Goal: Task Accomplishment & Management: Manage account settings

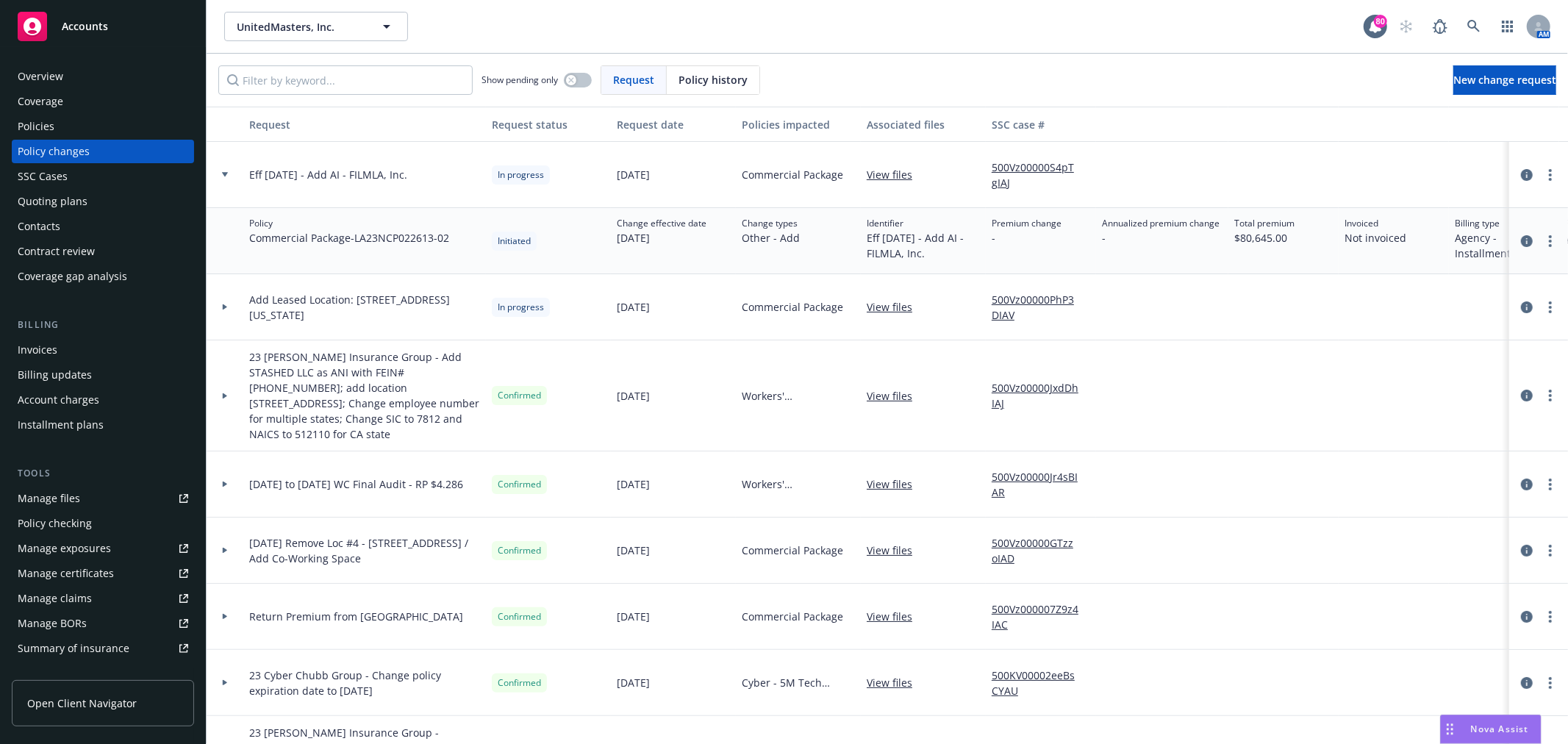
click at [54, 127] on div "Policies" at bounding box center [103, 126] width 171 height 23
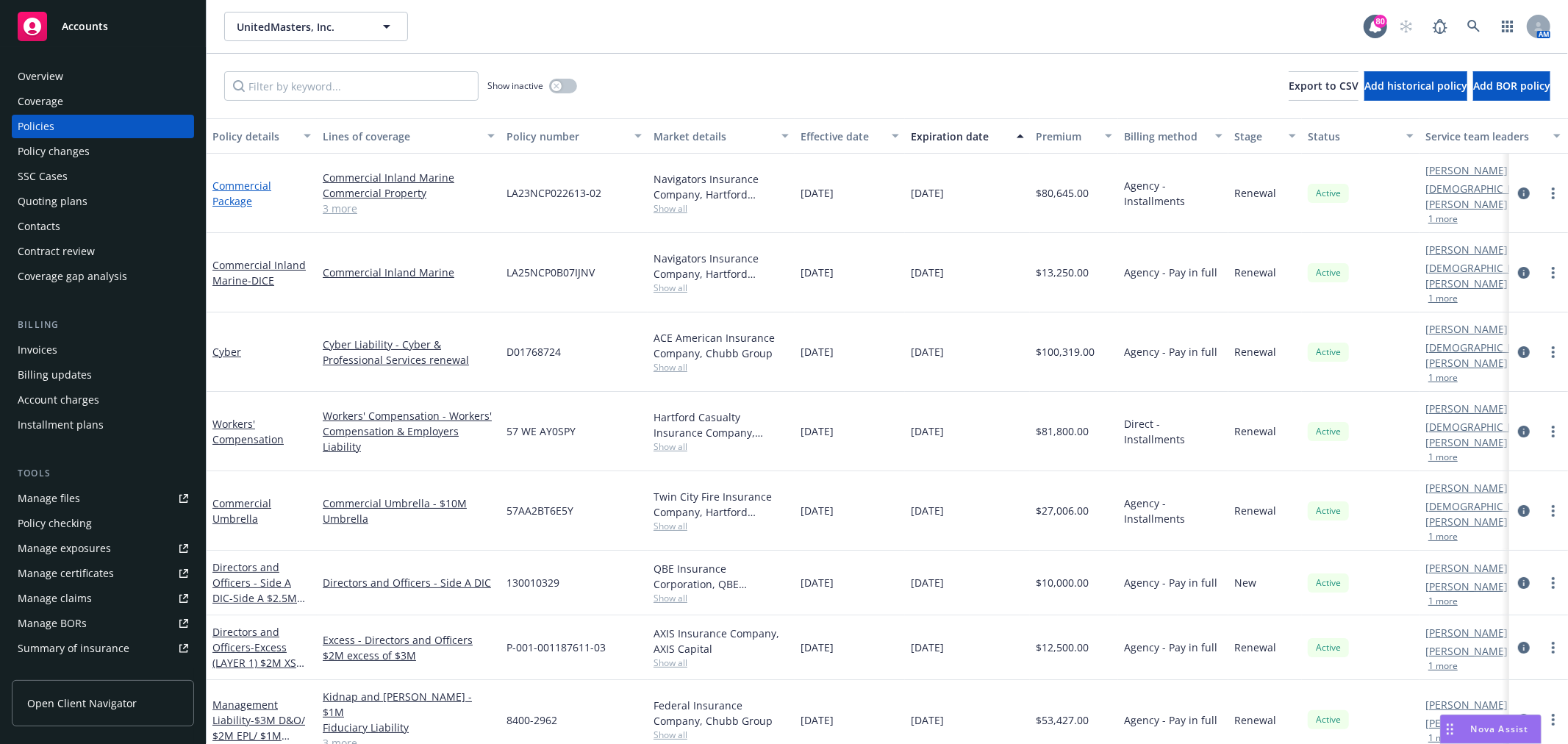
click at [232, 193] on link "Commercial Package" at bounding box center [242, 193] width 59 height 29
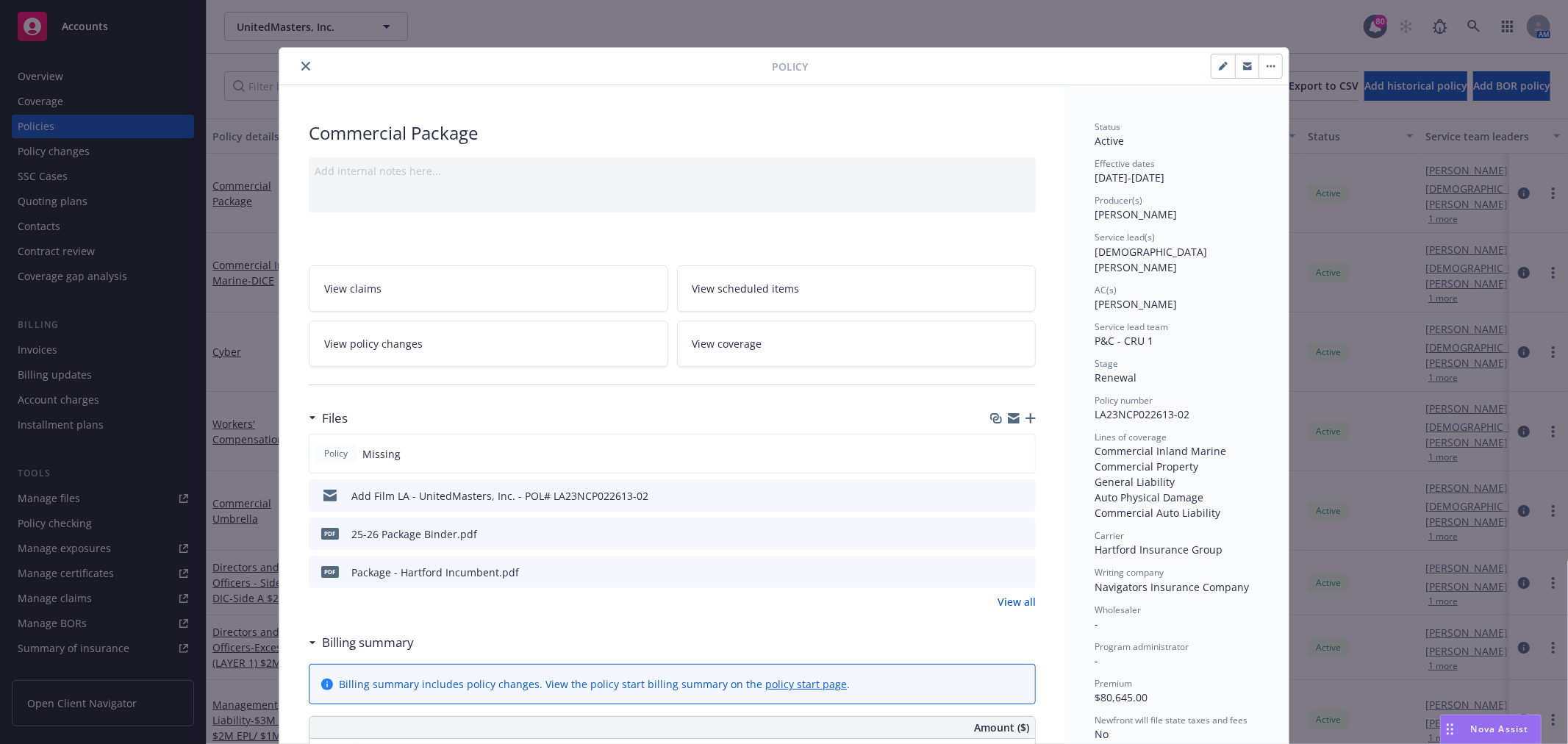
click at [302, 62] on icon "close" at bounding box center [306, 66] width 9 height 9
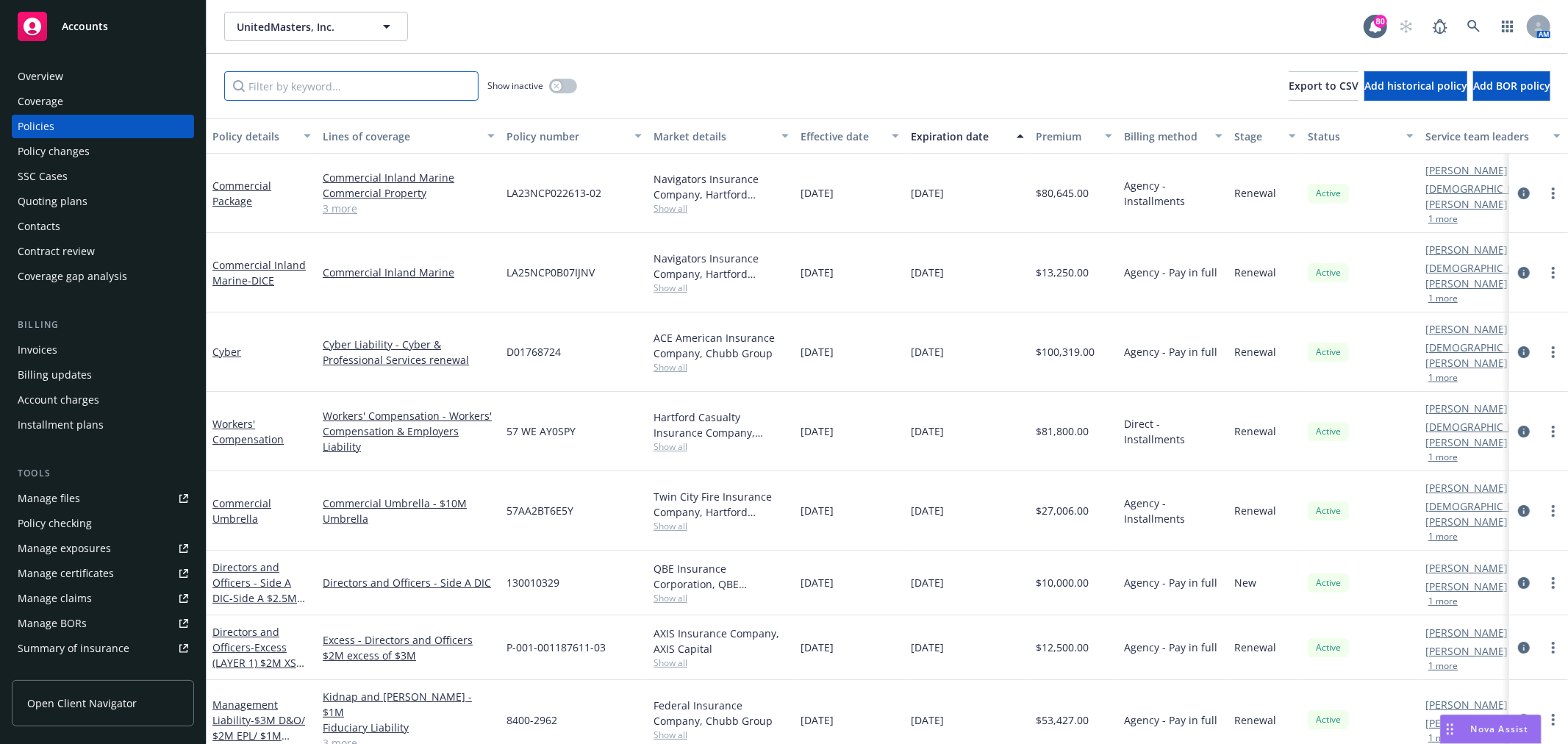
click at [346, 86] on input "Filter by keyword..." at bounding box center [351, 85] width 254 height 29
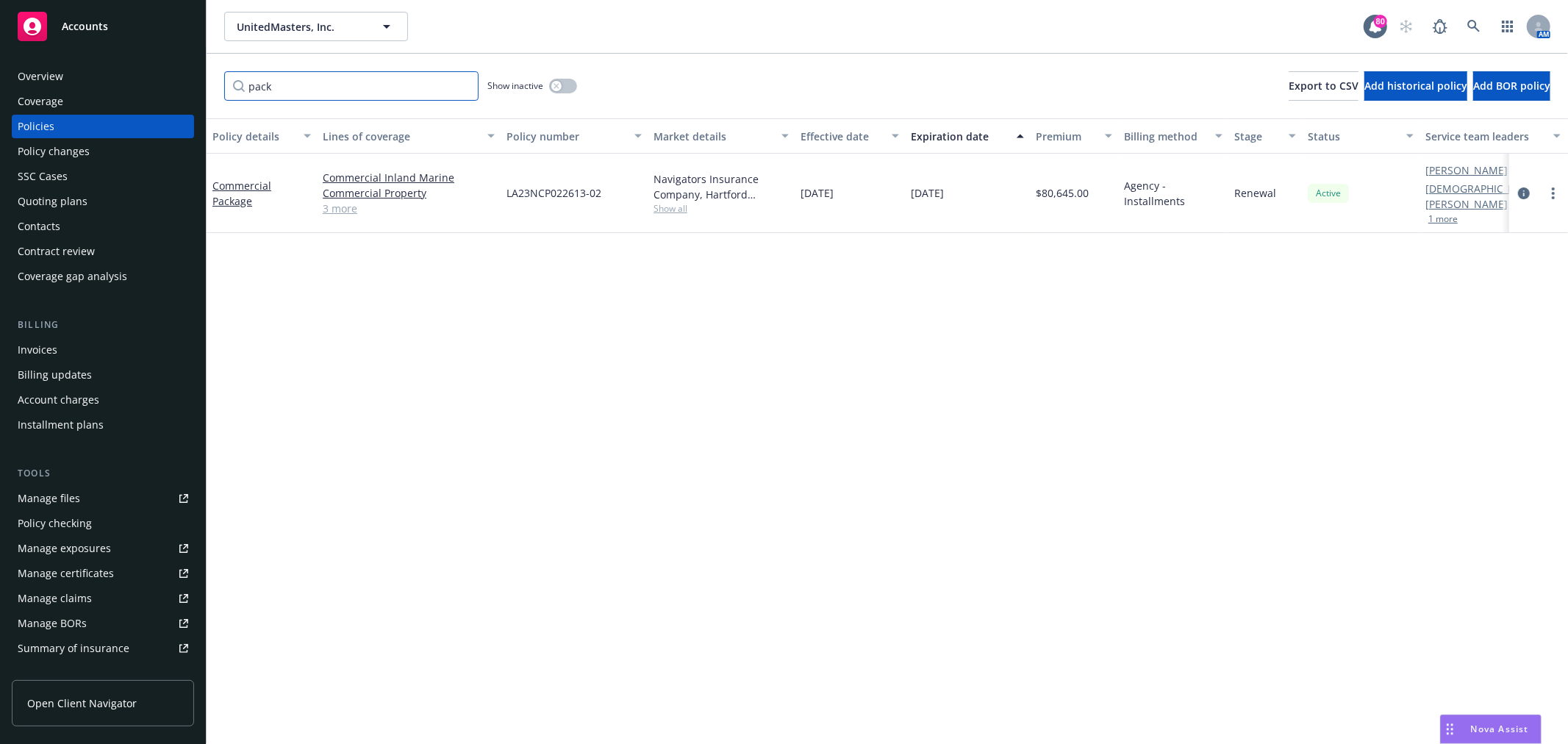
type input "pack"
drag, startPoint x: 209, startPoint y: 200, endPoint x: 224, endPoint y: 189, distance: 18.6
click at [210, 199] on div "Commercial Package" at bounding box center [262, 193] width 111 height 80
click at [225, 189] on link "Commercial Package" at bounding box center [242, 193] width 59 height 29
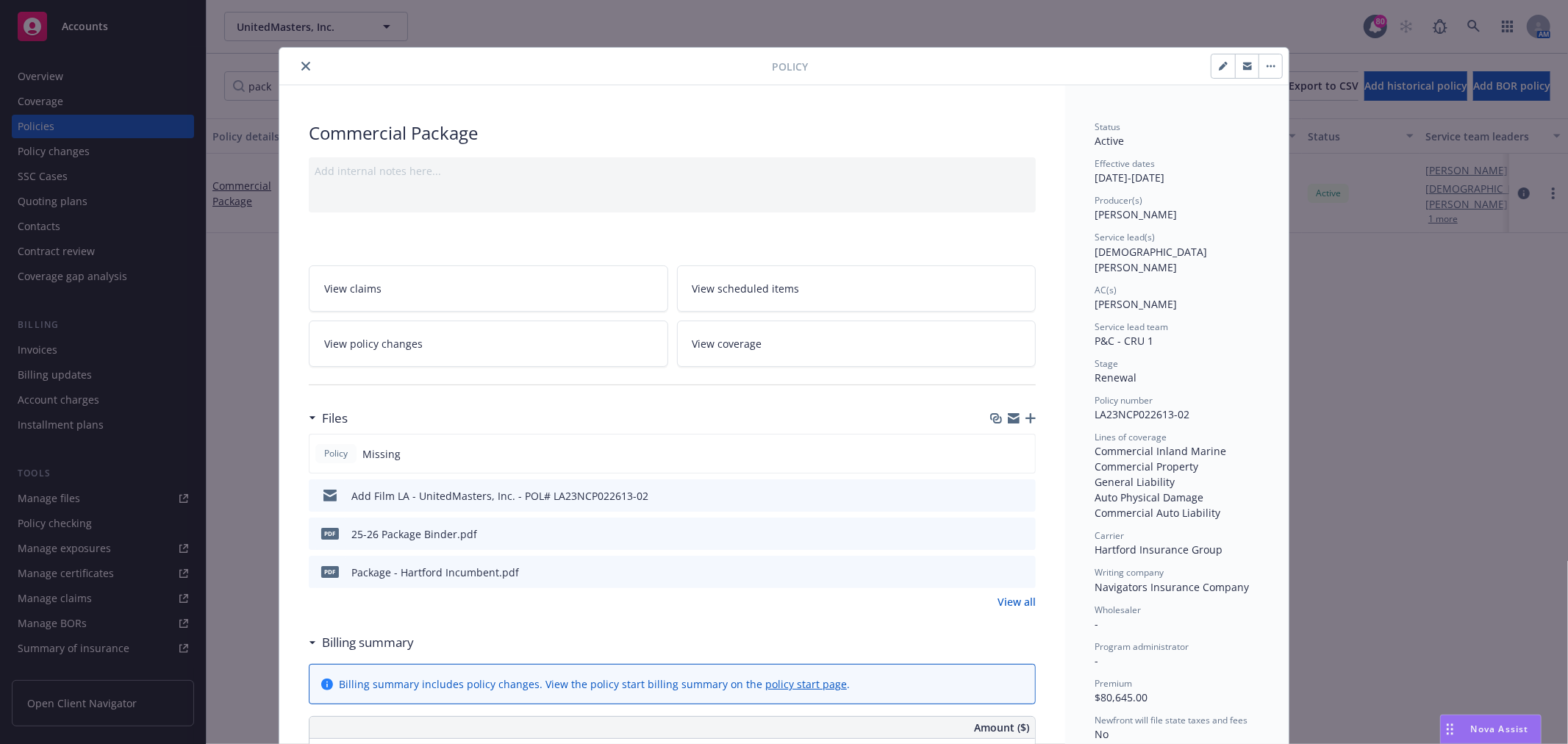
scroll to position [44, 0]
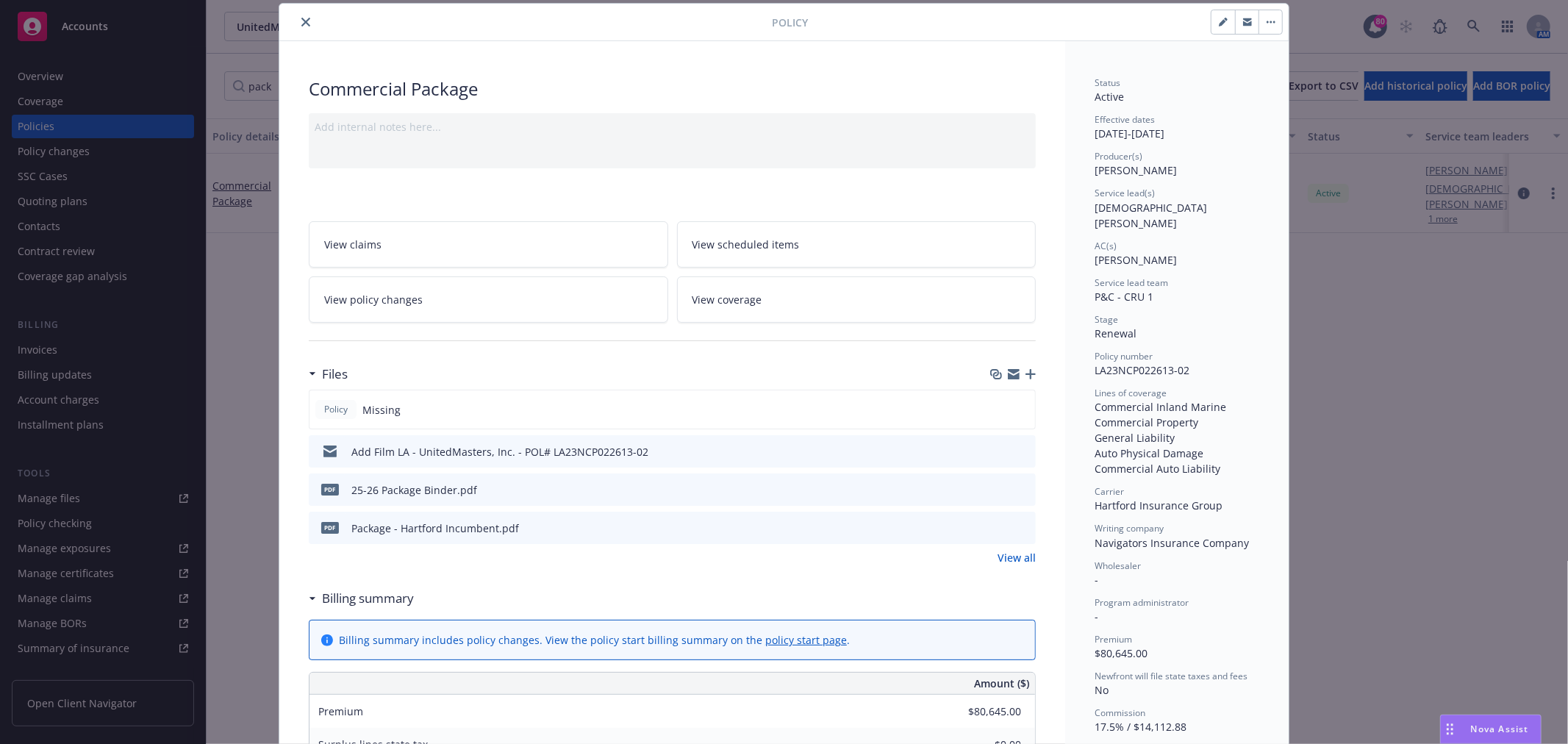
click at [302, 24] on icon "close" at bounding box center [306, 21] width 9 height 9
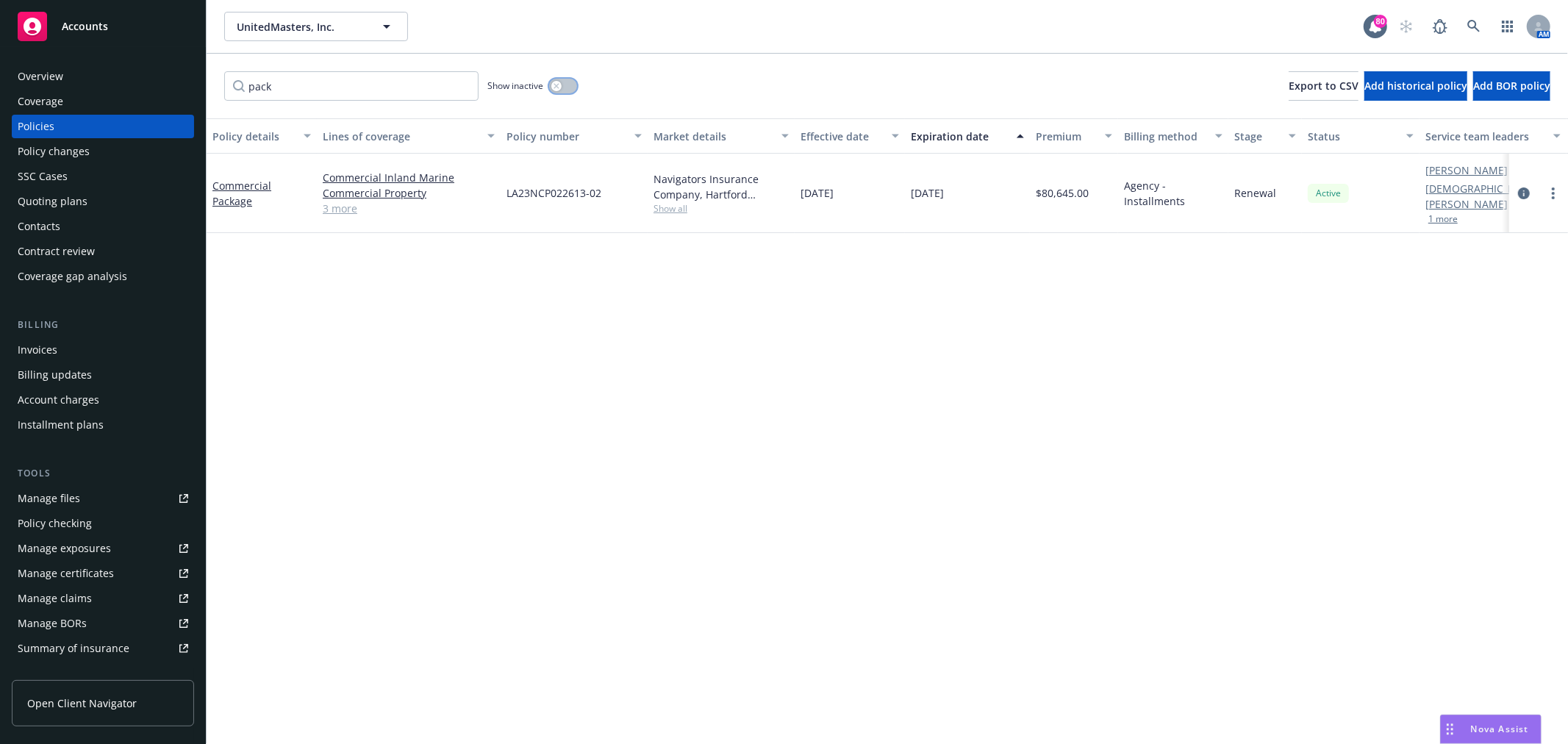
click at [568, 82] on button "button" at bounding box center [563, 85] width 28 height 15
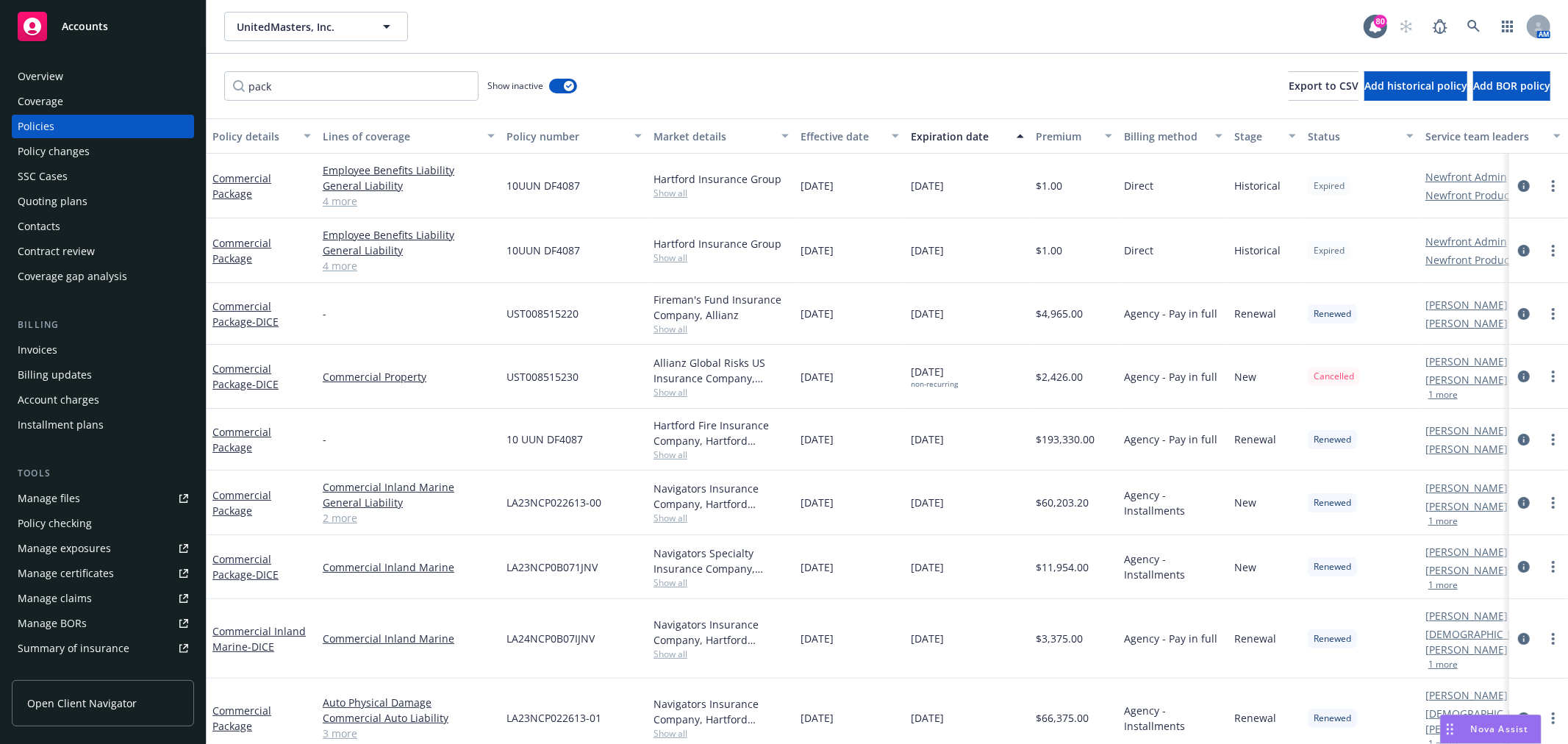
click at [975, 144] on button "Expiration date" at bounding box center [967, 136] width 125 height 35
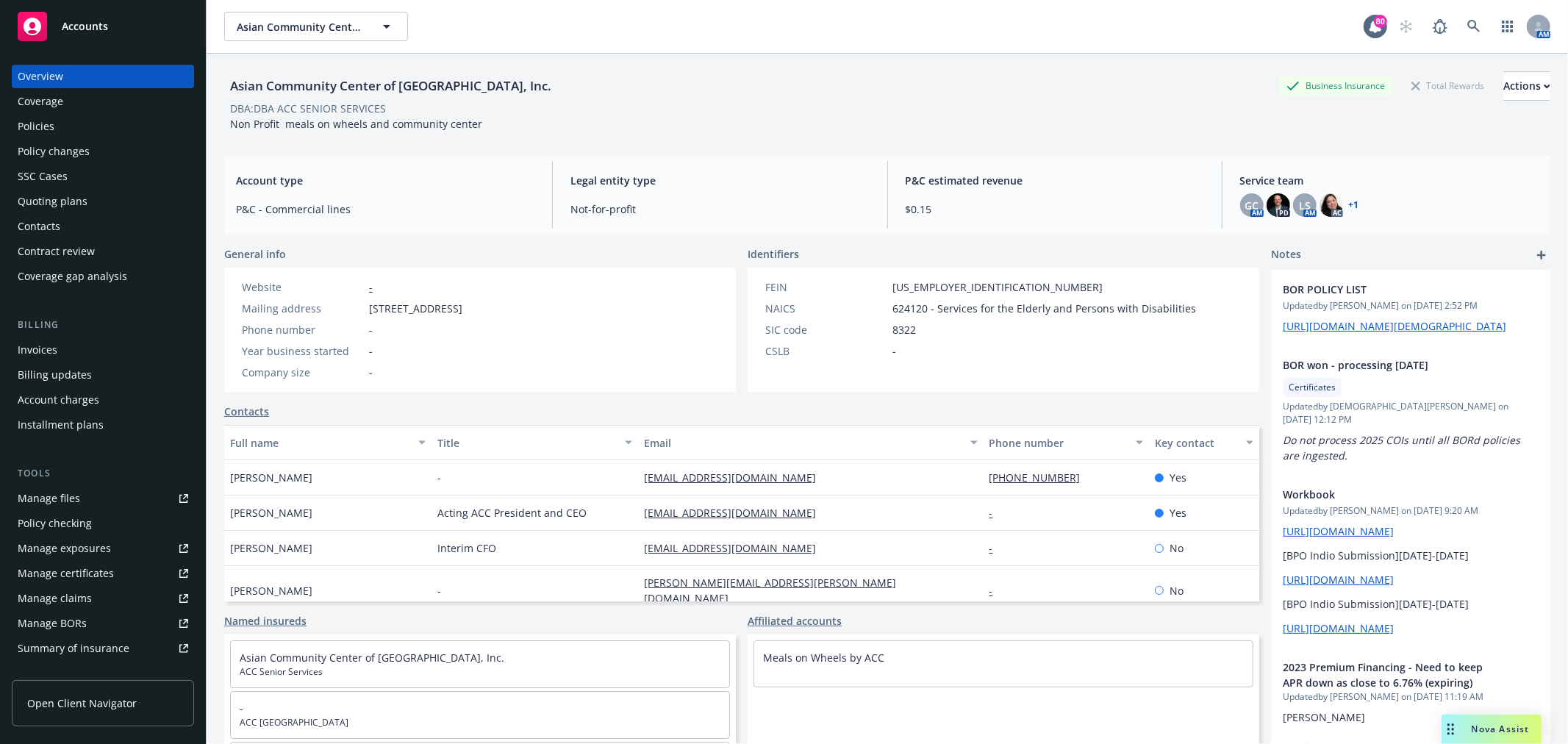
click at [100, 121] on div "Policies" at bounding box center [103, 126] width 171 height 23
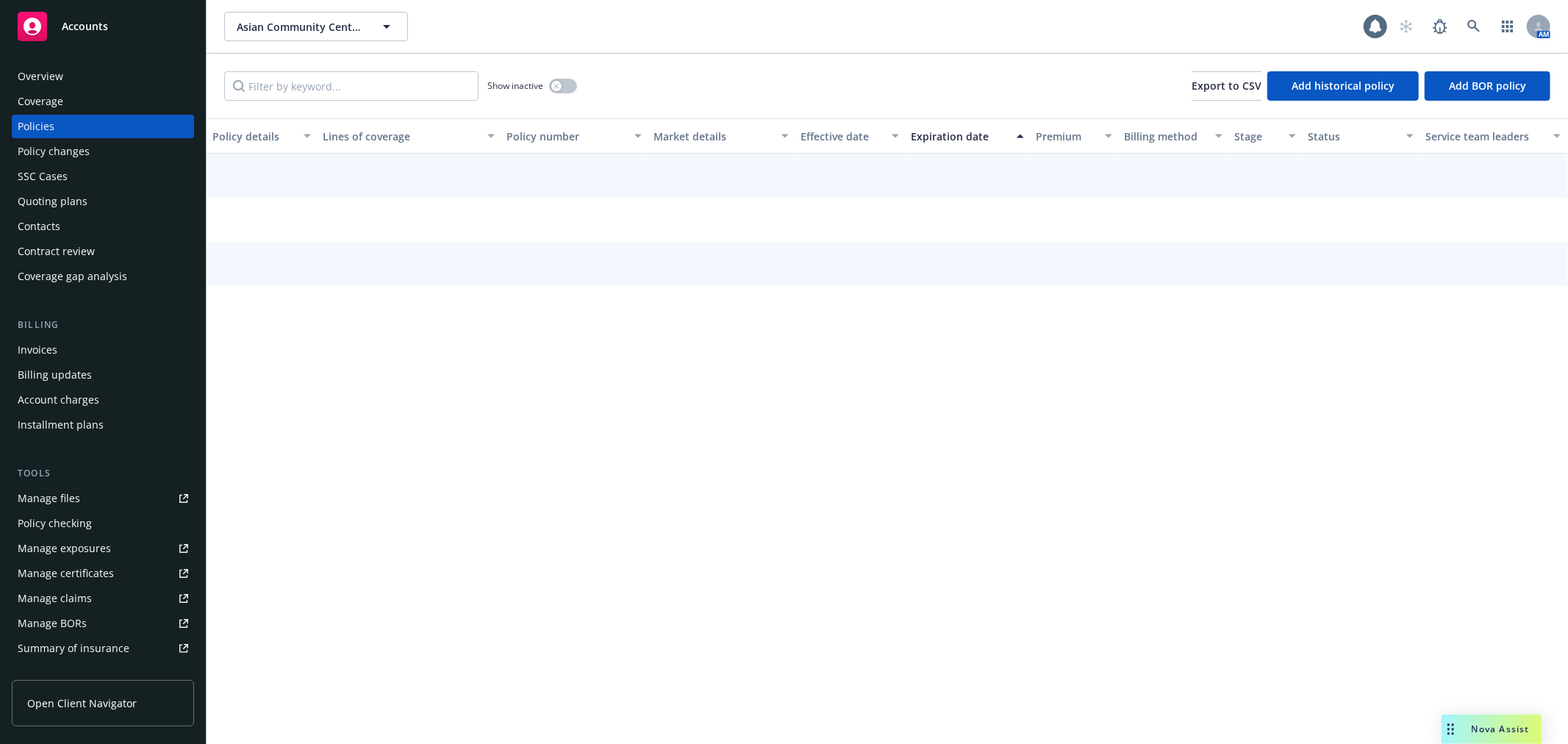
click at [100, 121] on div "Policies" at bounding box center [103, 126] width 171 height 23
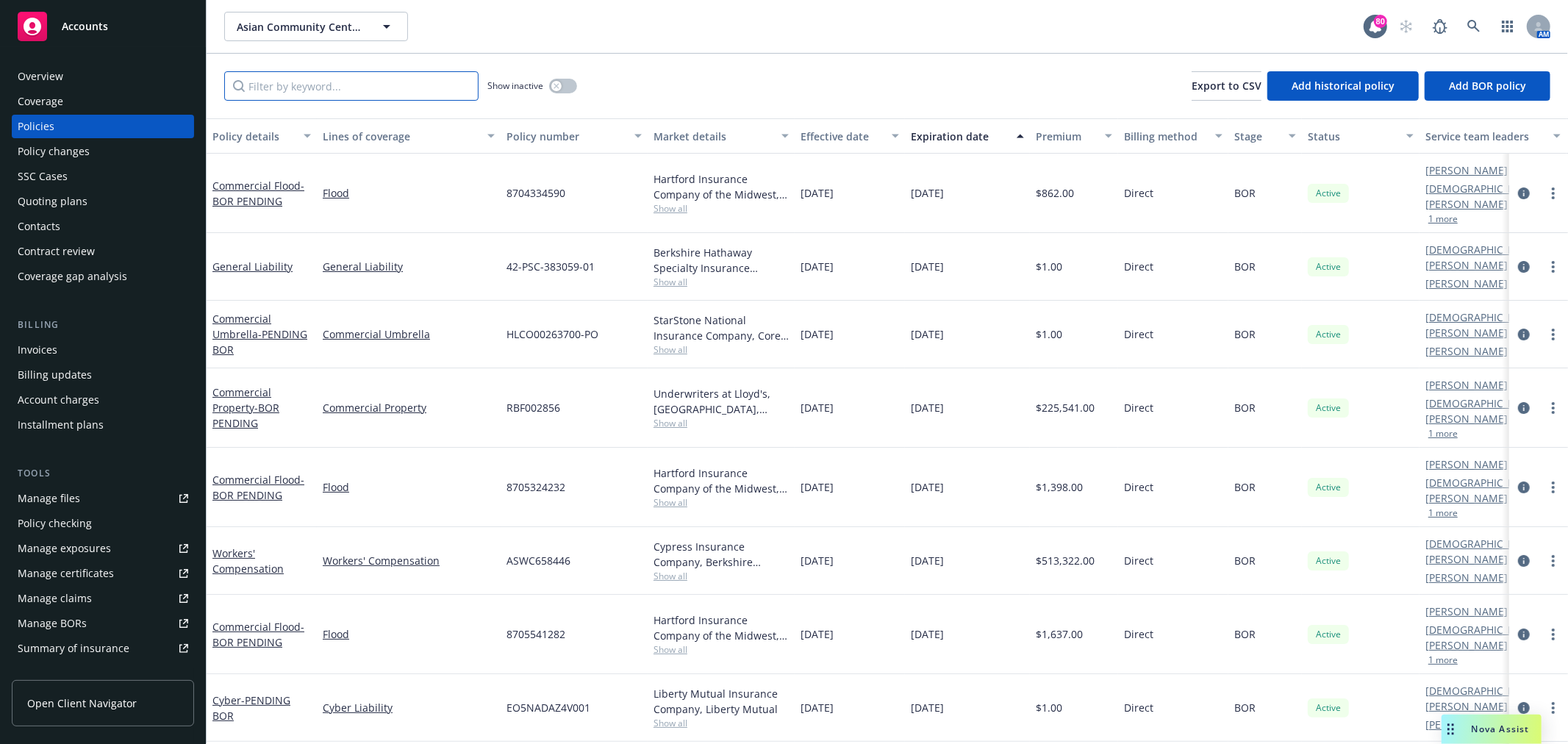
click at [297, 85] on input "Filter by keyword..." at bounding box center [351, 85] width 254 height 29
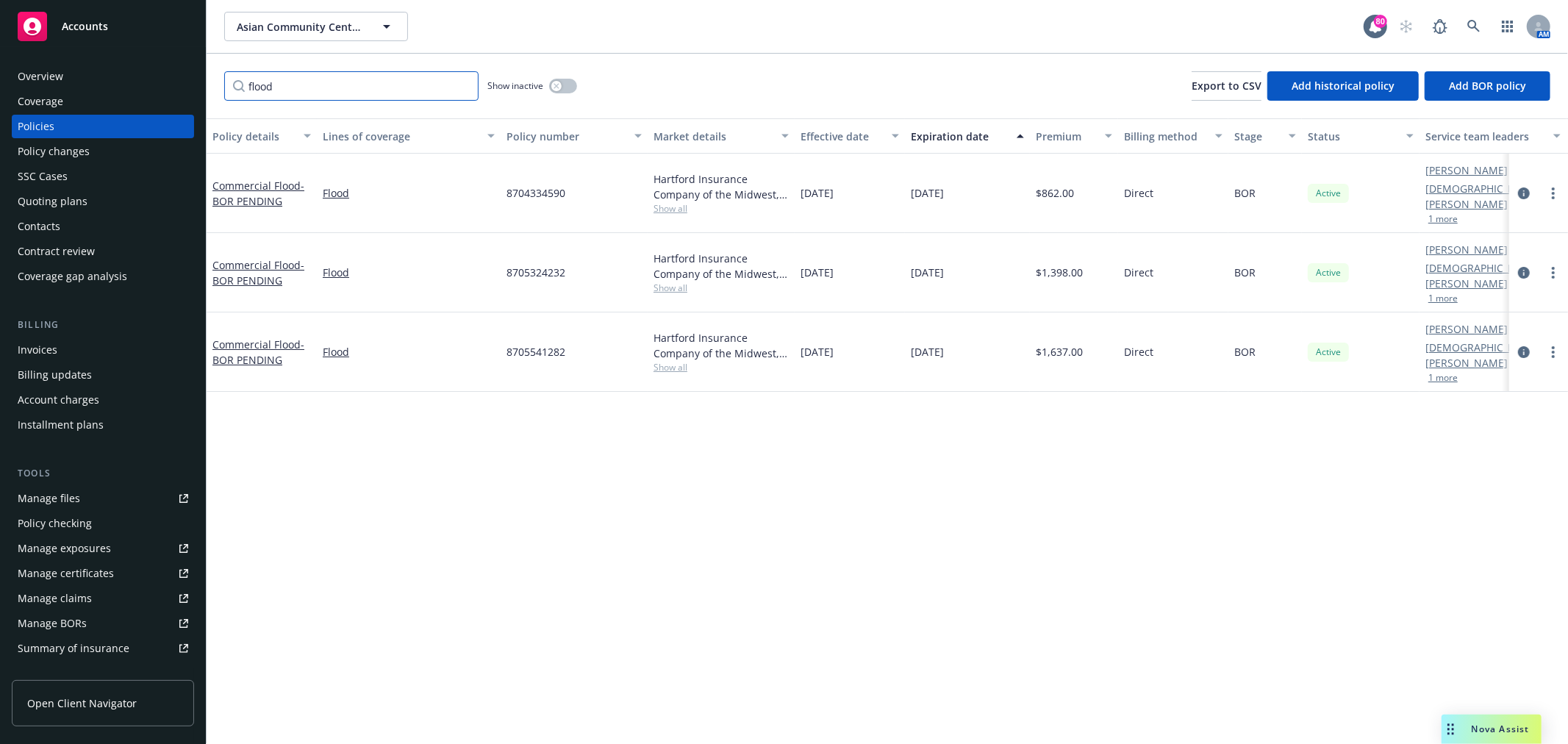
type input "flood"
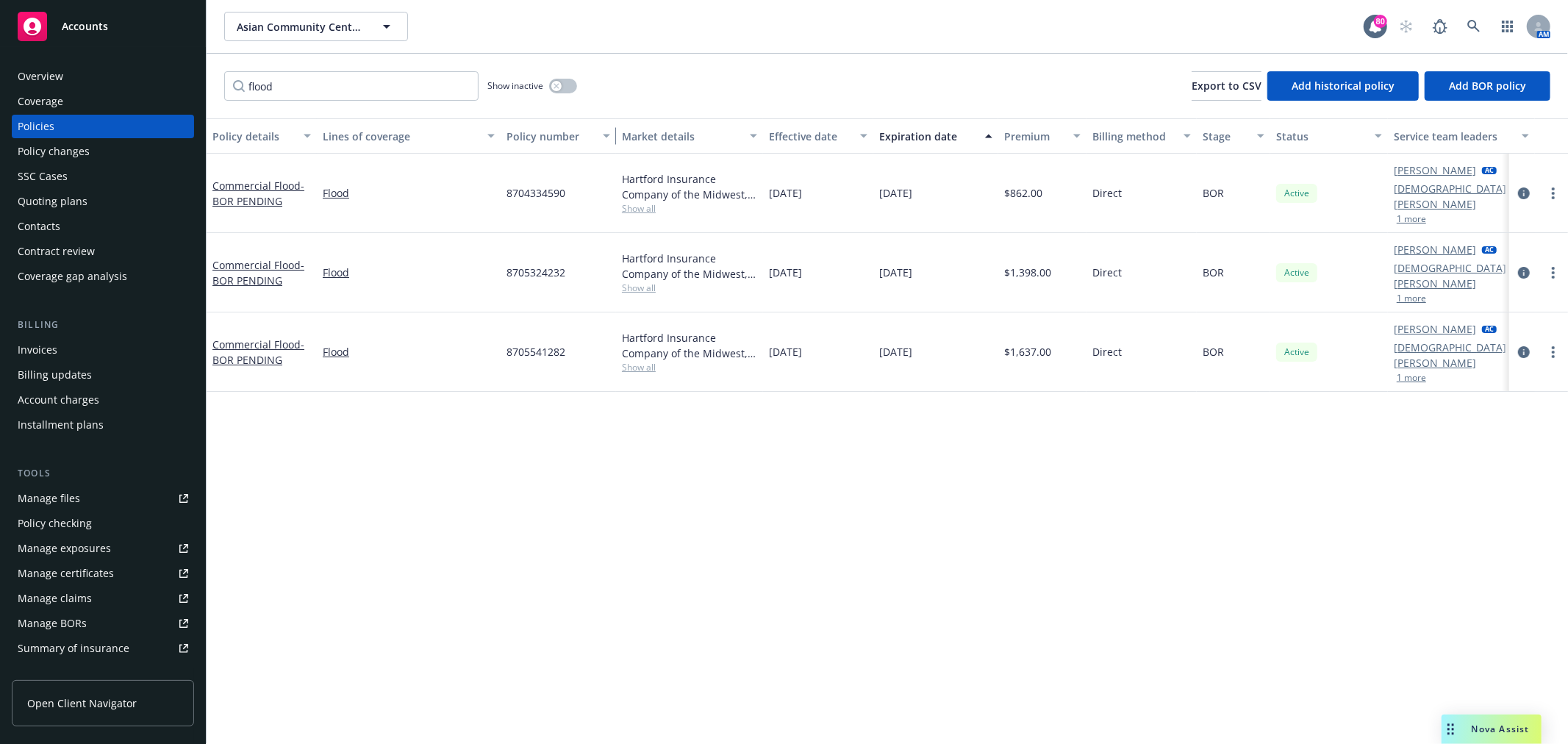
drag, startPoint x: 644, startPoint y: 138, endPoint x: 612, endPoint y: 138, distance: 32.0
click at [612, 138] on div "button" at bounding box center [609, 136] width 8 height 34
click at [245, 188] on span "- BOR PENDING" at bounding box center [258, 193] width 92 height 29
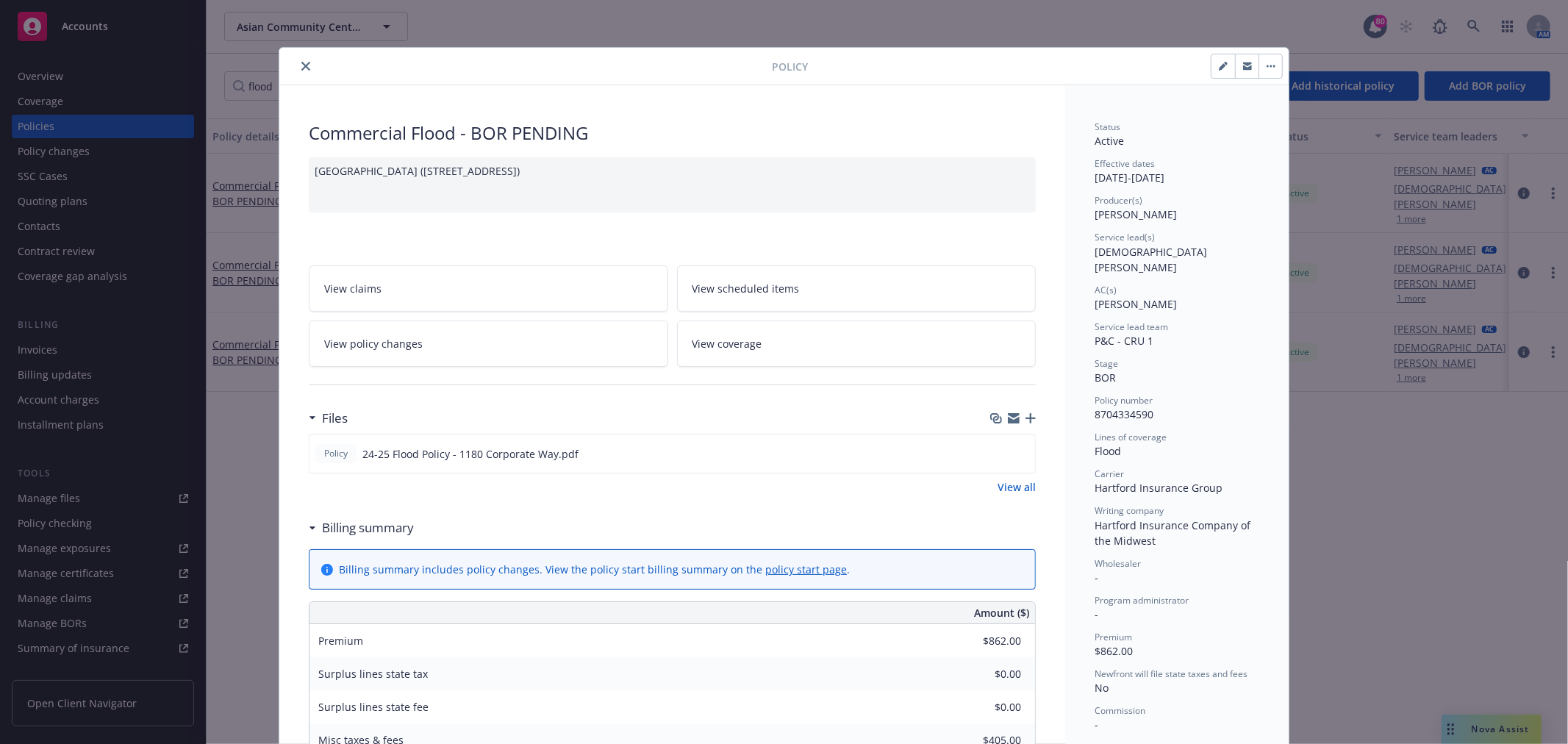
click at [1010, 417] on icon "button" at bounding box center [1014, 418] width 12 height 12
click at [305, 61] on button "close" at bounding box center [306, 66] width 17 height 17
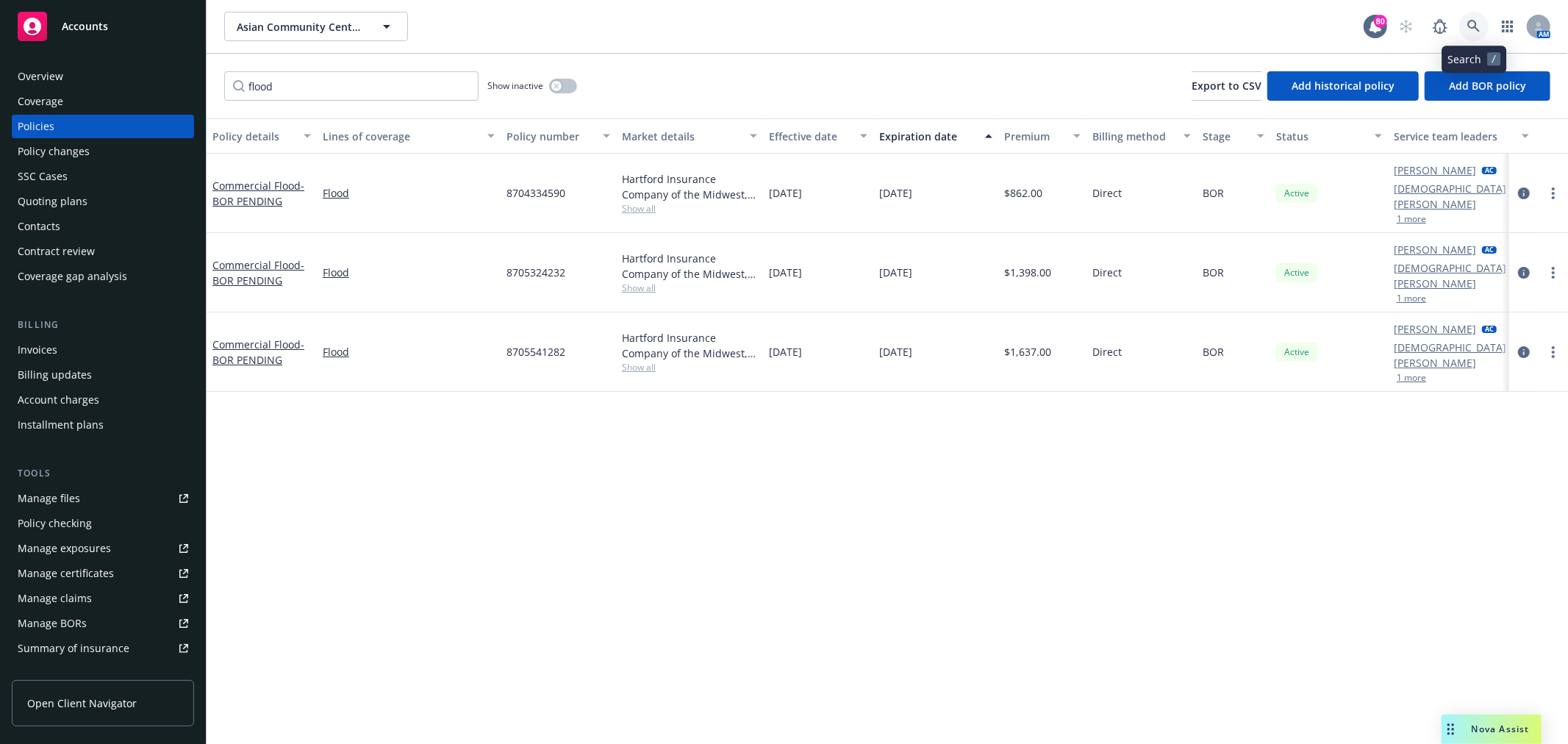
click at [1486, 26] on link at bounding box center [1474, 26] width 29 height 29
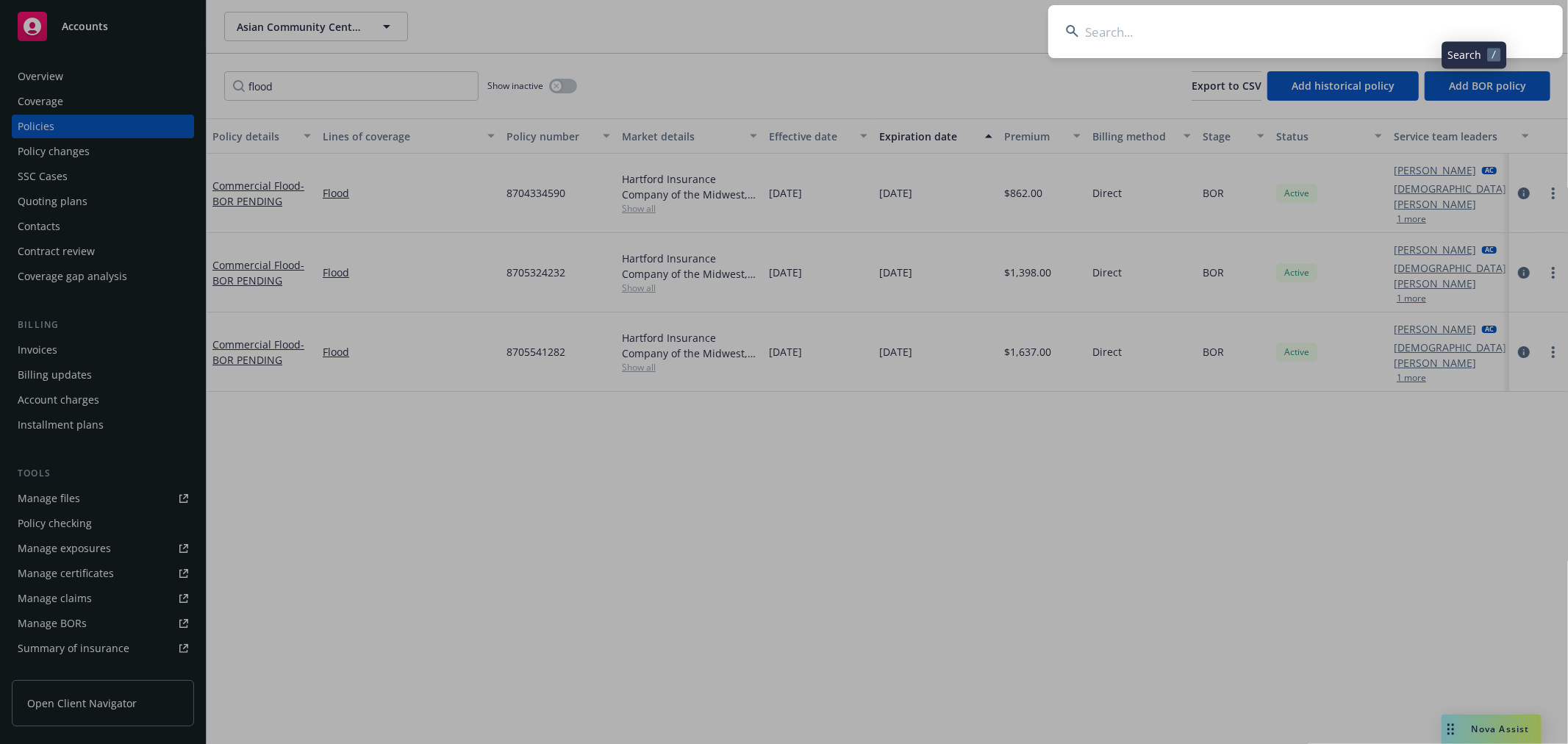
click at [1404, 38] on input at bounding box center [1305, 31] width 514 height 53
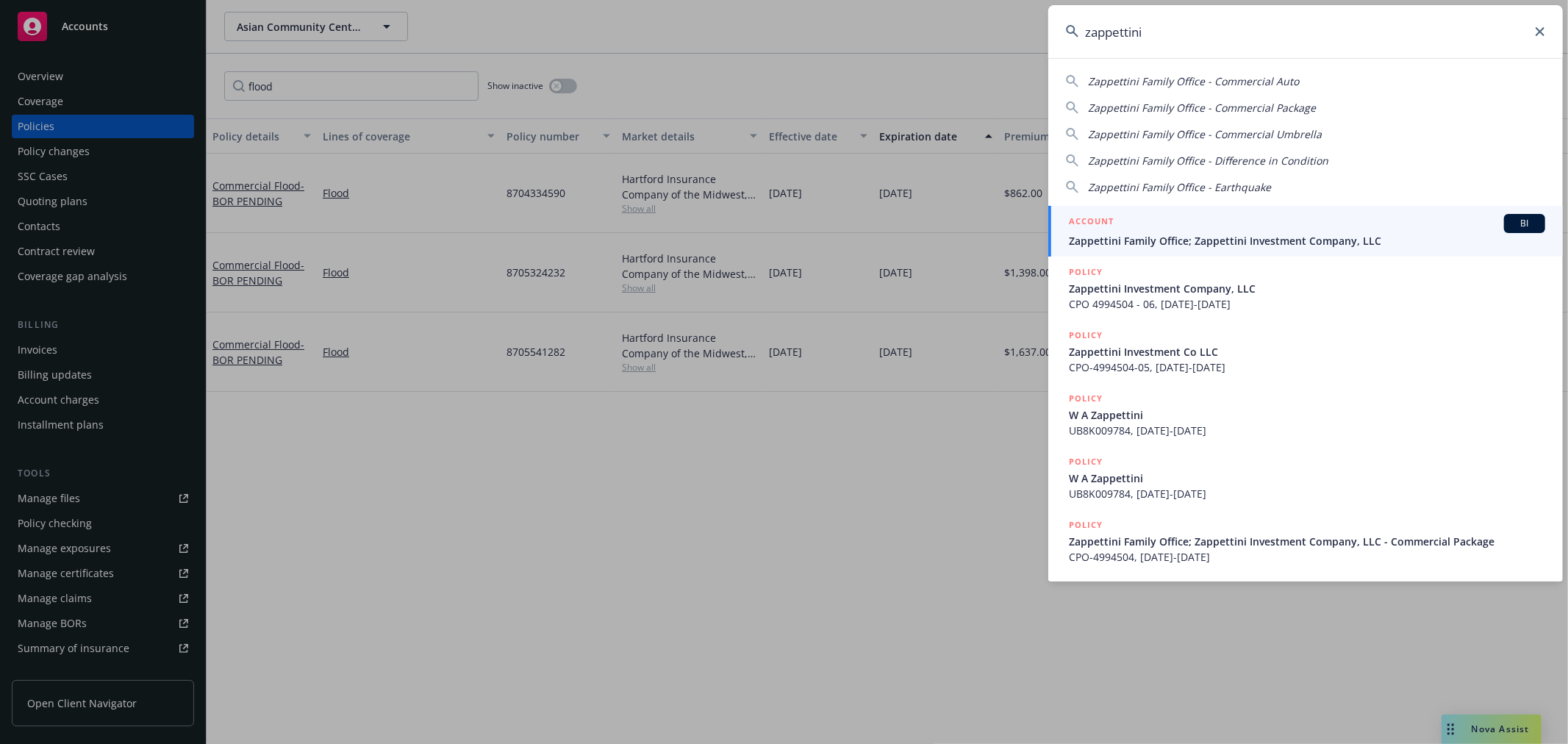
type input "zappettini"
click at [1127, 236] on span "Zappettini Family Office; Zappettini Investment Company, LLC" at bounding box center [1307, 241] width 476 height 16
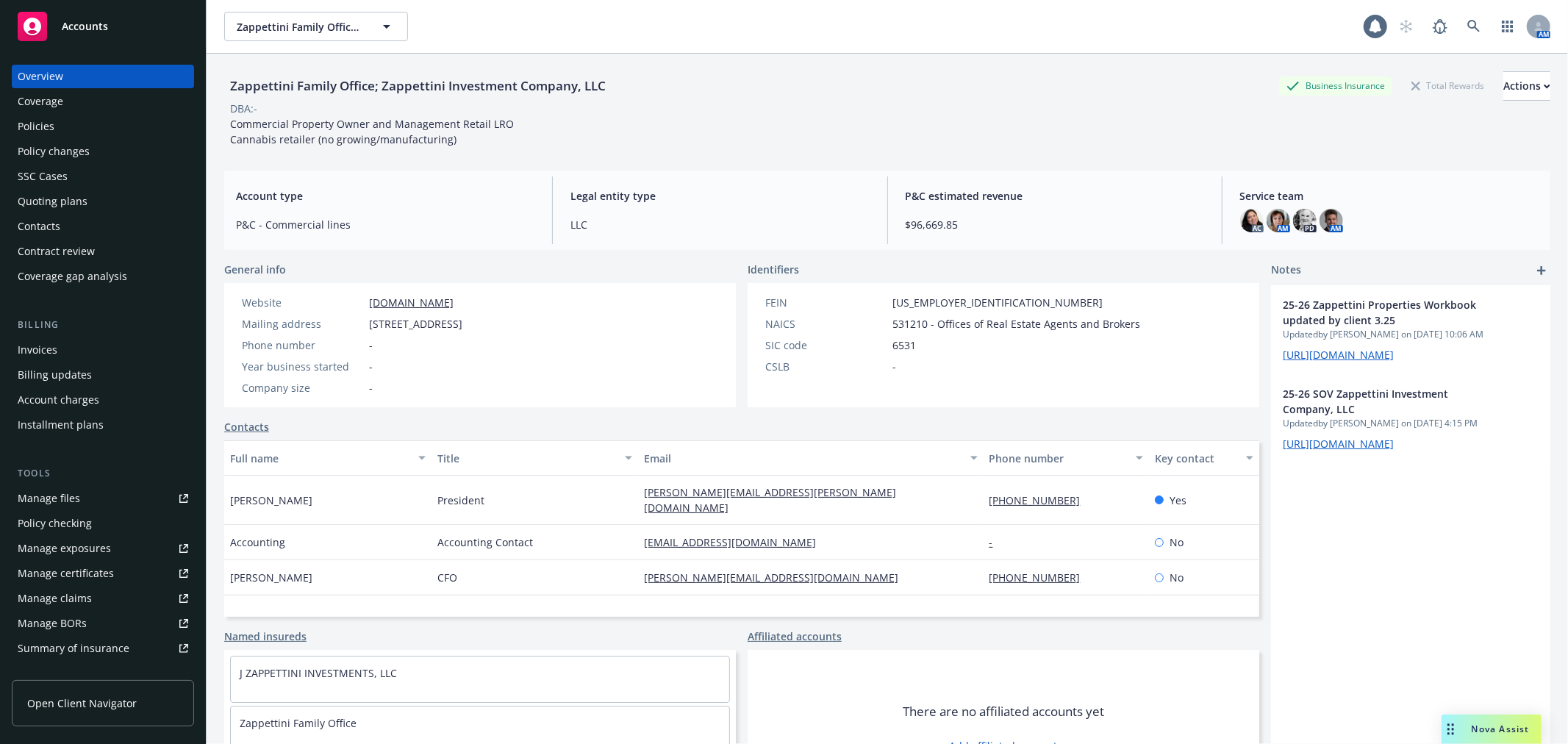
click at [26, 131] on div "Policies" at bounding box center [36, 126] width 37 height 23
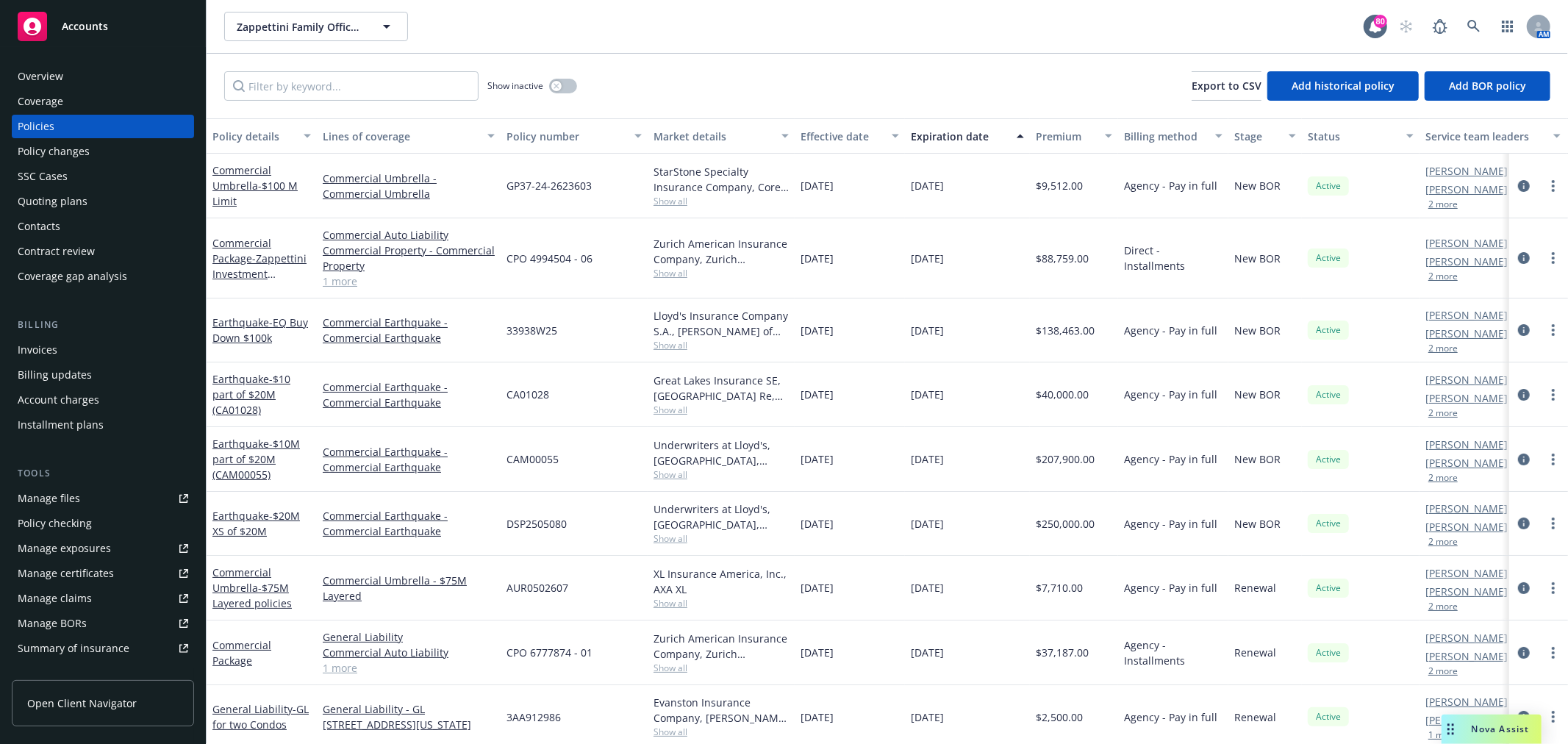
click at [238, 434] on div "Earthquake - $10M part of $20M (CAM00055)" at bounding box center [262, 459] width 111 height 65
click at [238, 452] on span "- $10M part of $20M (CAM00055)" at bounding box center [256, 459] width 87 height 45
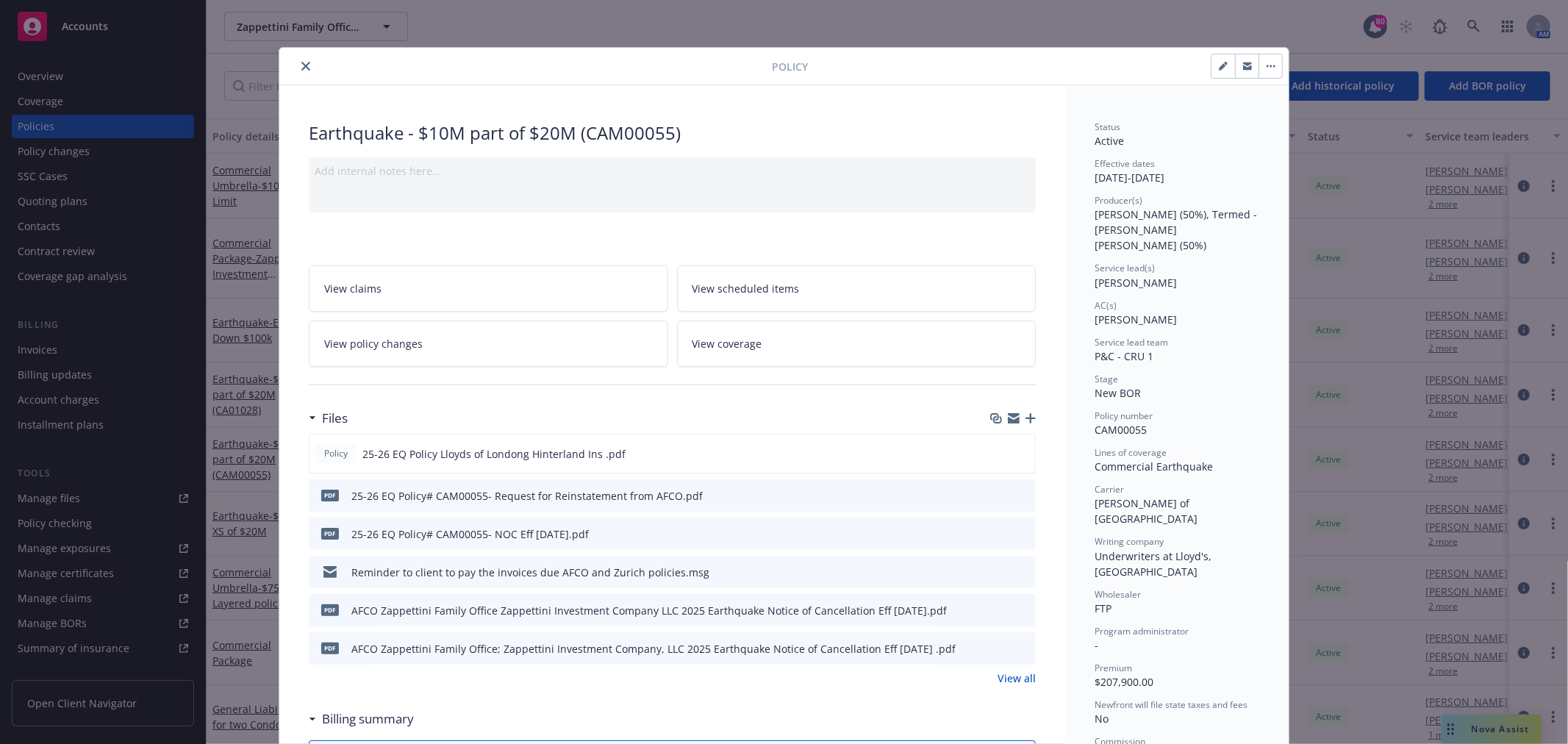
click at [1028, 417] on icon "button" at bounding box center [1030, 418] width 11 height 11
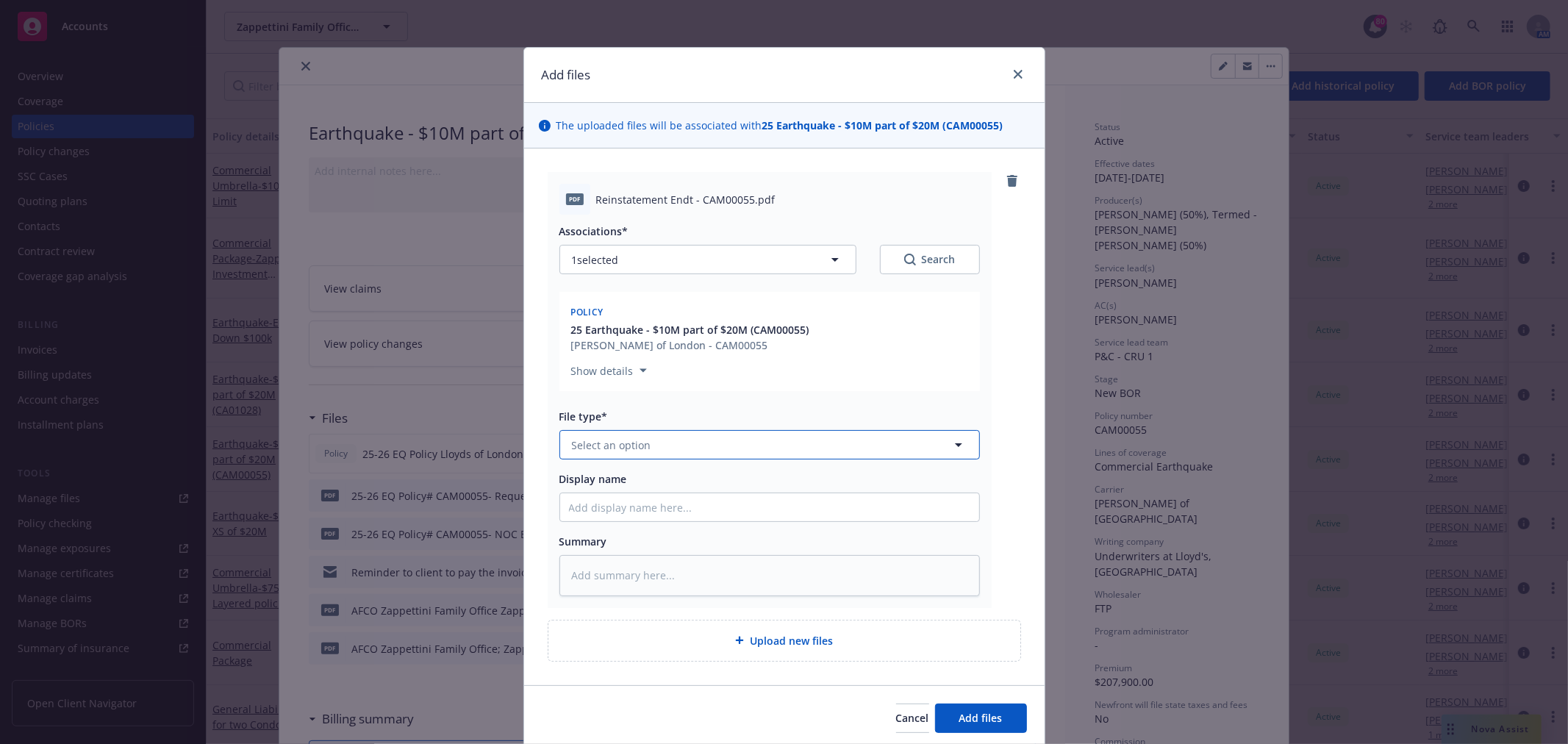
click at [670, 450] on button "Select an option" at bounding box center [769, 444] width 420 height 29
type input "reinstate"
click at [725, 475] on div "Reinstatement" at bounding box center [769, 485] width 402 height 21
click at [666, 508] on input "Display name" at bounding box center [769, 506] width 419 height 28
type textarea "x"
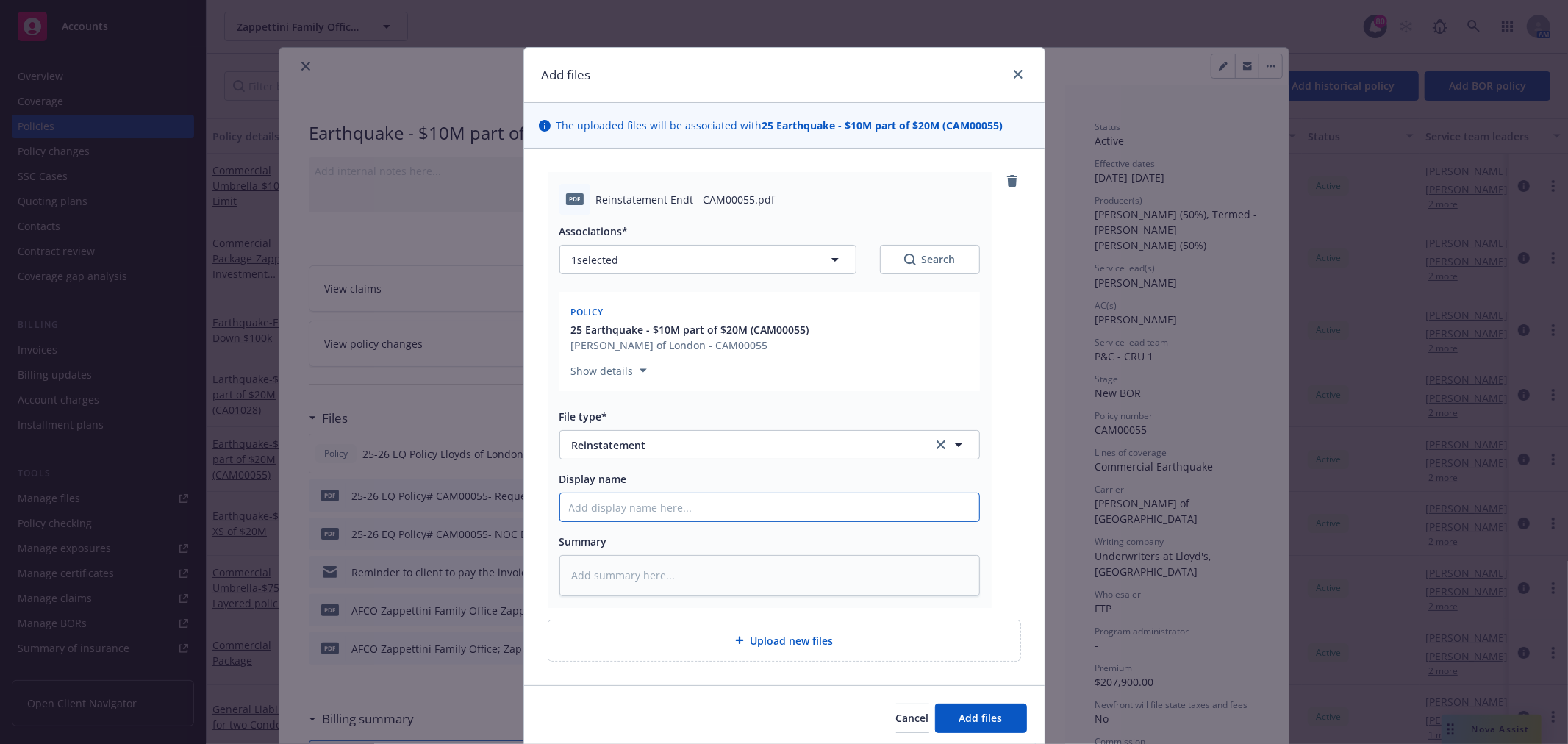
type input "E"
type textarea "x"
type input "Ef"
type textarea "x"
type input "Eff"
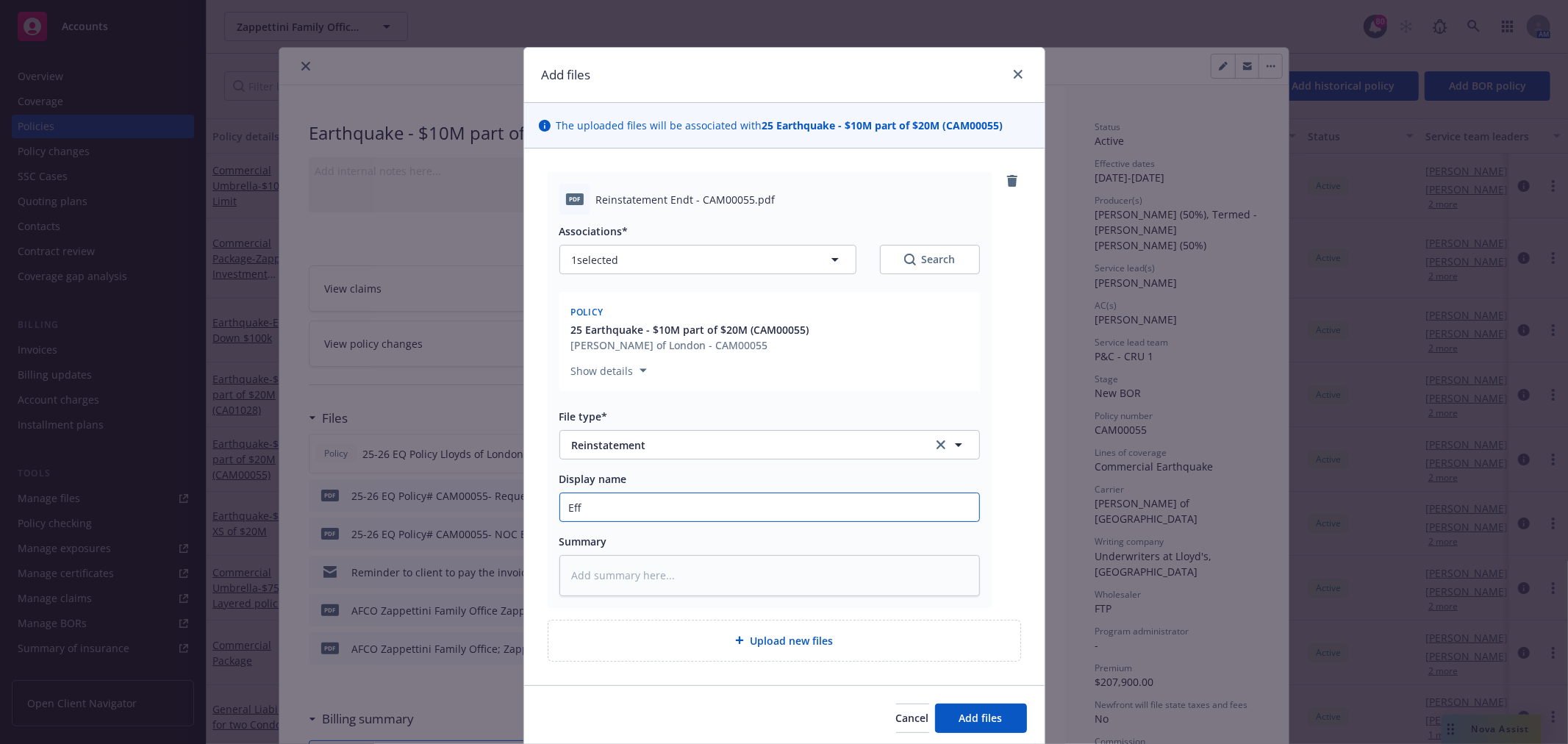
type textarea "x"
type input "Eff"
type textarea "x"
type input "Eff 7"
type textarea "x"
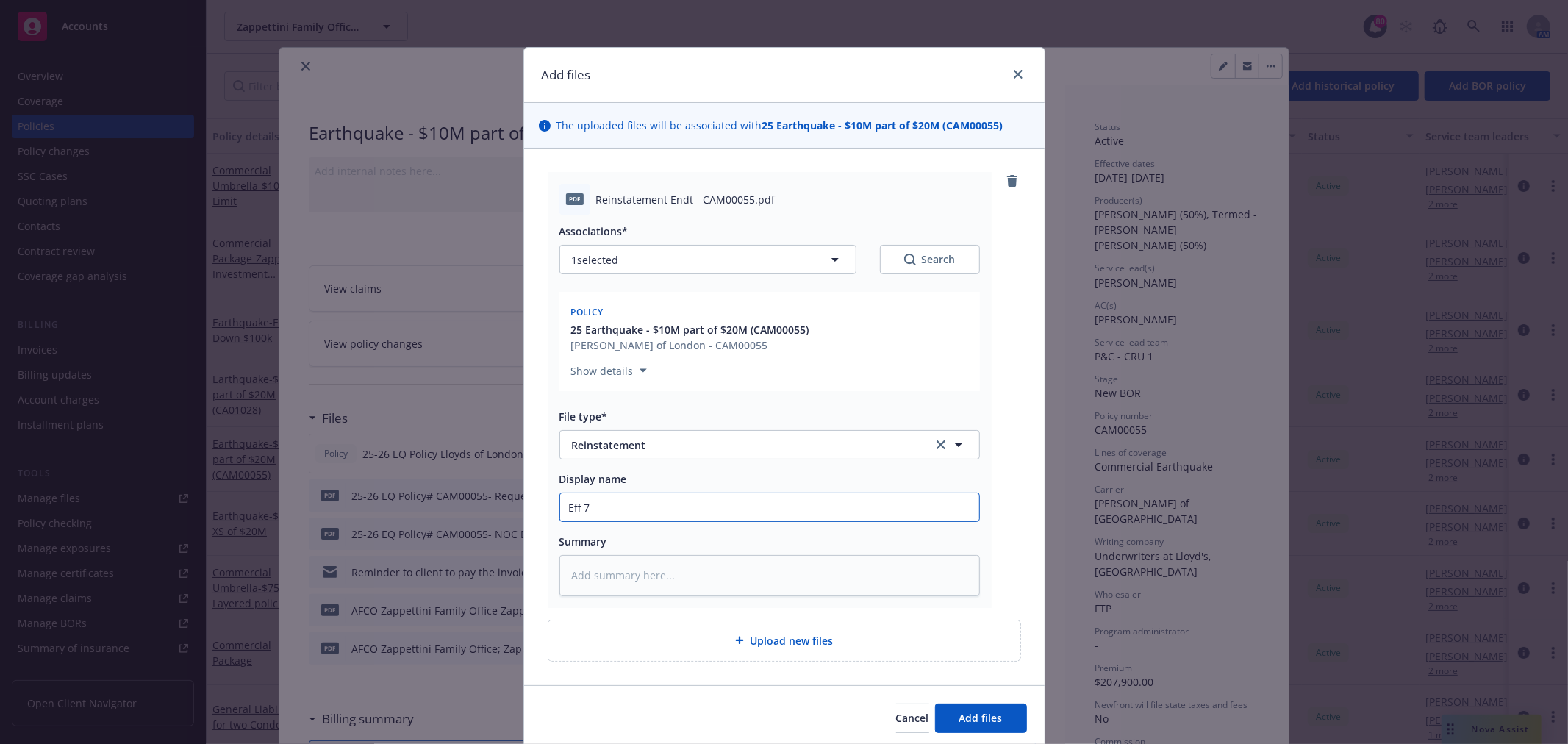
type input "Eff 7."
type textarea "x"
type input "Eff 7.3"
type textarea "x"
type input "Eff 7.30"
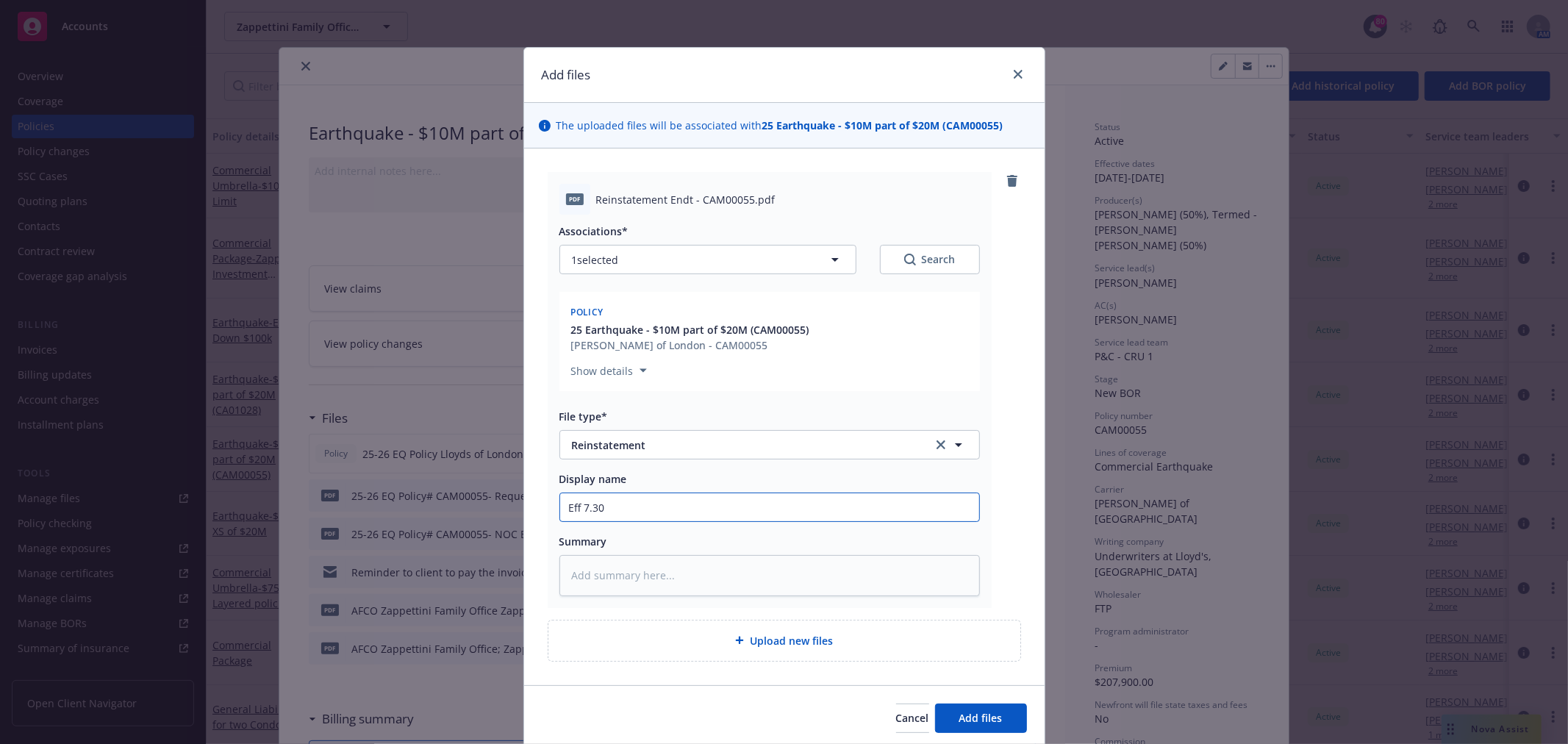
type textarea "x"
type input "Eff 7.30."
type textarea "x"
type input "Eff 7.30.2"
type textarea "x"
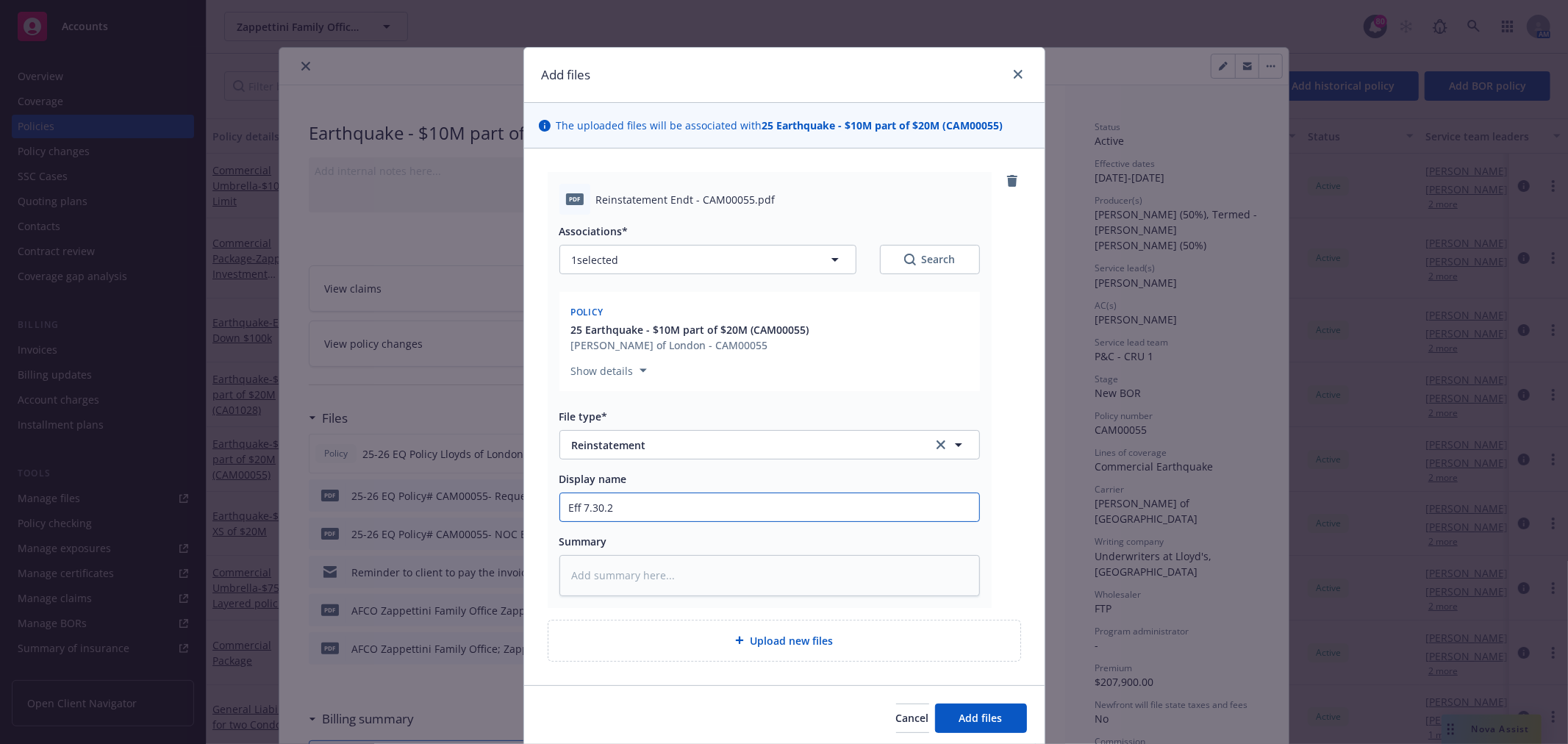
type input "Eff 7.30.25"
type textarea "x"
type input "REff 7.30.25"
type textarea "x"
type input "ReEff 7.30.25"
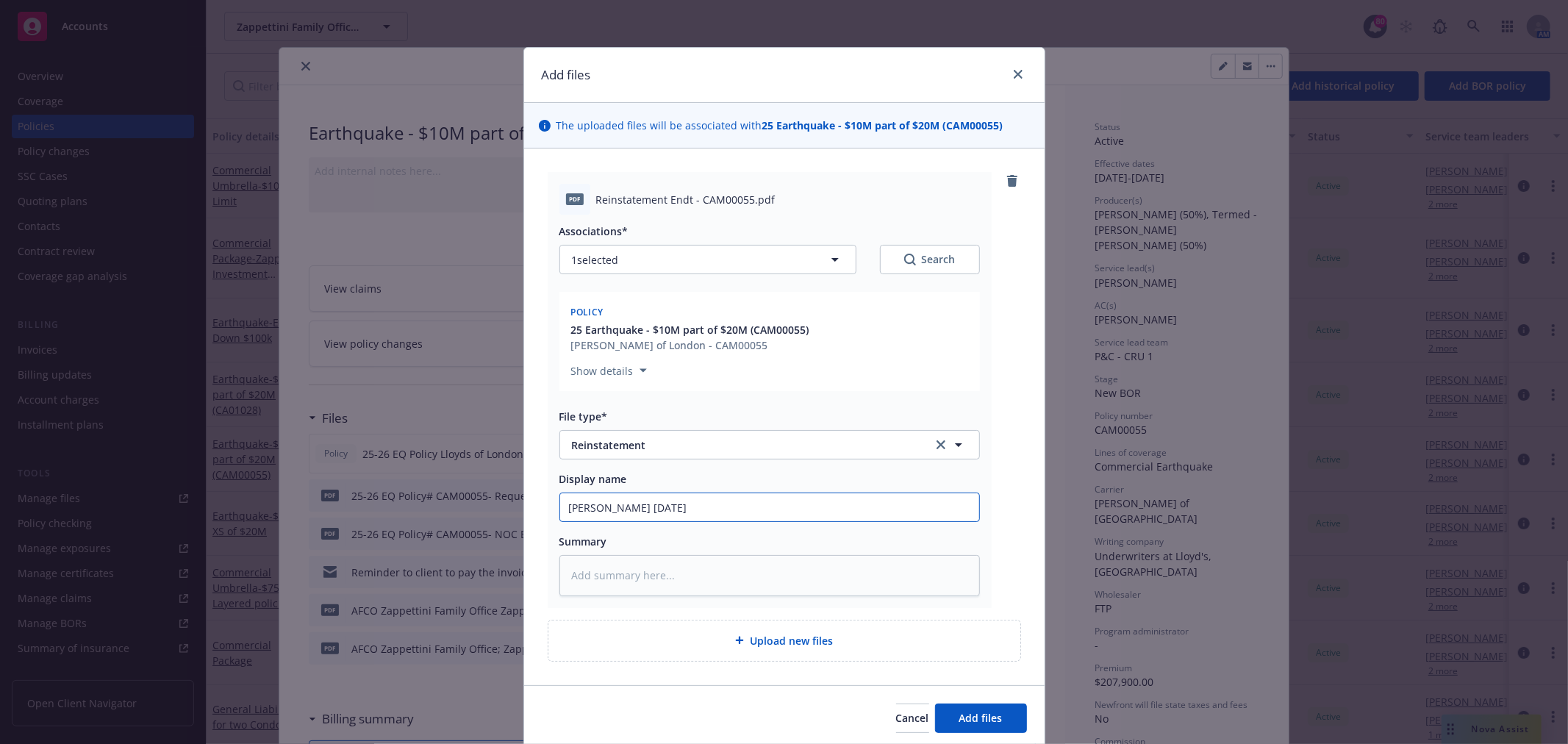
type textarea "x"
type input "ReiEff 7.30.25"
type textarea "x"
type input "ReinEff 7.30.25"
type textarea "x"
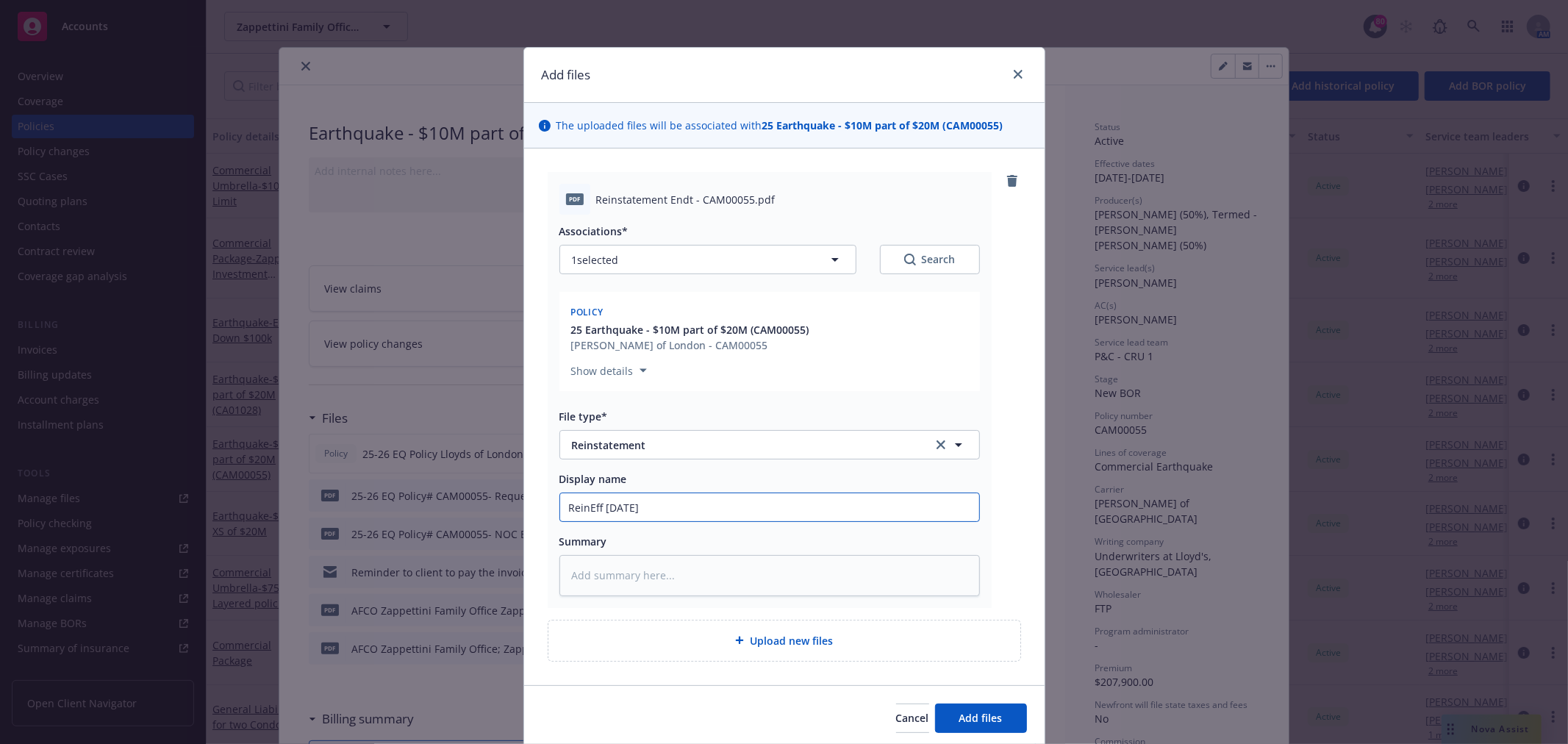
type input "ReinsEff 7.30.25"
type textarea "x"
type input "ReinstaEff 7.30.25"
type textarea "x"
type input "ReinstatEff 7.30.25"
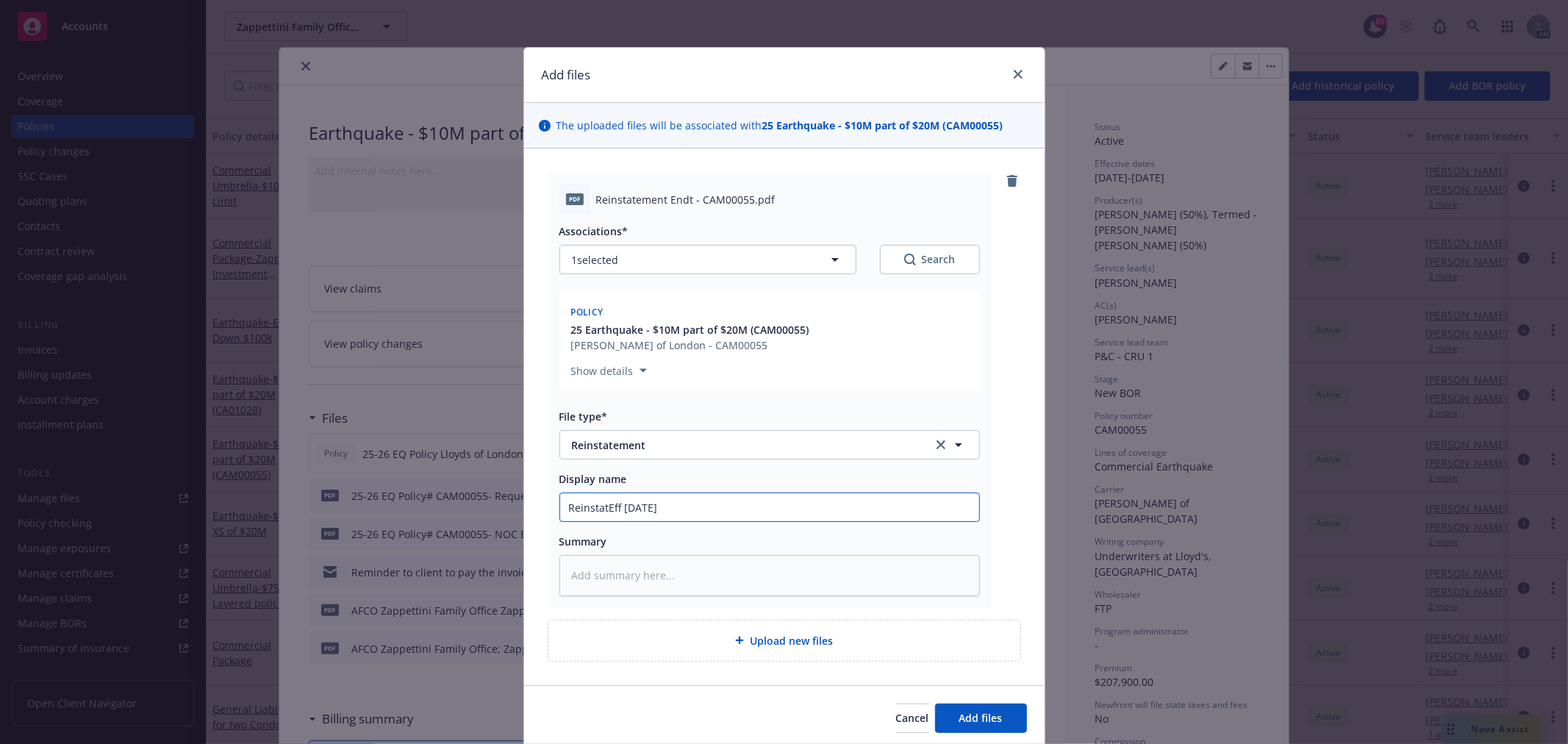
type textarea "x"
type input "ReinstateEff 7.30.25"
type textarea "x"
type input "ReinstatemeEff 7.30.25"
type textarea "x"
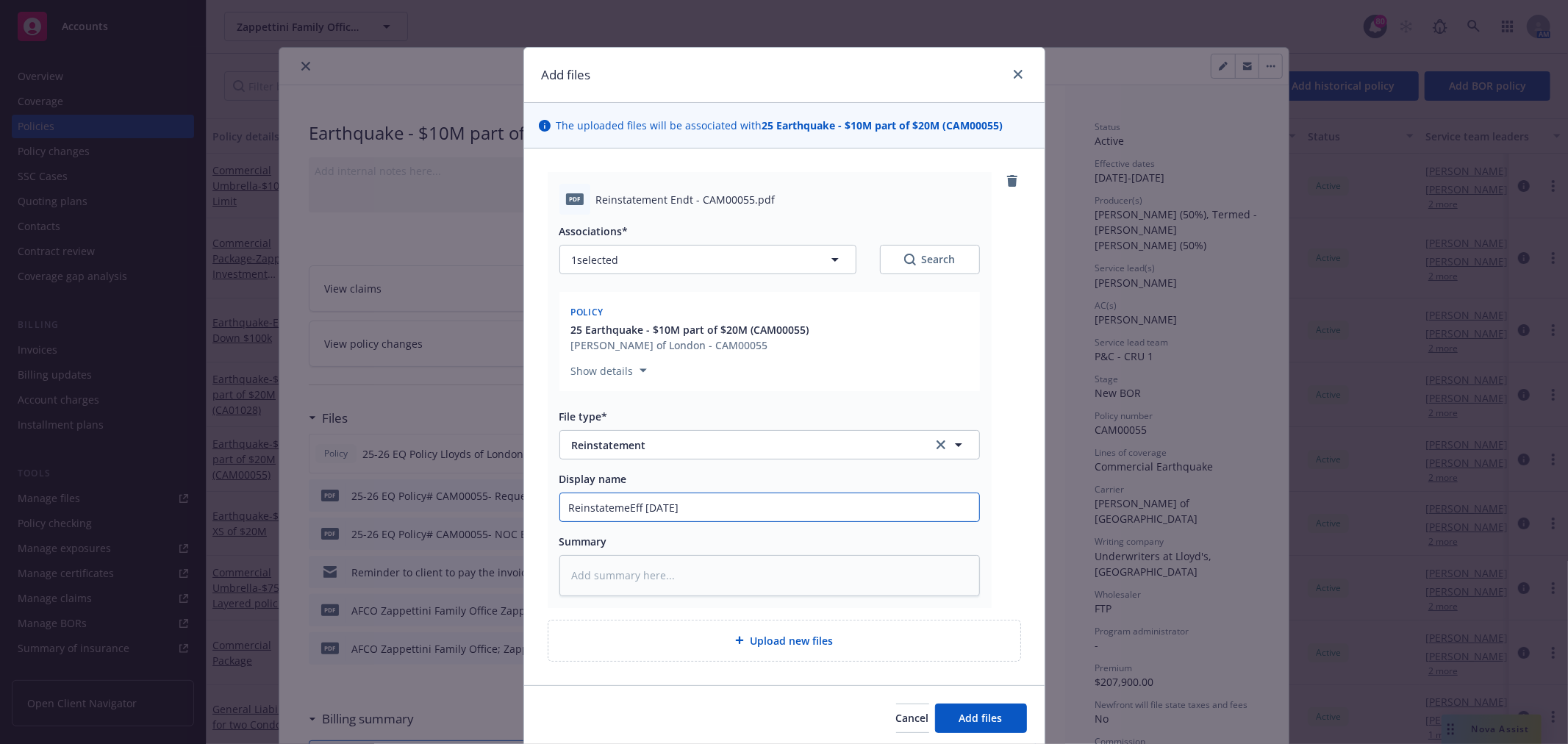
type input "ReinstatemenEff 7.30.25"
type textarea "x"
type input "ReinstatementEff 7.30.25"
type textarea "x"
type input "Reinstatement Eff 7.30.25"
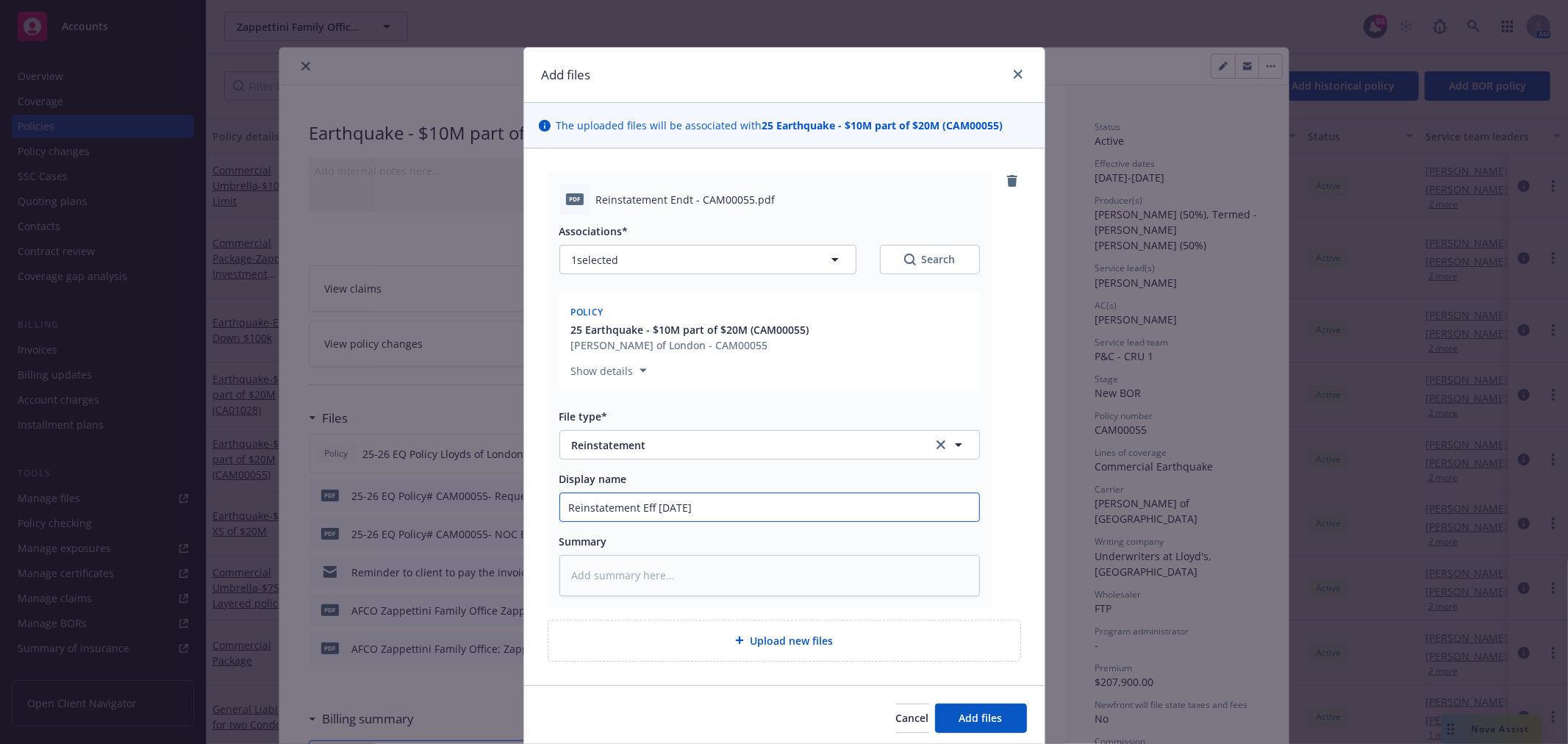
type textarea "x"
type input "Reinstatement -Eff 7.30.25"
type textarea "x"
type input "Reinstatement - Eff 7.30.25"
click at [718, 508] on input "Reinstatement - Eff 7.30.25" at bounding box center [769, 506] width 419 height 28
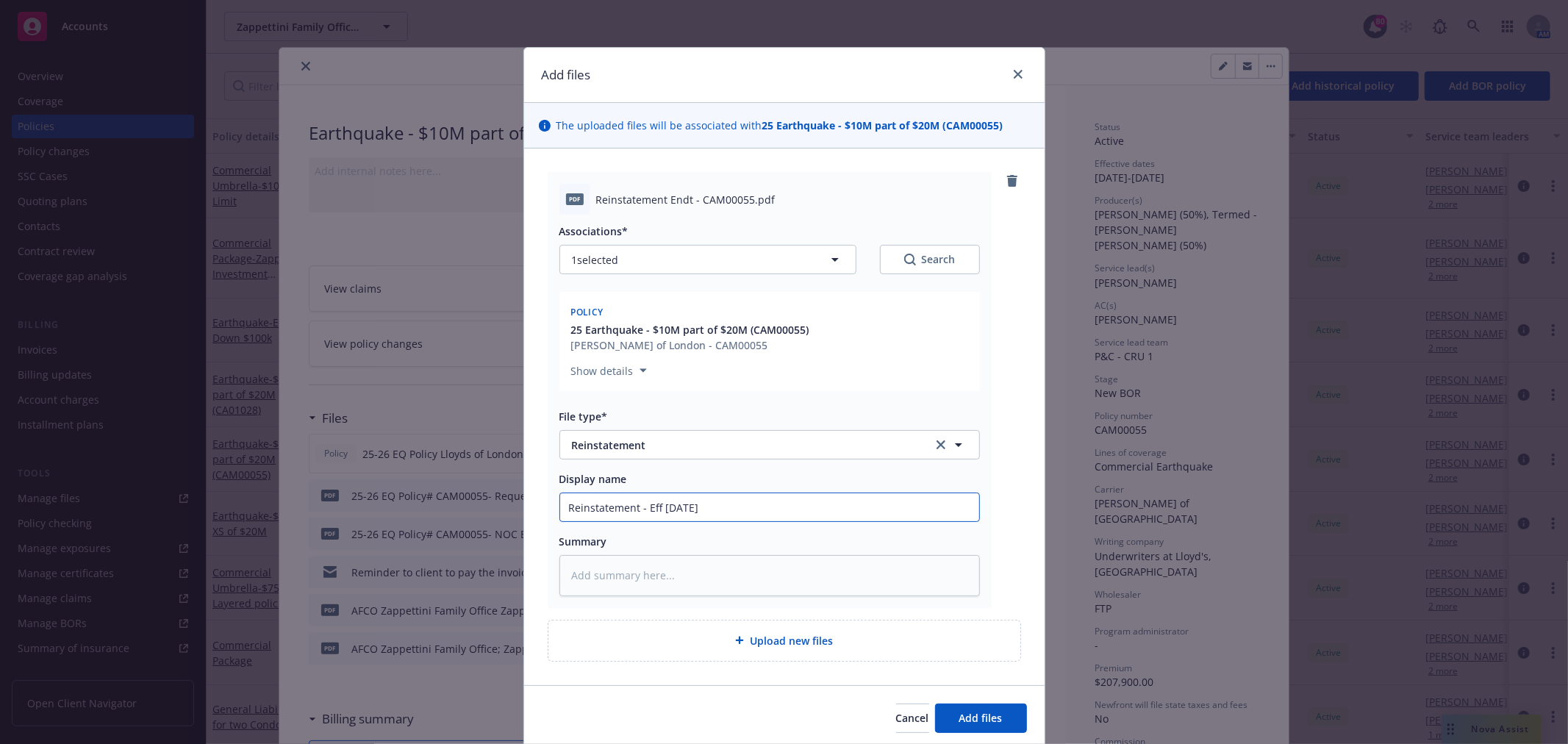
type textarea "x"
type input "Reinstatement - Eff 7.30.25"
type textarea "x"
type input "Reinstatement - Eff 7.30.25 -"
type textarea "x"
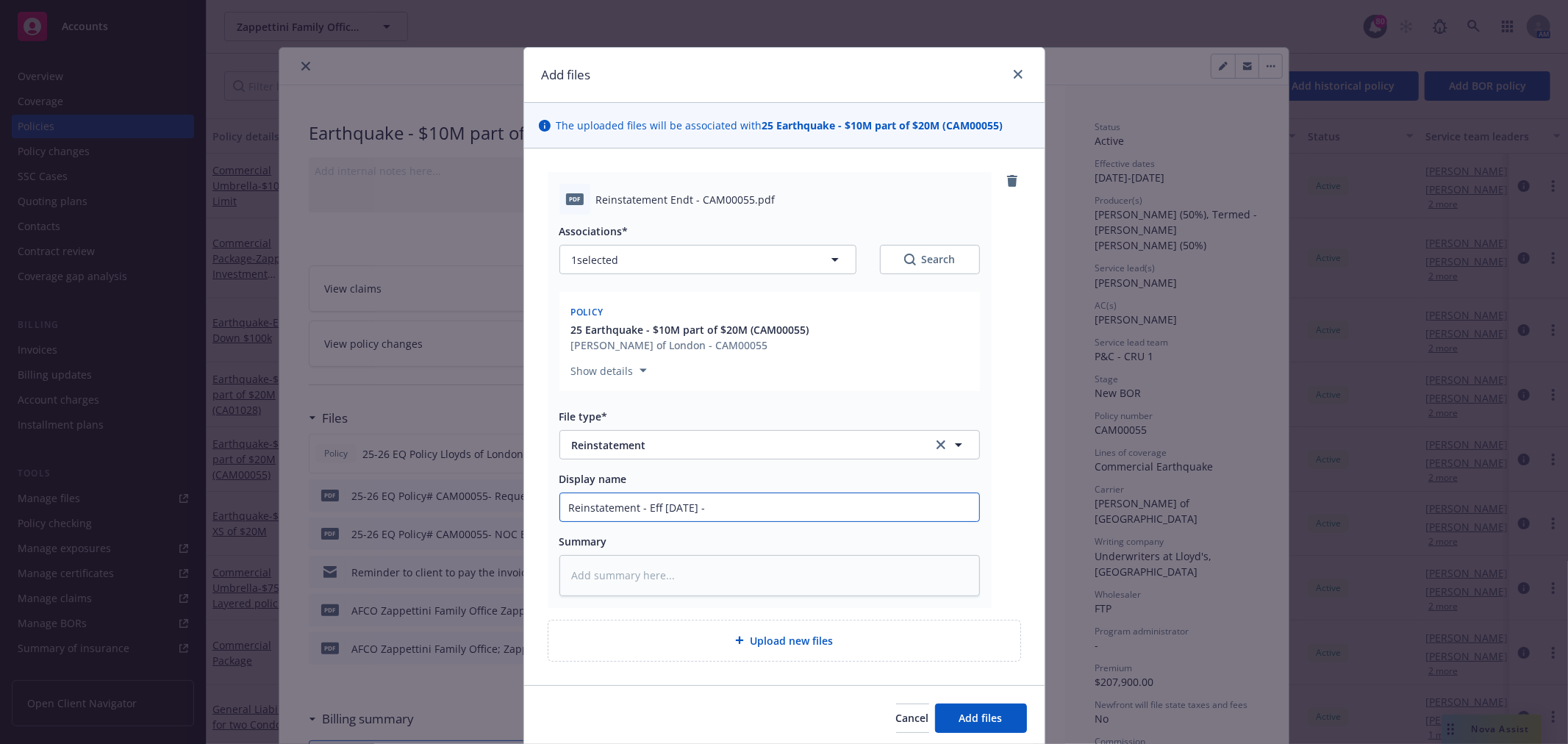
type input "Reinstatement - Eff 7.30.25 -"
type textarea "x"
type input "Reinstatement - Eff 7.30.25 - P"
type textarea "x"
type input "Reinstatement - Eff 7.30.25 - PO"
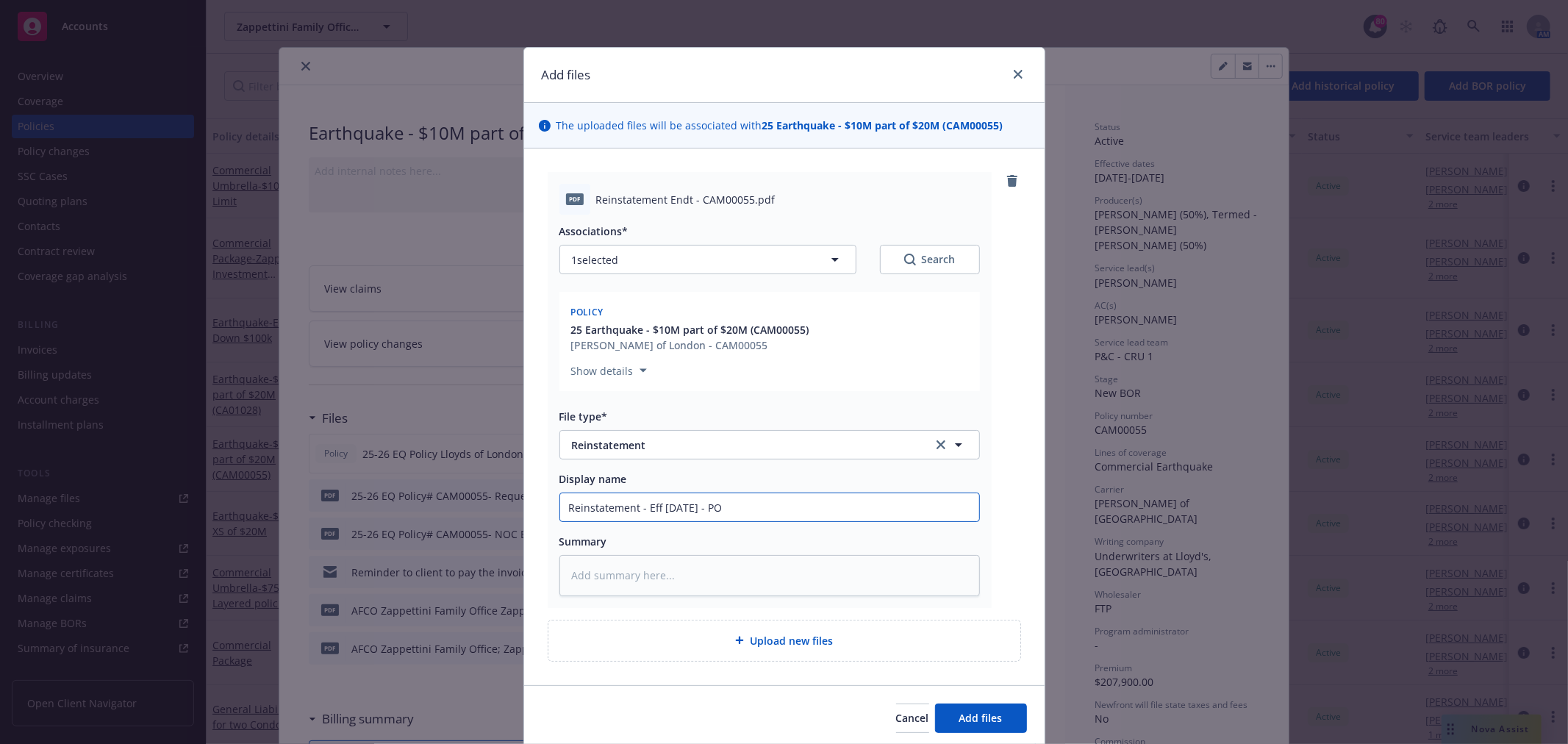
type textarea "x"
type input "Reinstatement - Eff 7.30.25 - POL"
type textarea "x"
type input "Reinstatement - Eff 7.30.25 - POL#"
type textarea "x"
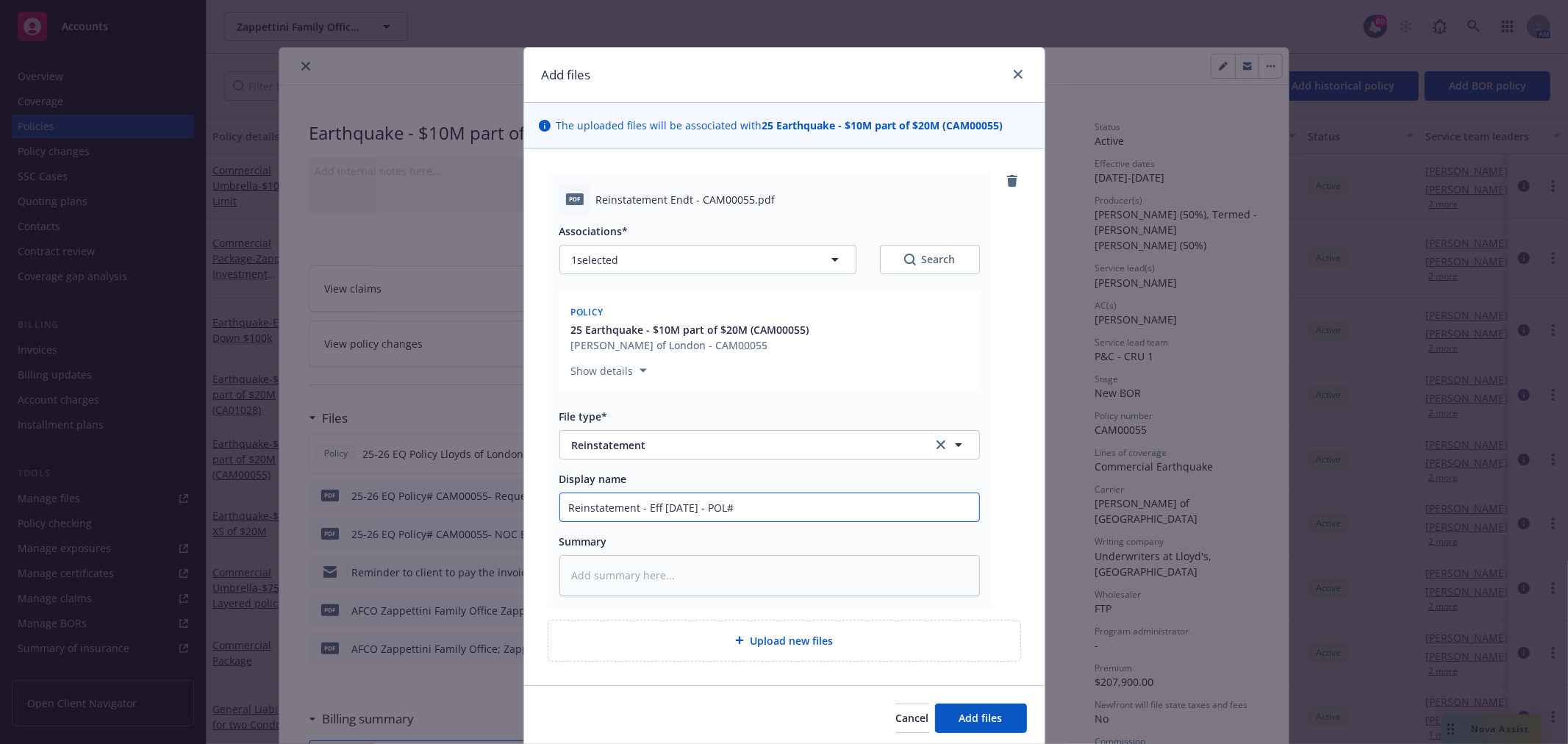
type input "Reinstatement - Eff 7.30.25 - POL#"
type textarea "x"
type input "Reinstatement - Eff 7.30.25 - POL# C"
type textarea "x"
type input "Reinstatement - Eff 7.30.25 - POL# CA"
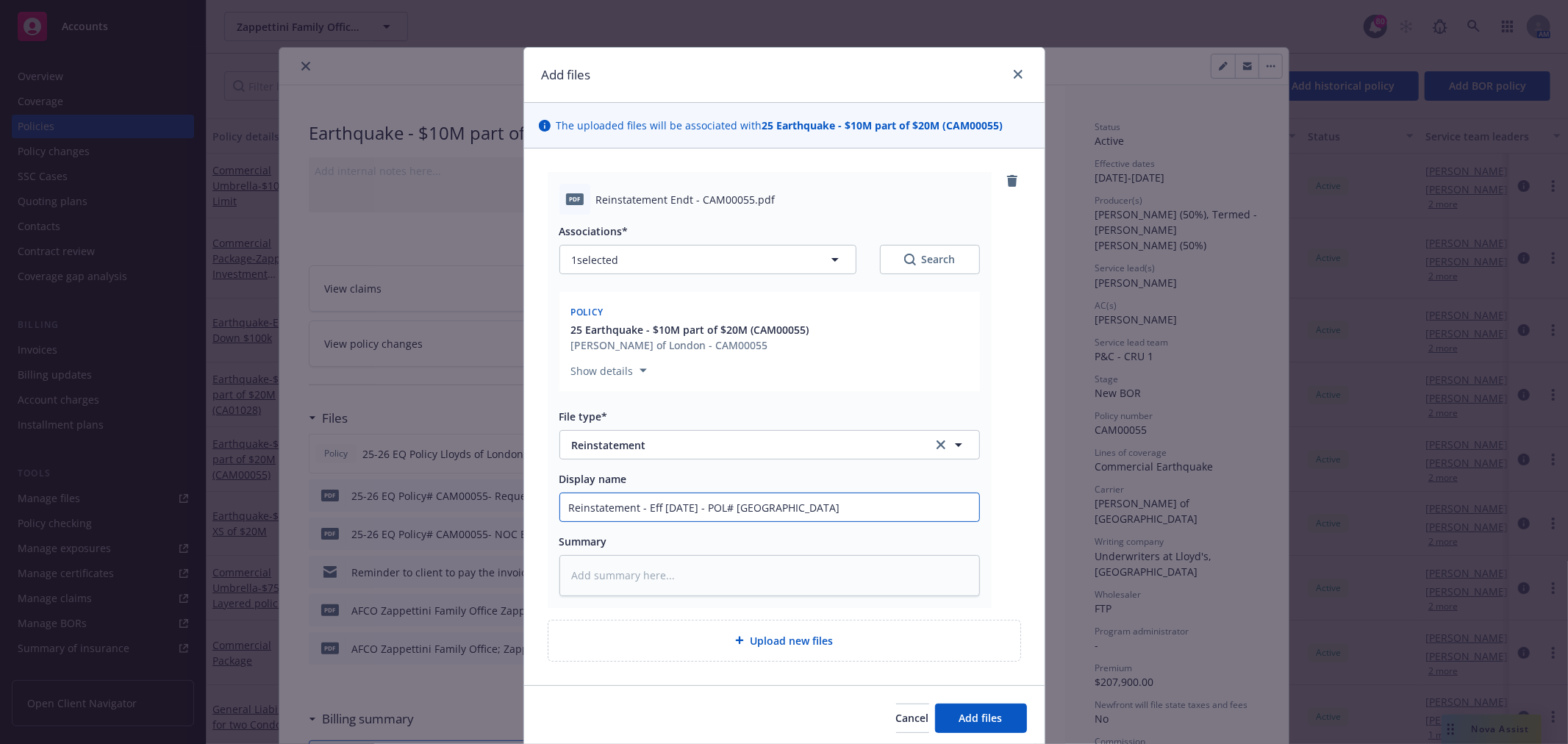
type textarea "x"
type input "Reinstatement - Eff 7.30.25 - POL# CAM"
type textarea "x"
type input "Reinstatement - Eff 7.30.25 - POL# CAM0"
type textarea "x"
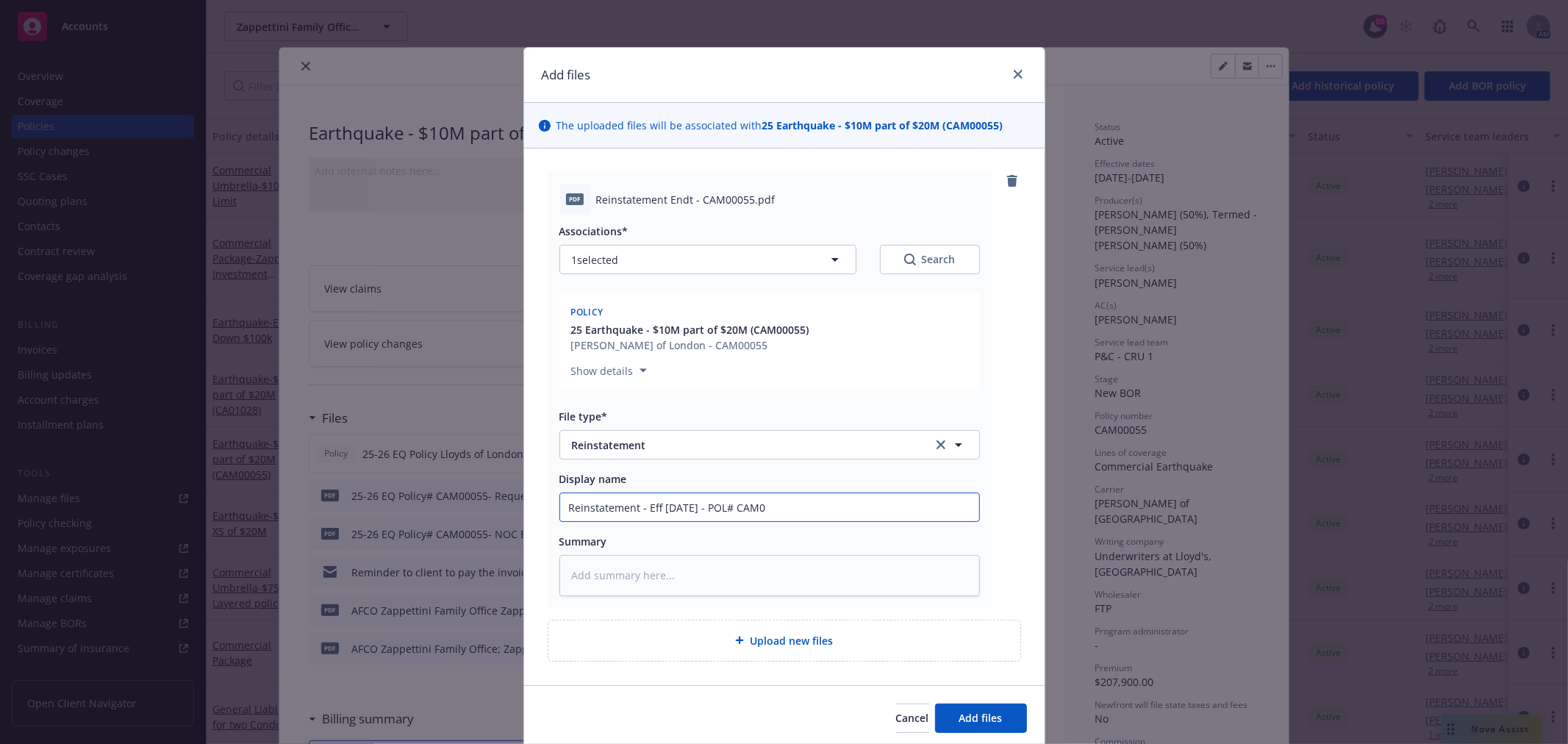
type input "Reinstatement - Eff 7.30.25 - POL# CAM00"
type textarea "x"
type input "Reinstatement - Eff 7.30.25 - POL# CAM000"
type textarea "x"
type input "Reinstatement - Eff 7.30.25 - POL# CAM0005"
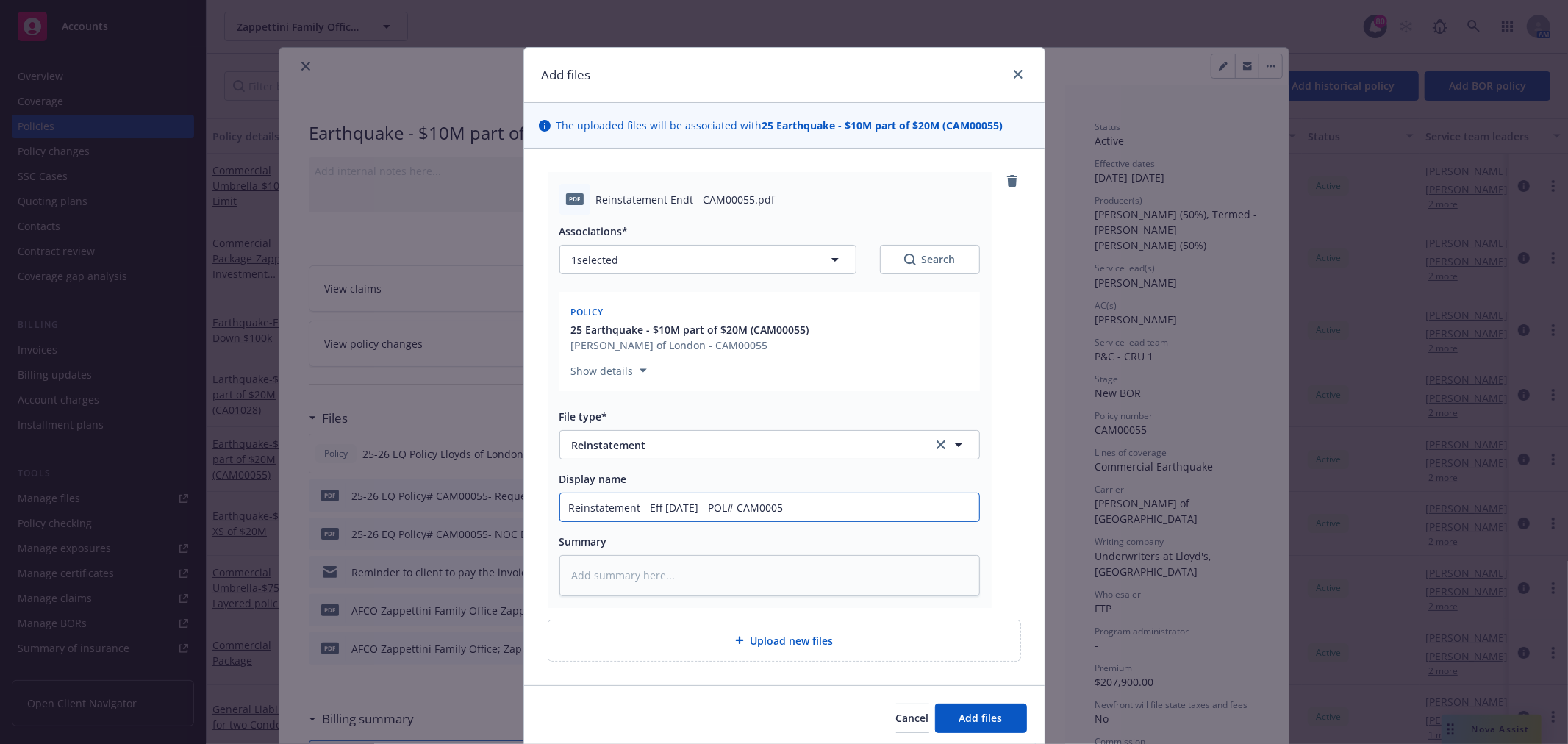
type textarea "x"
type input "Reinstatement - Eff 7.30.25 - POL# CAM00055"
click at [566, 510] on input "Reinstatement - Eff 7.30.25 - POL# CAM00055" at bounding box center [769, 506] width 419 height 28
type textarea "x"
type input "CReinstatement - Eff 7.30.25 - POL# CAM00055"
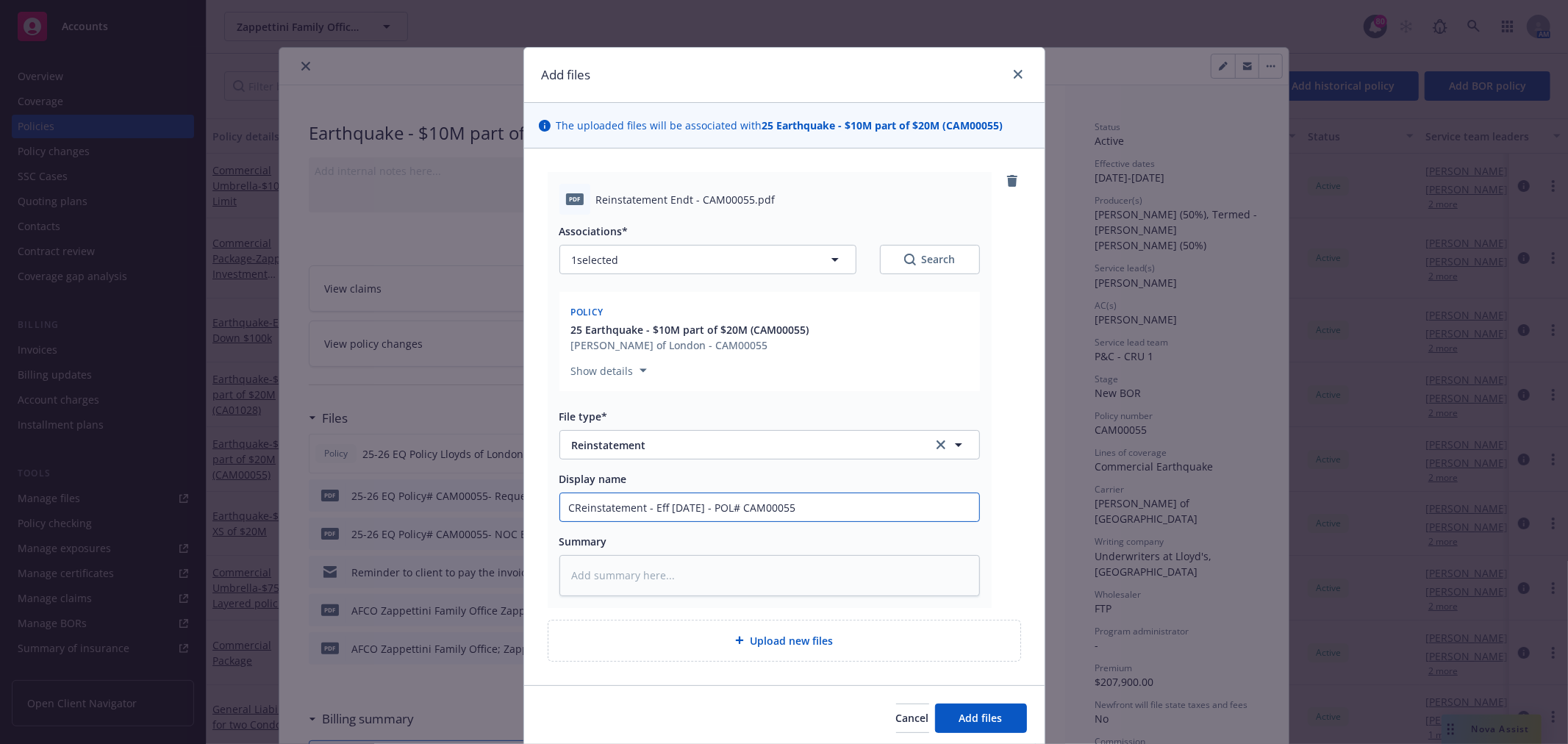
type textarea "x"
type input "CaReinstatement - Eff 7.30.25 - POL# CAM00055"
type textarea "x"
type input "CarReinstatement - Eff 7.30.25 - POL# CAM00055"
type textarea "x"
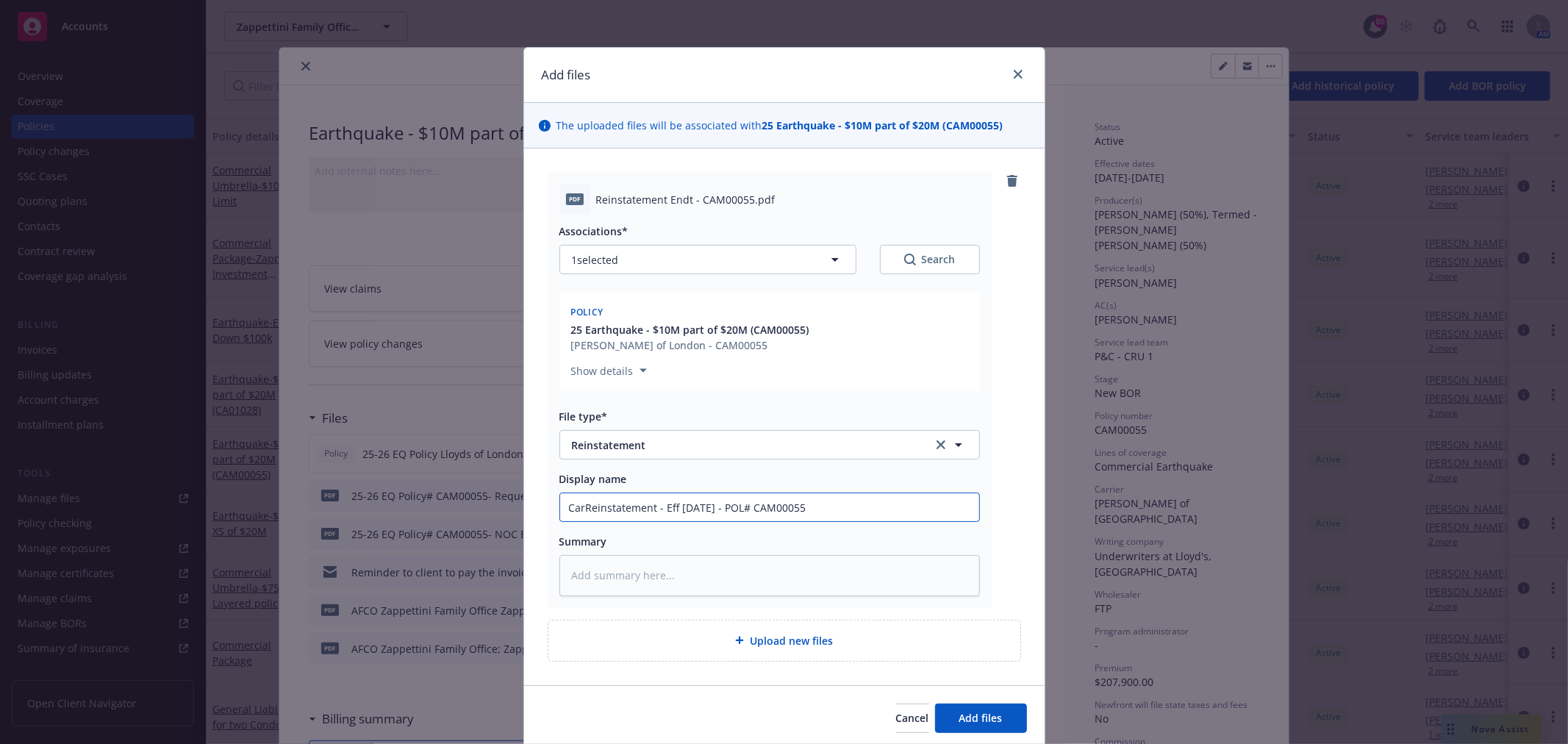
type input "CarrReinstatement - Eff 7.30.25 - POL# CAM00055"
type textarea "x"
type input "CarriReinstatement - Eff 7.30.25 - POL# CAM00055"
type textarea "x"
type input "CarrieReinstatement - Eff 7.30.25 - POL# CAM00055"
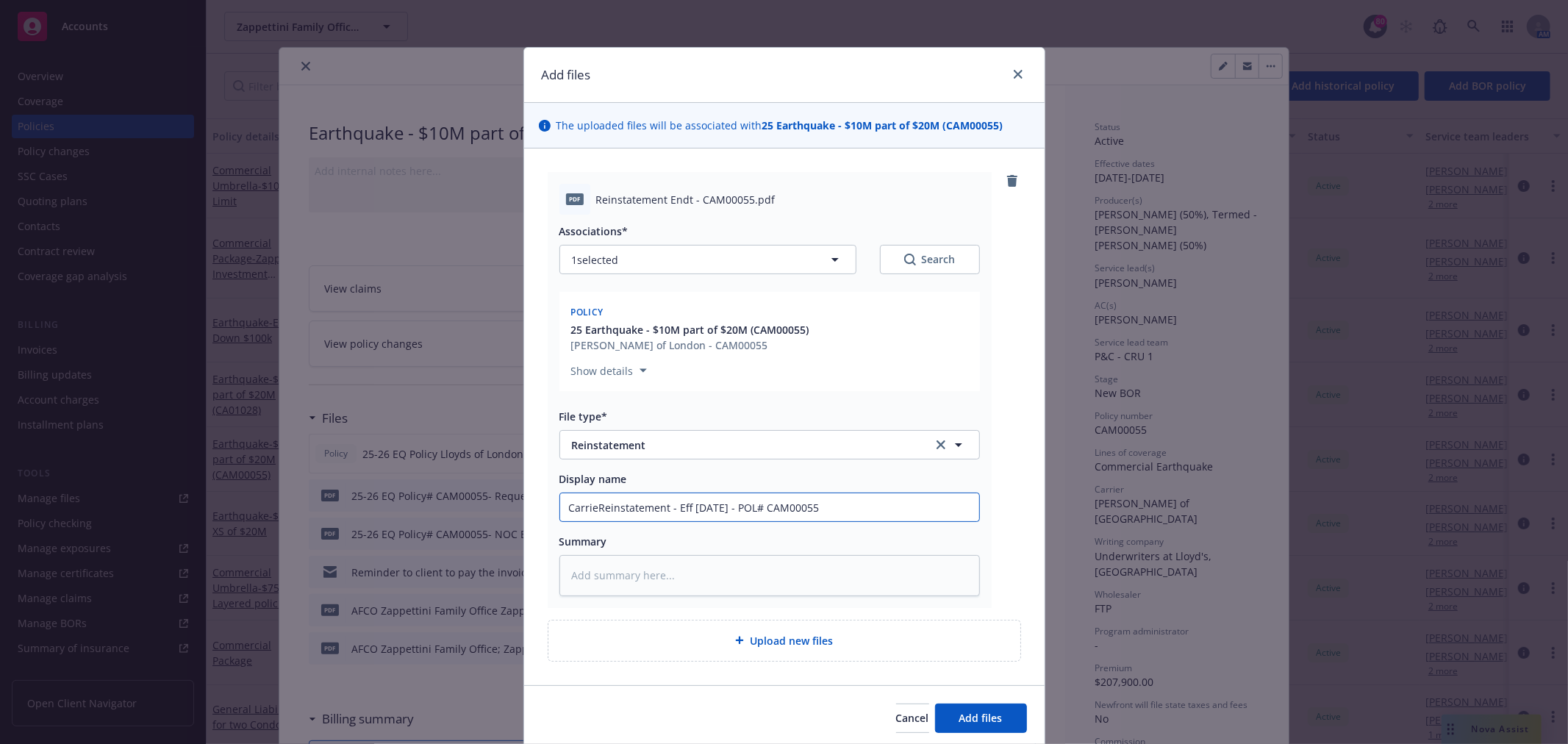
type textarea "x"
type input "CarrierReinstatement - Eff 7.30.25 - POL# CAM00055"
type textarea "x"
drag, startPoint x: 594, startPoint y: 508, endPoint x: 513, endPoint y: 509, distance: 81.0
click at [513, 509] on div "Add files The uploaded files will be associated with 25 Earthquake - $10M part …" at bounding box center [784, 372] width 1568 height 744
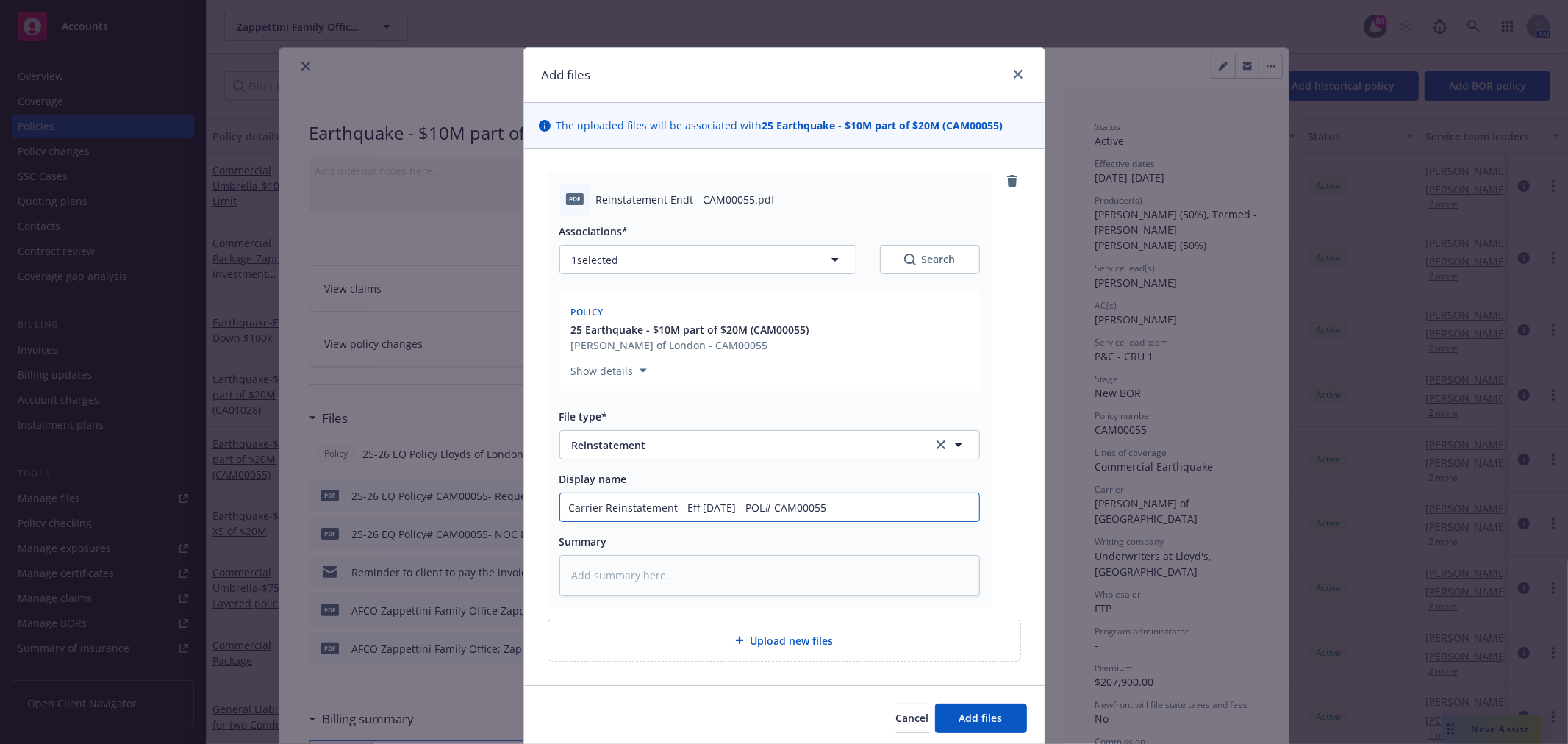
drag, startPoint x: 755, startPoint y: 509, endPoint x: 490, endPoint y: 498, distance: 265.2
click at [490, 498] on div "Add files The uploaded files will be associated with 25 Earthquake - $10M part …" at bounding box center [784, 372] width 1568 height 744
type input "Carrier Reinstatement - Eff 7.30.25 - POL# CAM00055"
click at [1005, 717] on button "Add files" at bounding box center [981, 718] width 92 height 29
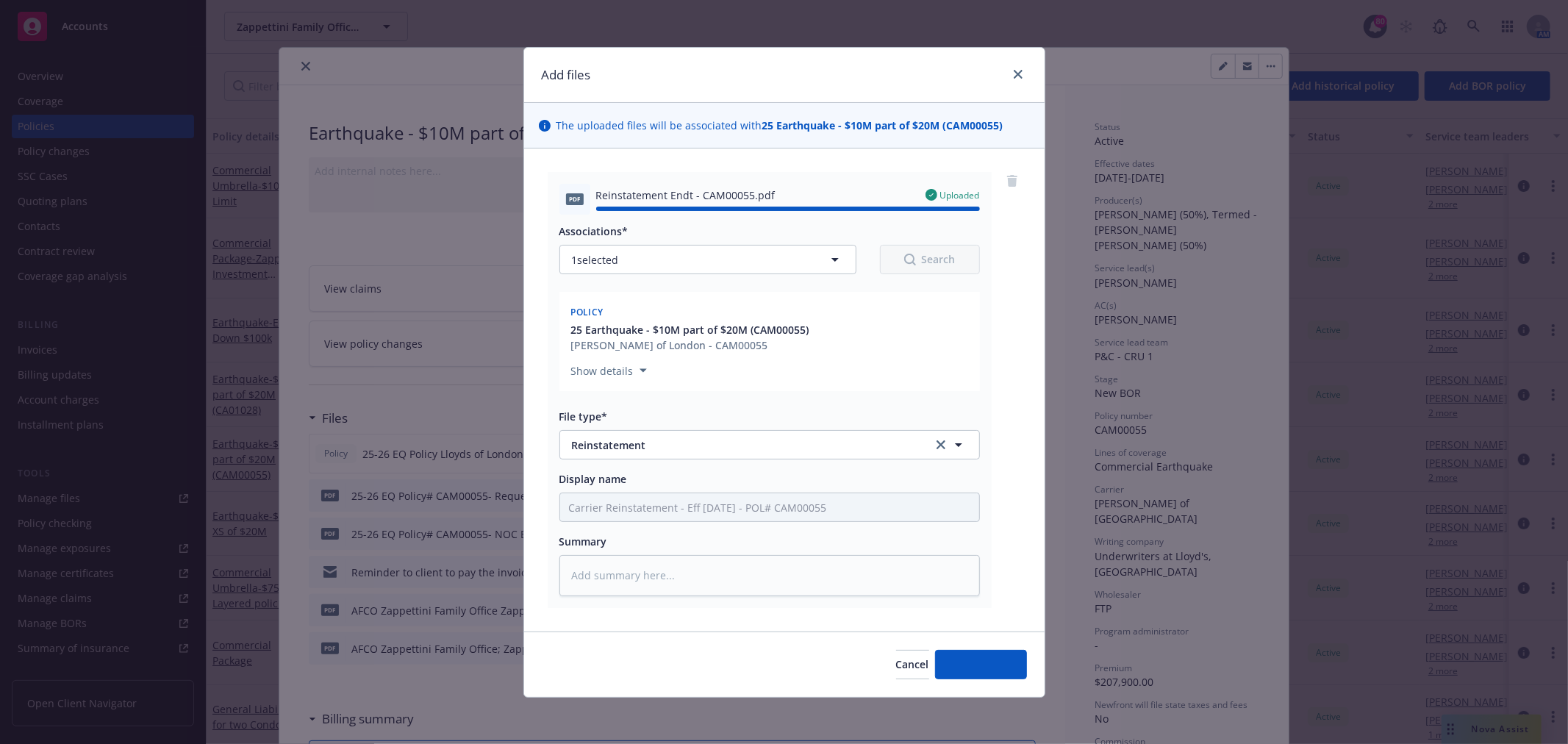
type textarea "x"
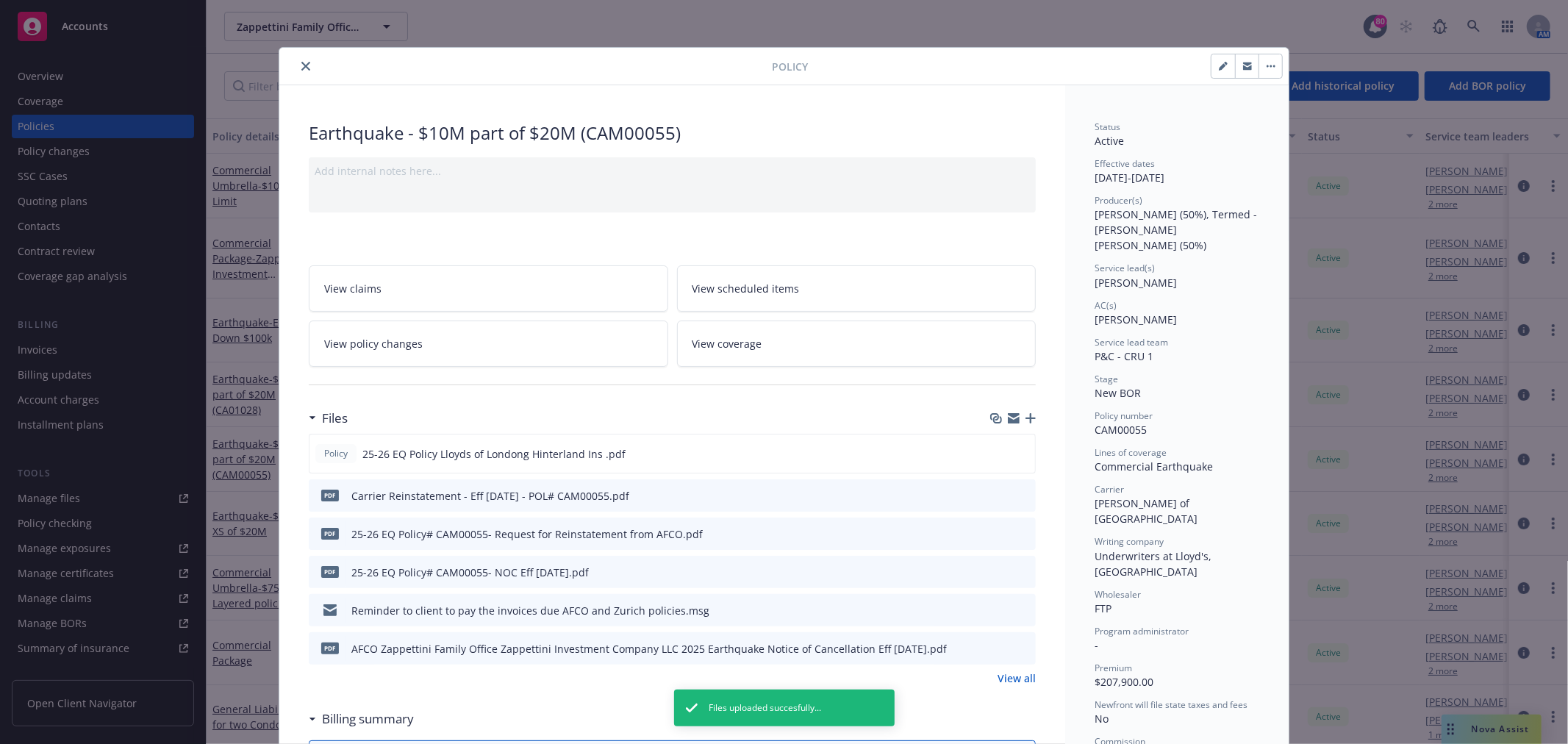
click at [302, 62] on icon "close" at bounding box center [306, 66] width 9 height 9
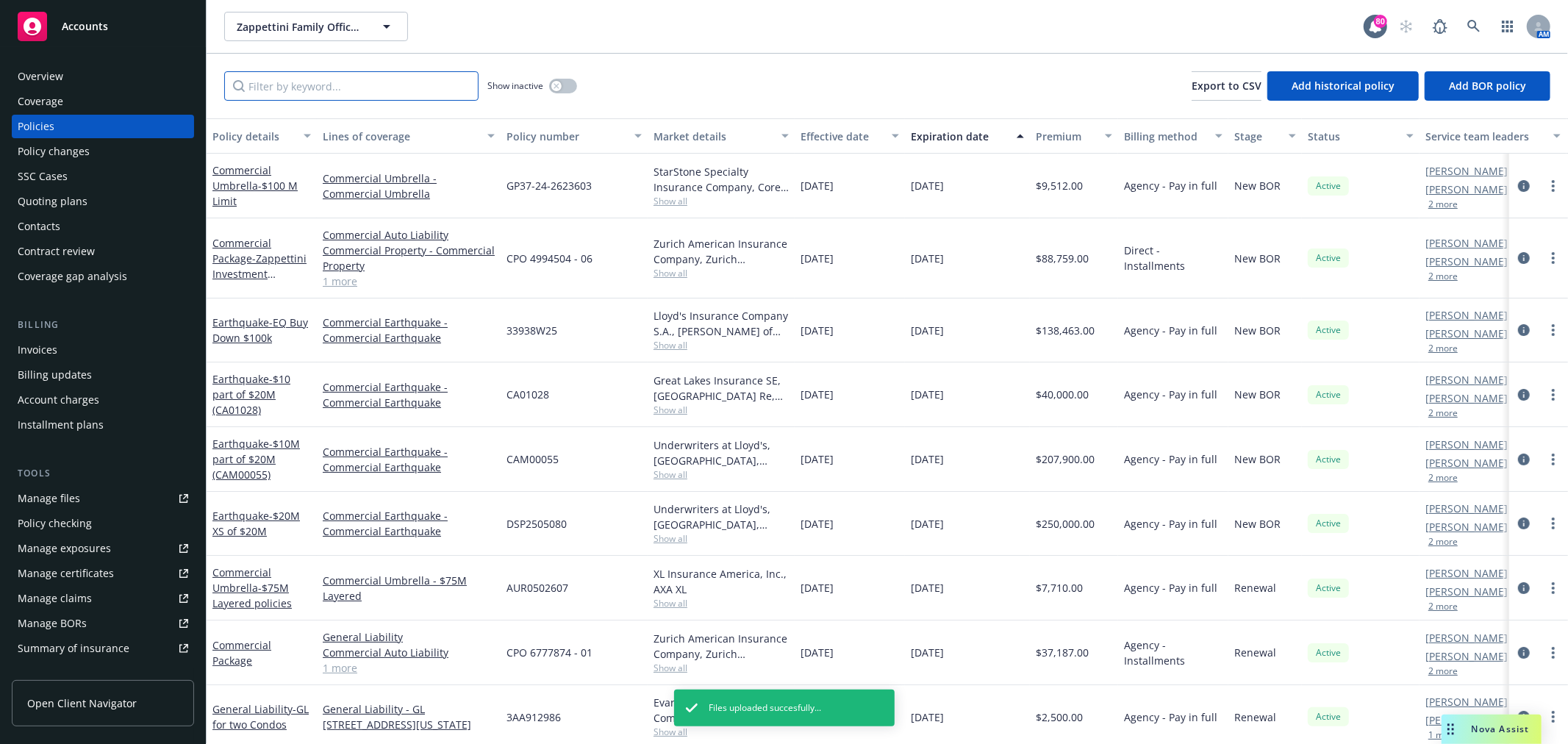
click at [311, 97] on input "Filter by keyword..." at bounding box center [351, 85] width 254 height 29
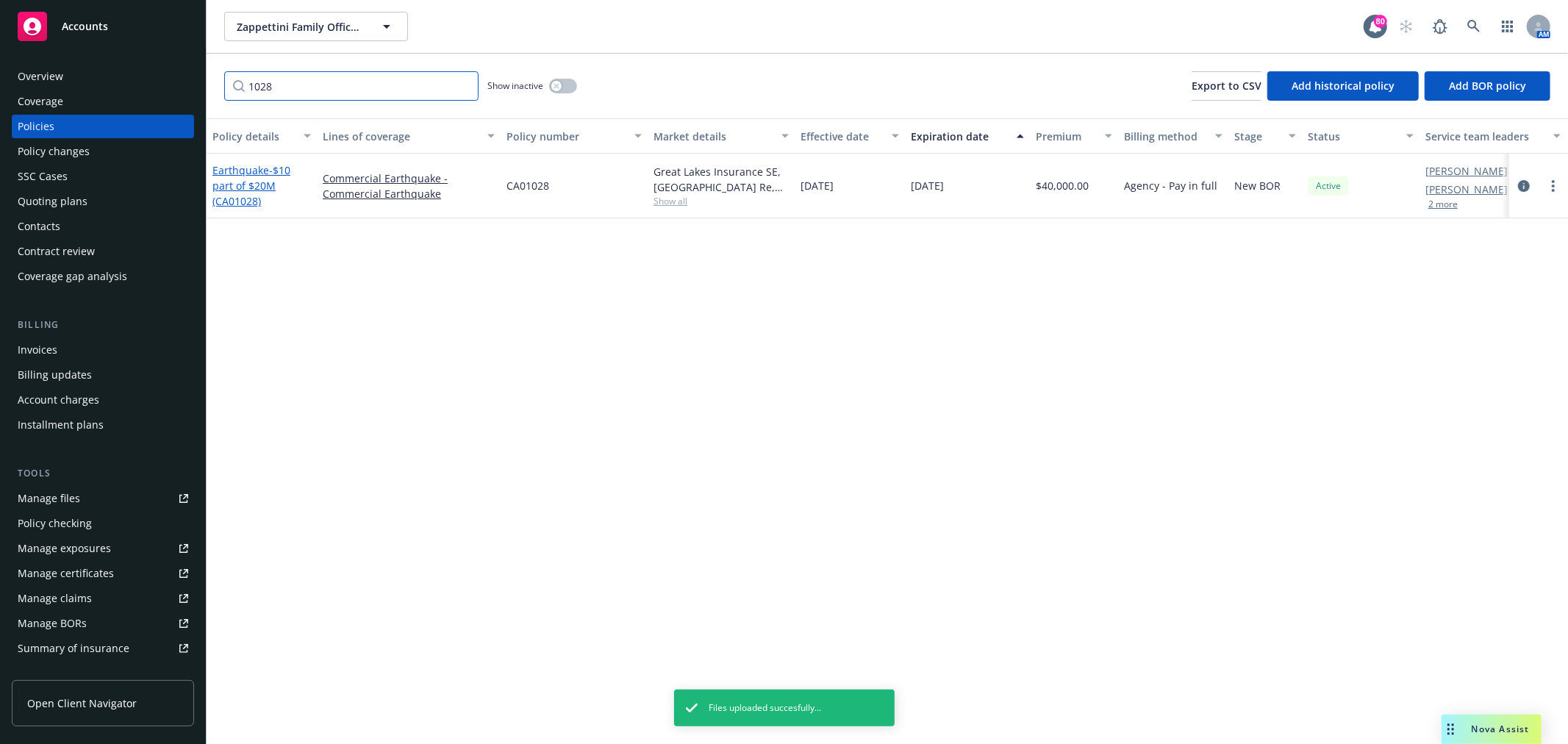
type input "1028"
click at [234, 189] on span "- $10 part of $20M (CA01028)" at bounding box center [251, 185] width 78 height 45
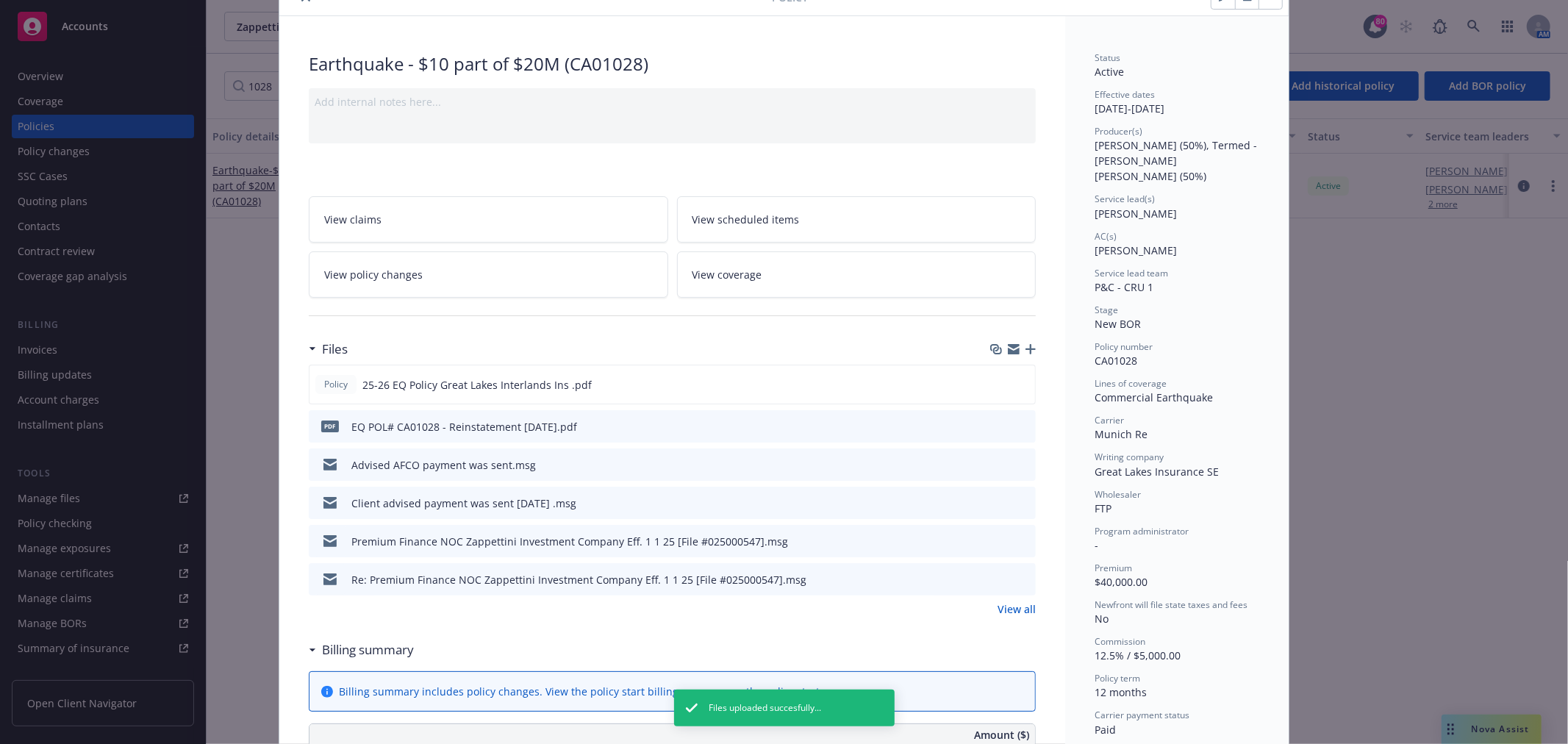
scroll to position [163, 0]
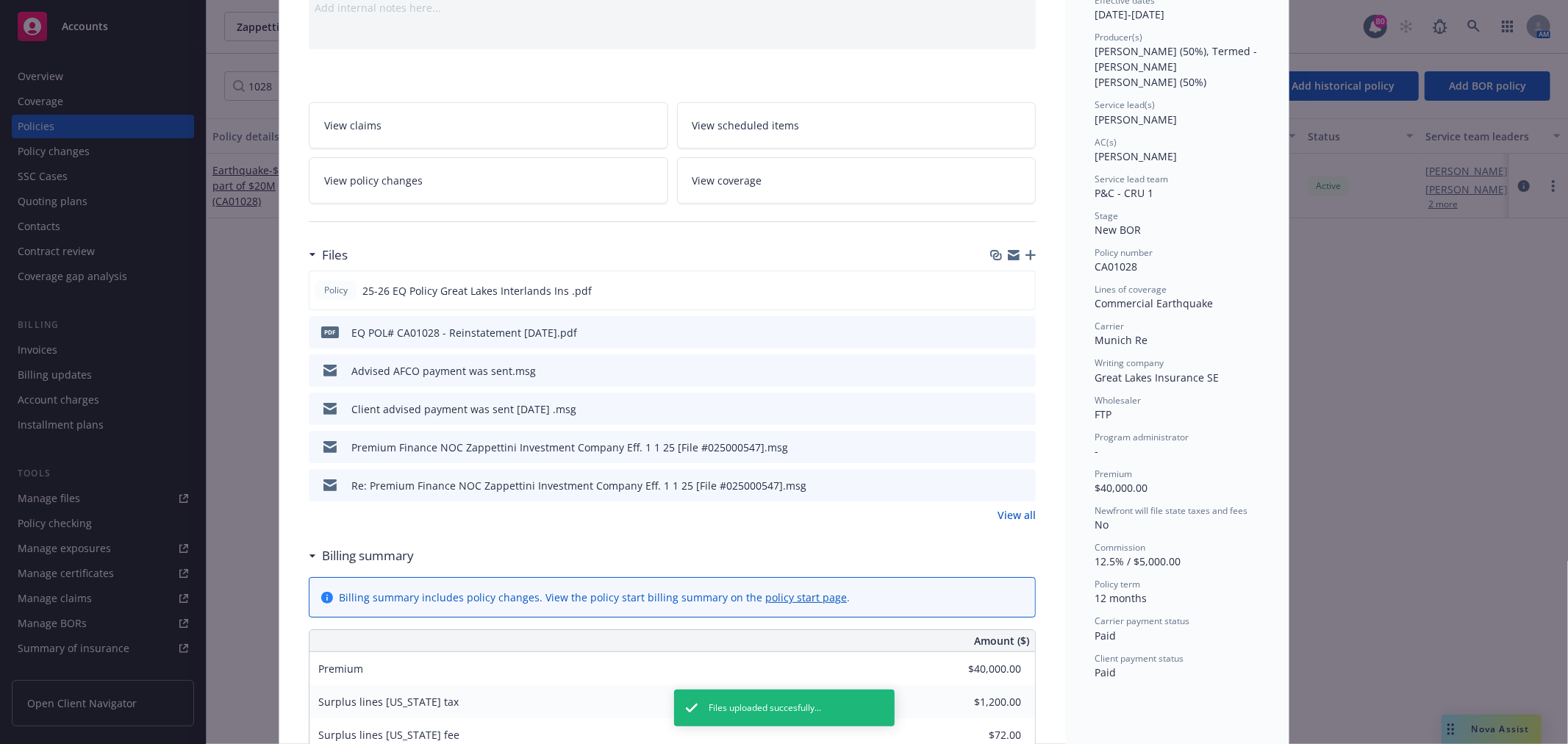
click at [1006, 508] on link "View all" at bounding box center [1016, 515] width 38 height 16
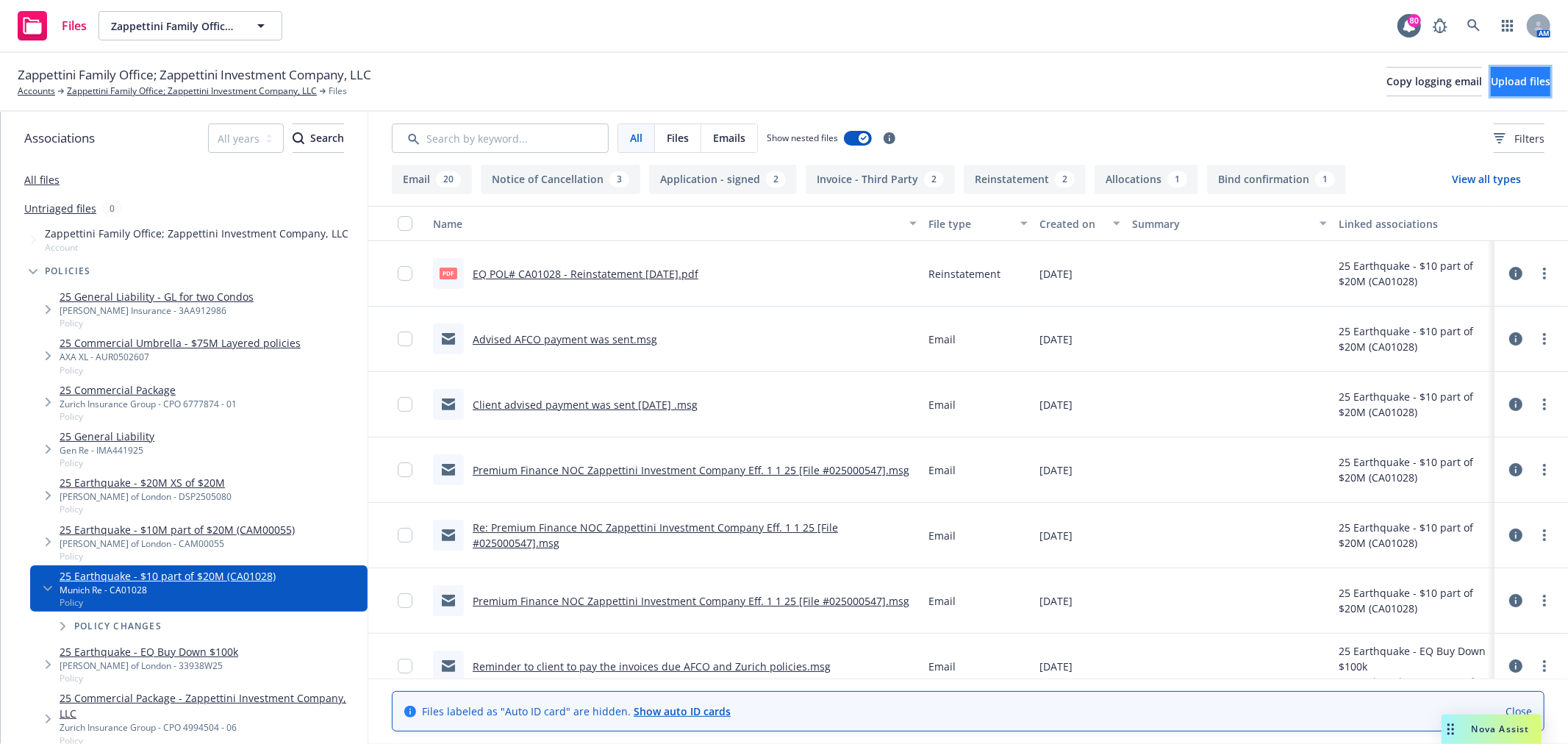
click at [1518, 84] on span "Upload files" at bounding box center [1520, 81] width 59 height 14
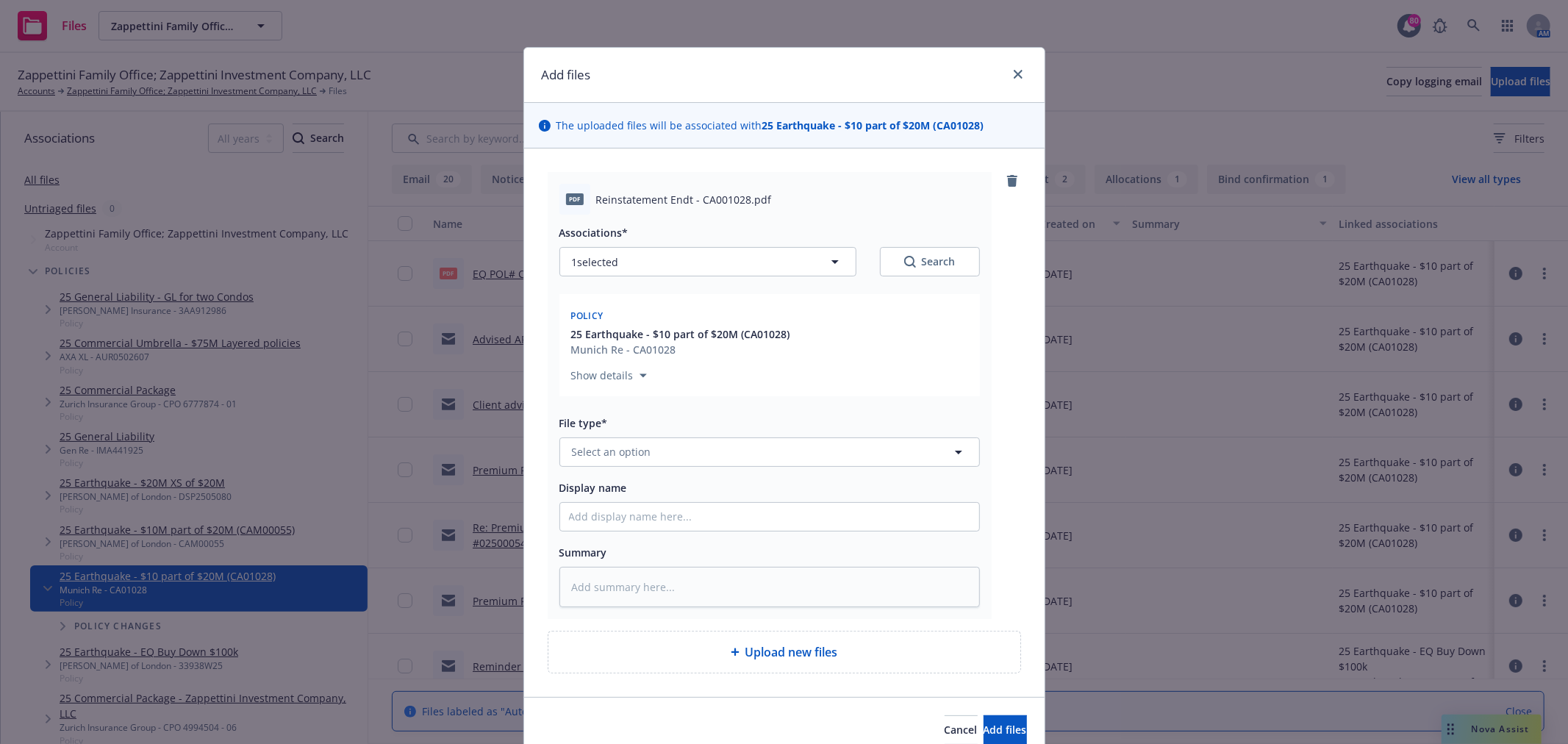
type textarea "x"
click at [663, 450] on button "Select an option" at bounding box center [769, 452] width 420 height 29
type input "reinst"
click at [685, 377] on div "Reinstatement" at bounding box center [769, 372] width 402 height 21
click at [638, 505] on input "Display name" at bounding box center [769, 516] width 419 height 28
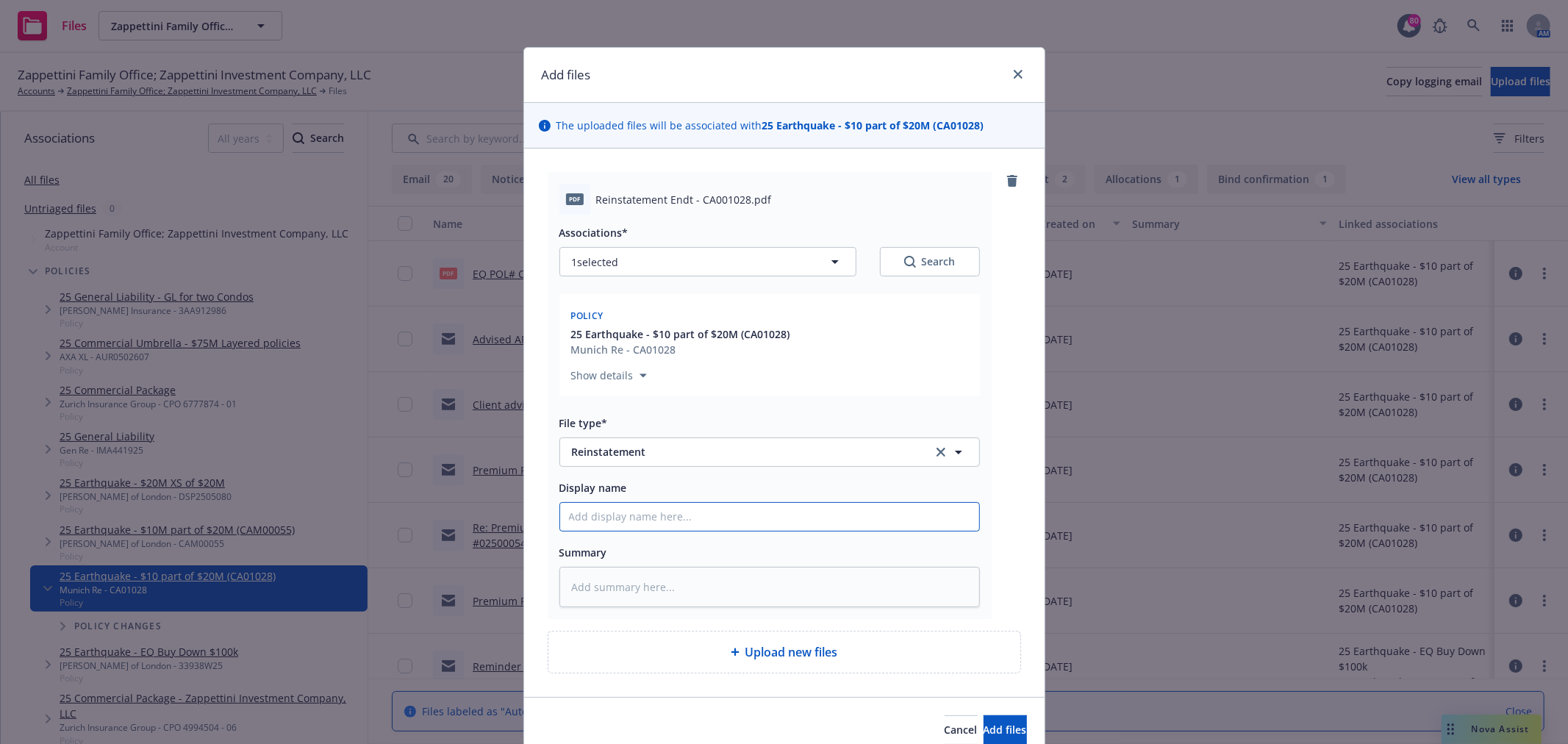
paste input "Carrier Reinstatement - Eff 7.30.25 - POL# CAM00055"
type textarea "x"
type input "Carrier Reinstatement - Eff 7.30.25 - POL# CAM00055"
drag, startPoint x: 844, startPoint y: 515, endPoint x: 780, endPoint y: 519, distance: 64.1
click at [780, 519] on input "Carrier Reinstatement - Eff 7.30.25 - POL# CAM00055" at bounding box center [769, 516] width 419 height 28
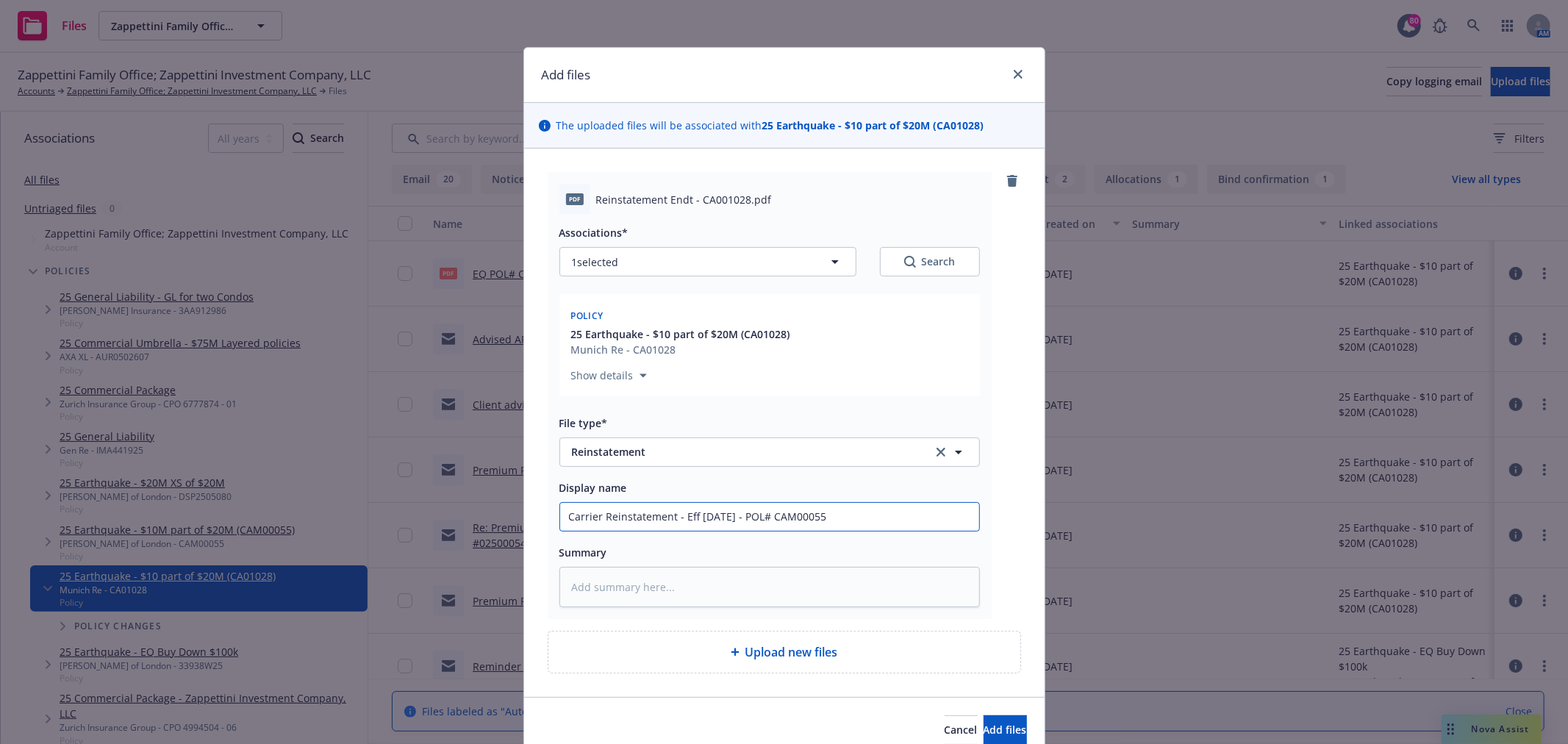
type textarea "x"
type input "Carrier Reinstatement - Eff 7.30.25 - POL# CA"
type textarea "x"
type input "Carrier Reinstatement - Eff 7.30.25 - POL# CA0"
type textarea "x"
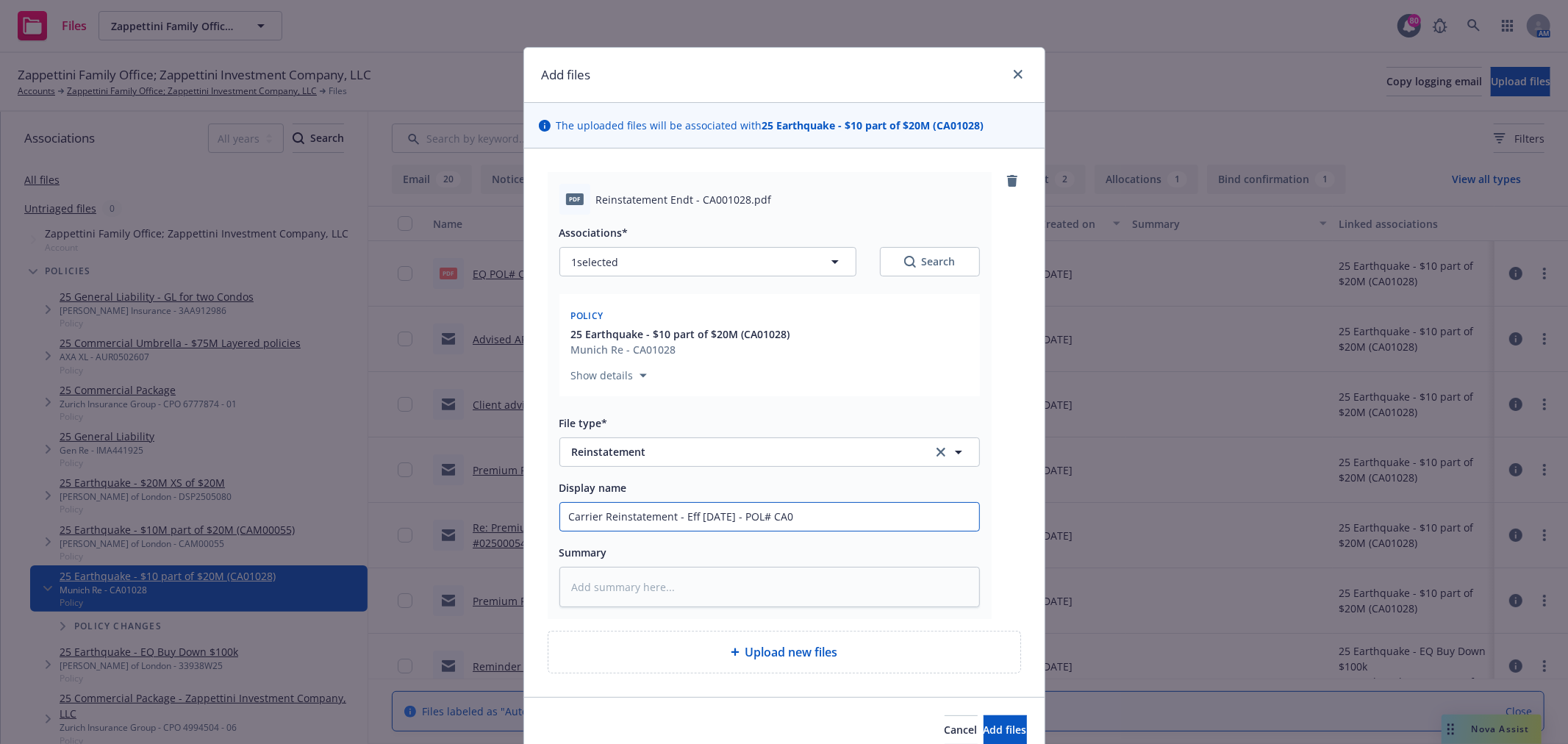
type input "Carrier Reinstatement - Eff 7.30.25 - POL# CA00"
type textarea "x"
type input "Carrier Reinstatement - Eff 7.30.25 - POL# CA001"
type textarea "x"
type input "Carrier Reinstatement - Eff 7.30.25 - POL# CA0010"
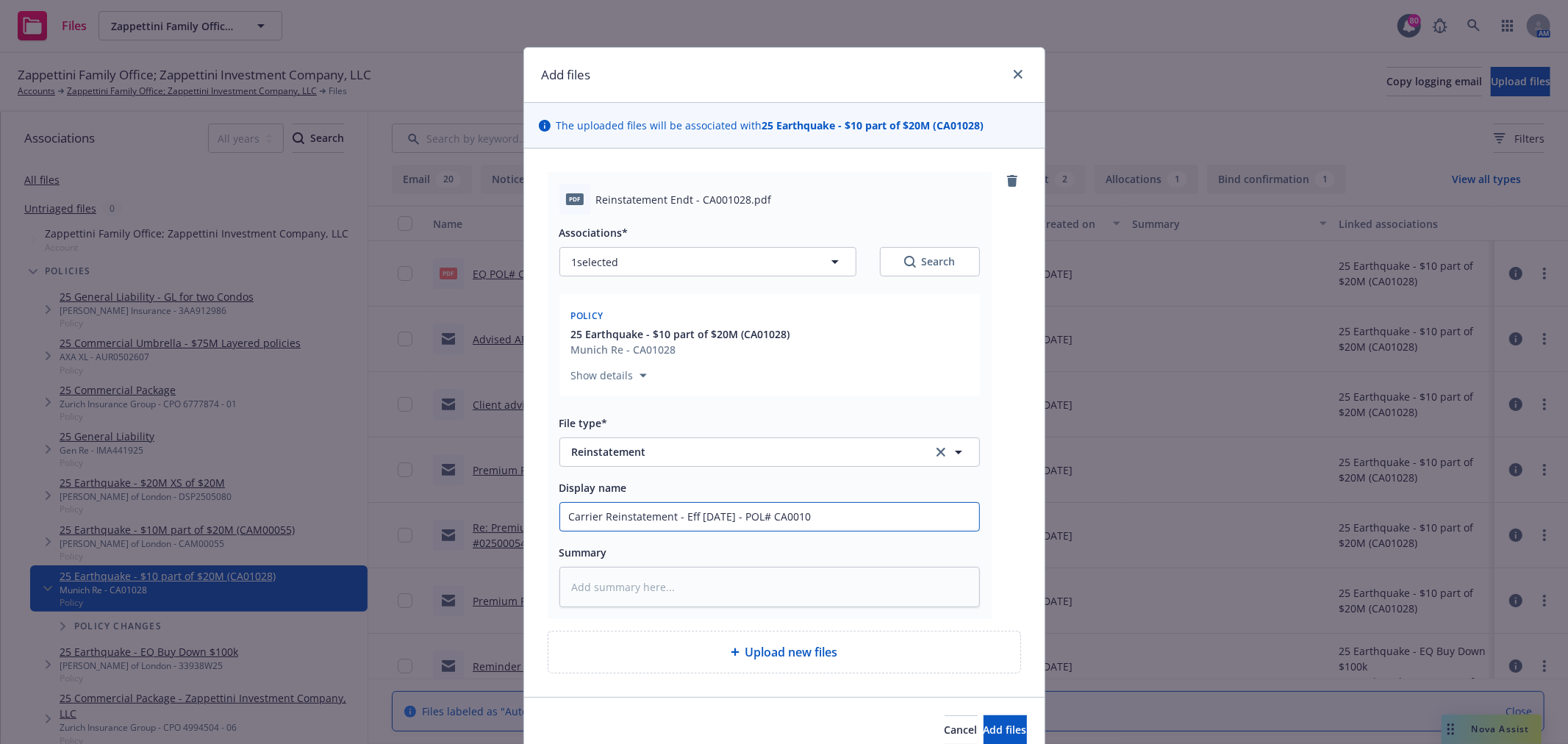
type textarea "x"
type input "Carrier Reinstatement - Eff 7.30.25 - POL# CA00102"
type textarea "x"
type input "Carrier Reinstatement - Eff 7.30.25 - POL# CA001028"
click at [984, 724] on button "Add files" at bounding box center [1005, 729] width 44 height 29
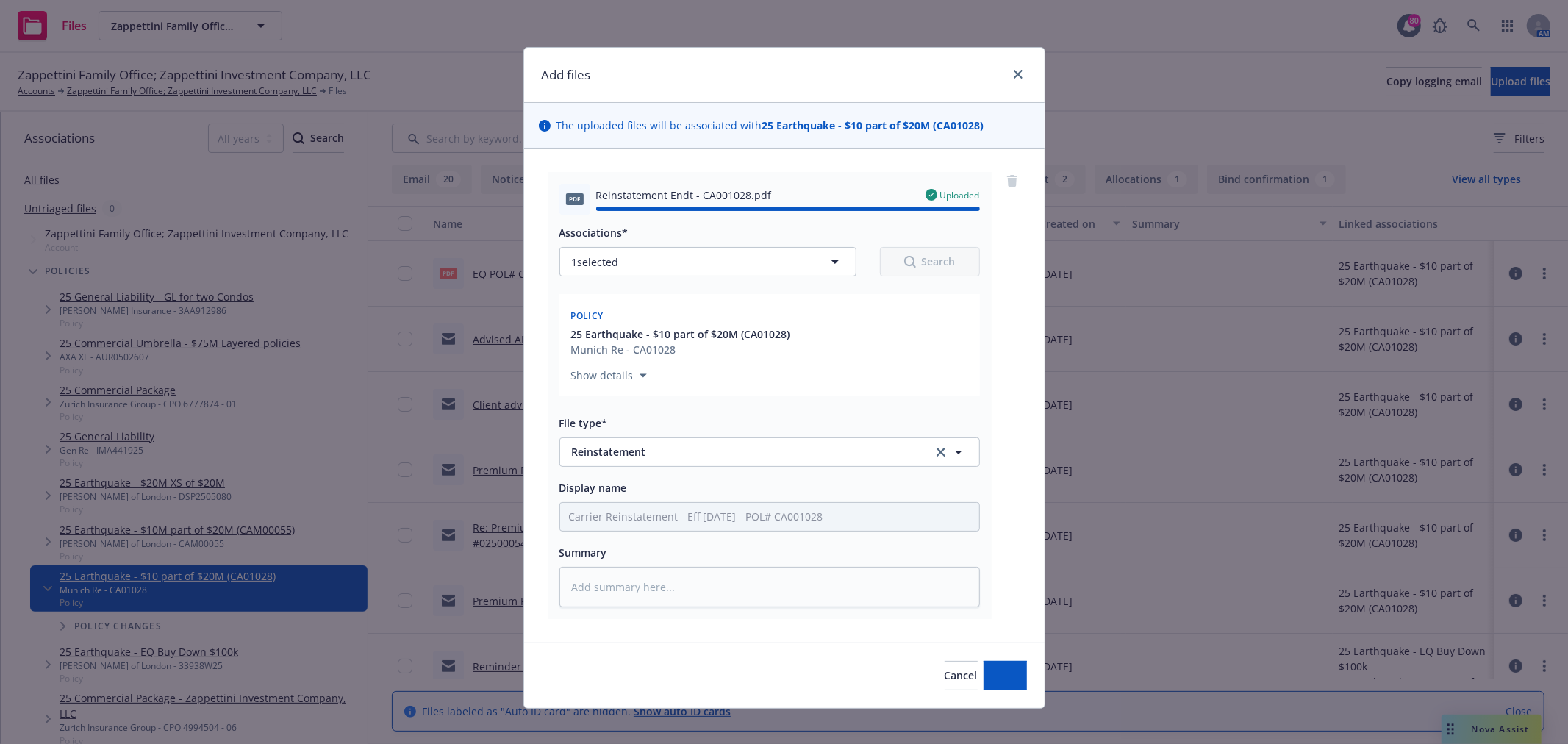
type textarea "x"
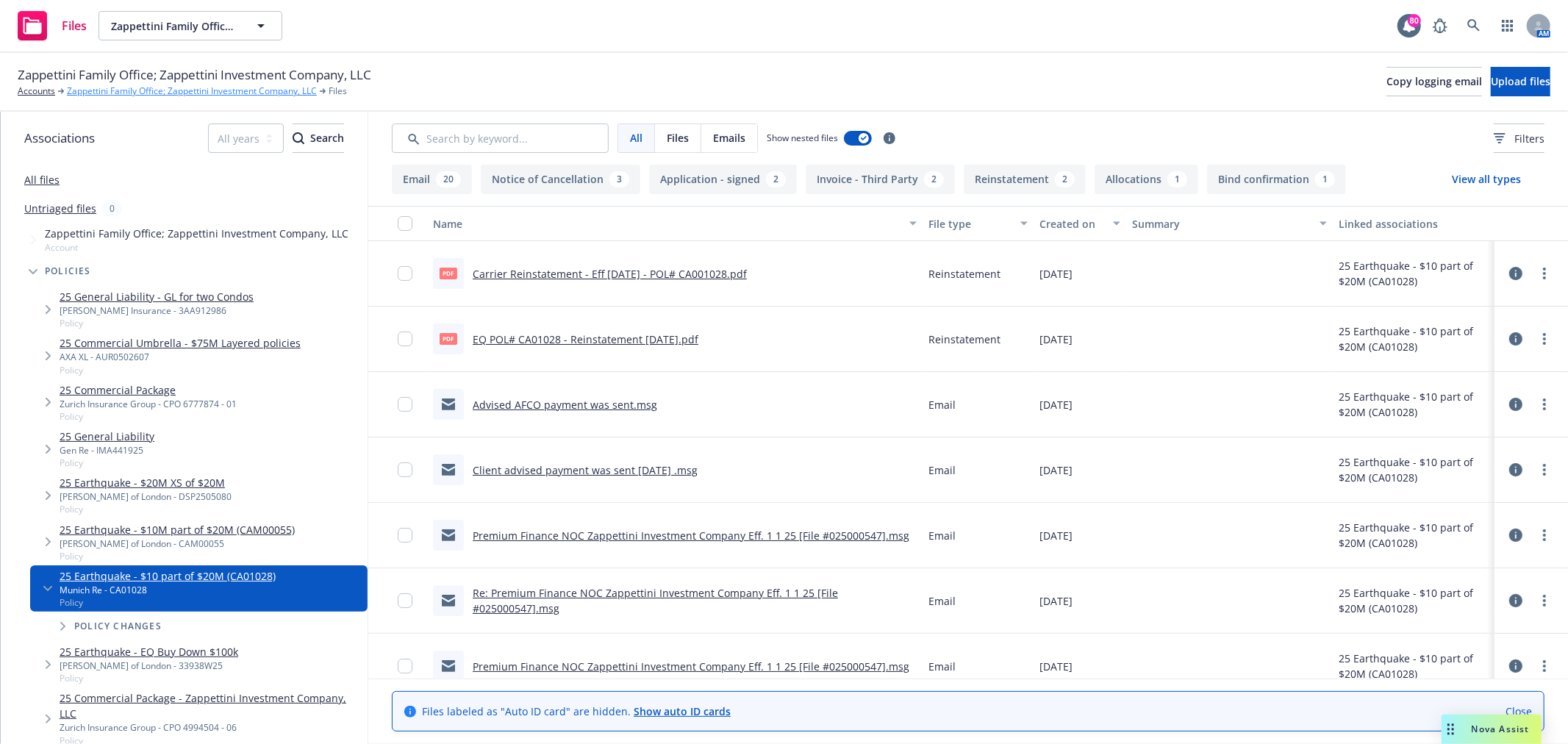
click at [132, 90] on link "Zappettini Family Office; Zappettini Investment Company, LLC" at bounding box center [192, 91] width 250 height 14
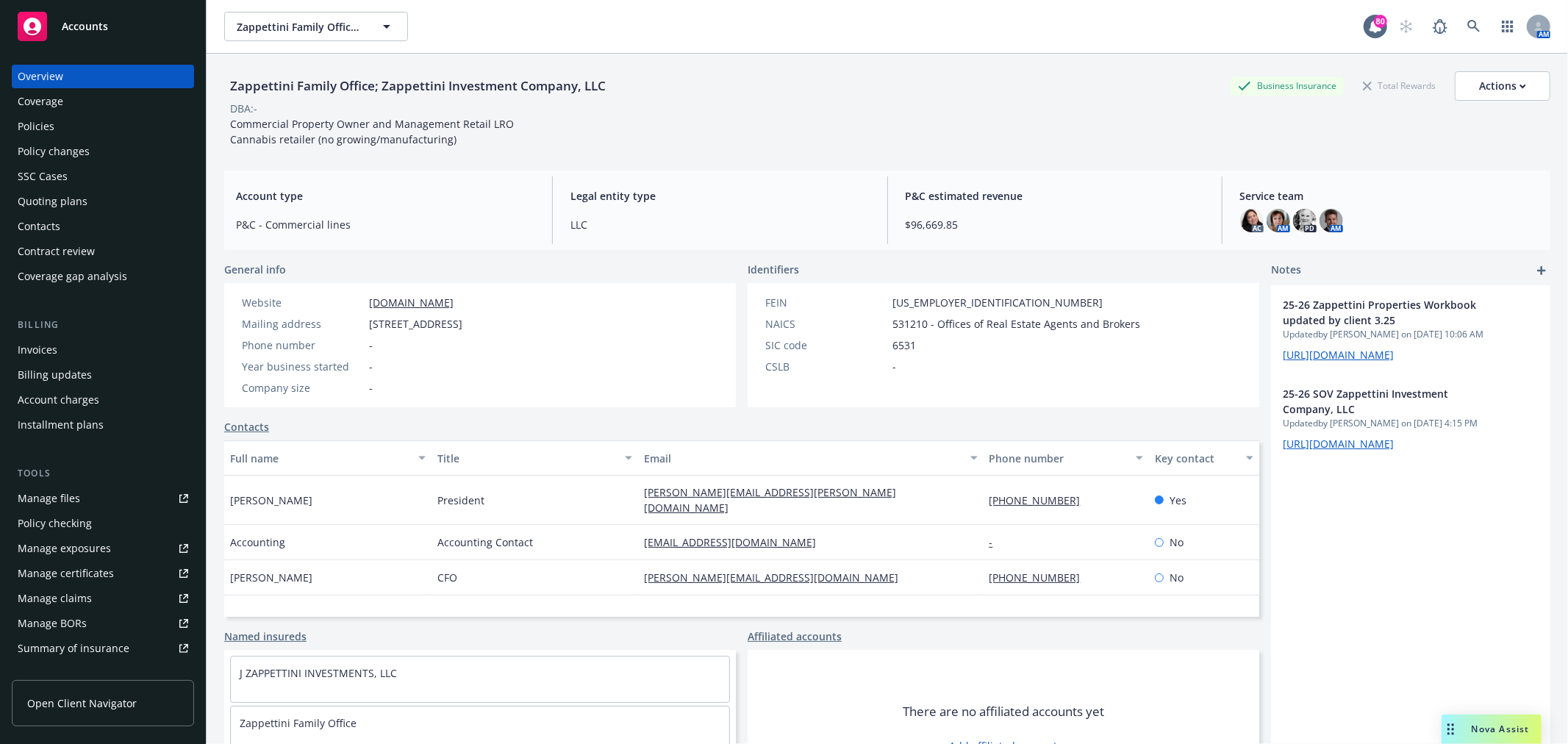
click at [133, 122] on div "Policies" at bounding box center [103, 126] width 171 height 23
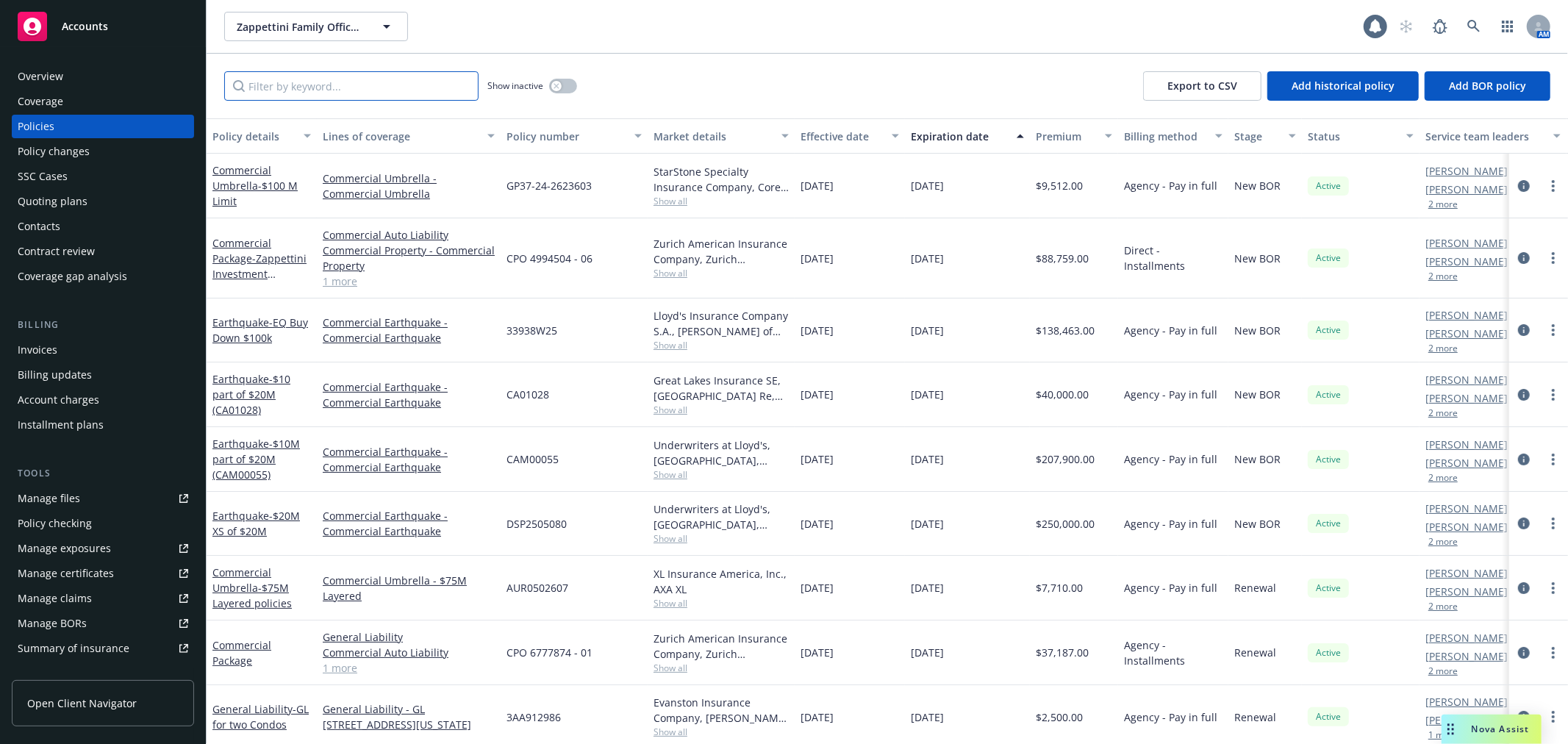
click at [310, 89] on input "Filter by keyword..." at bounding box center [351, 85] width 254 height 29
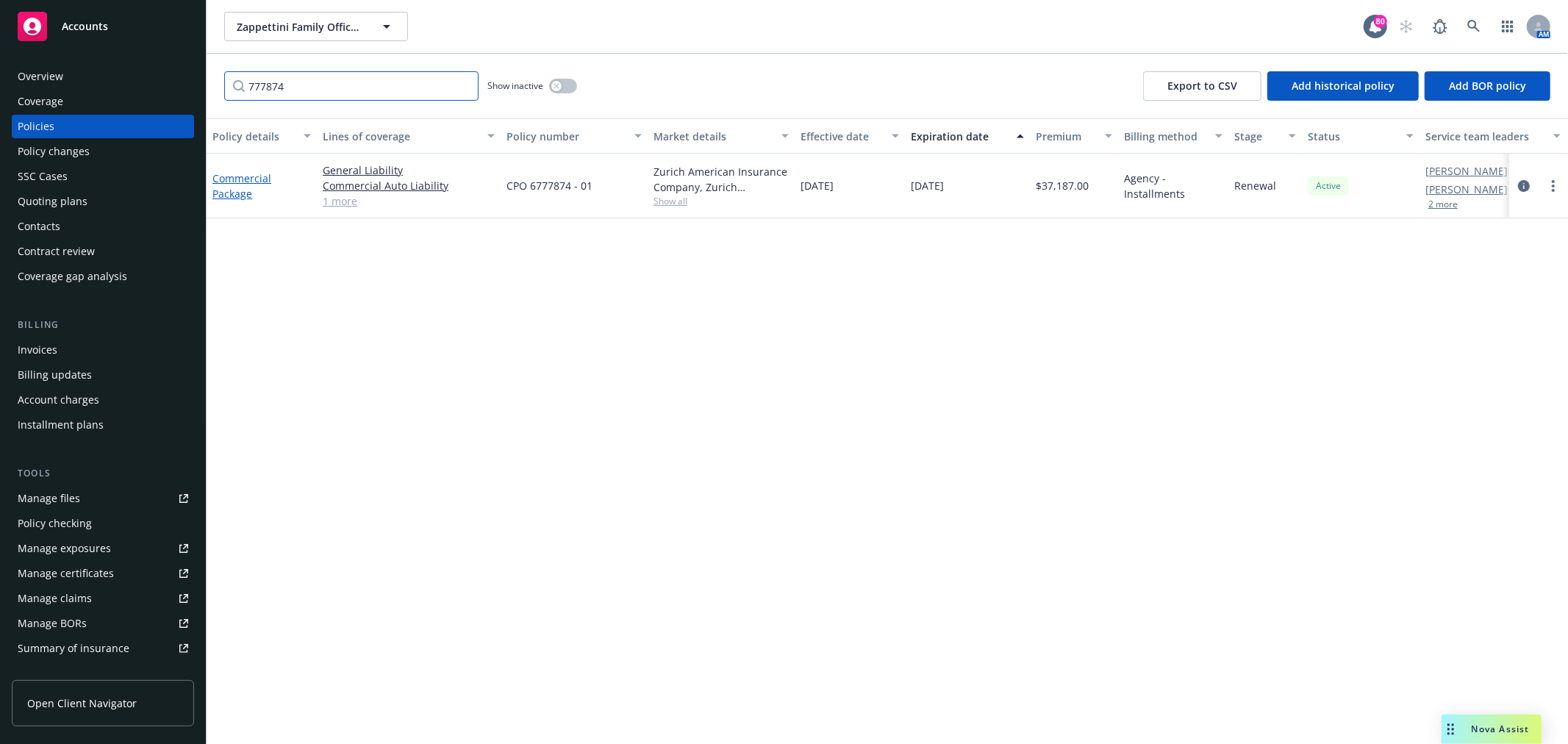
type input "777874"
click at [250, 193] on link "Commercial Package" at bounding box center [242, 186] width 59 height 29
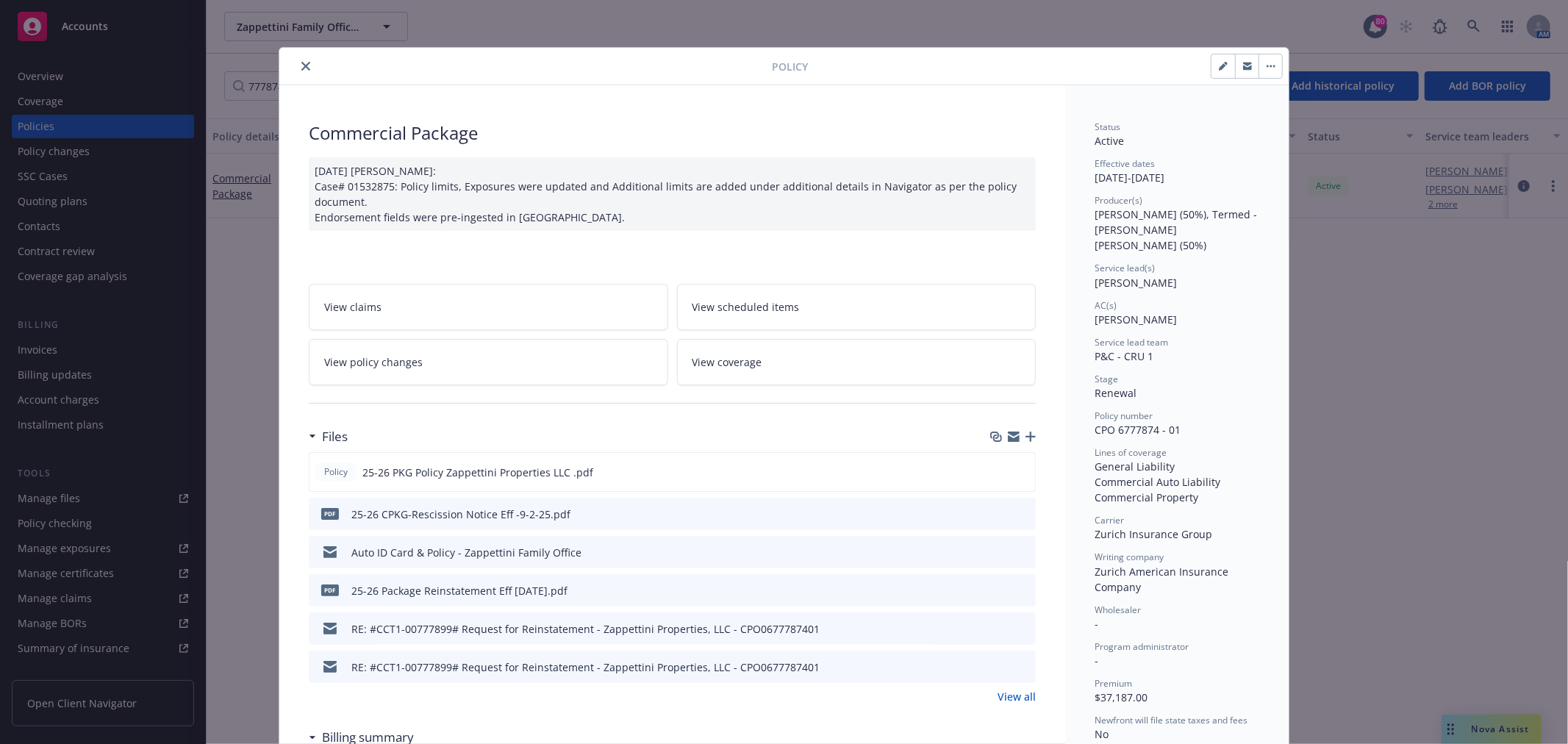
click at [302, 68] on icon "close" at bounding box center [306, 66] width 9 height 9
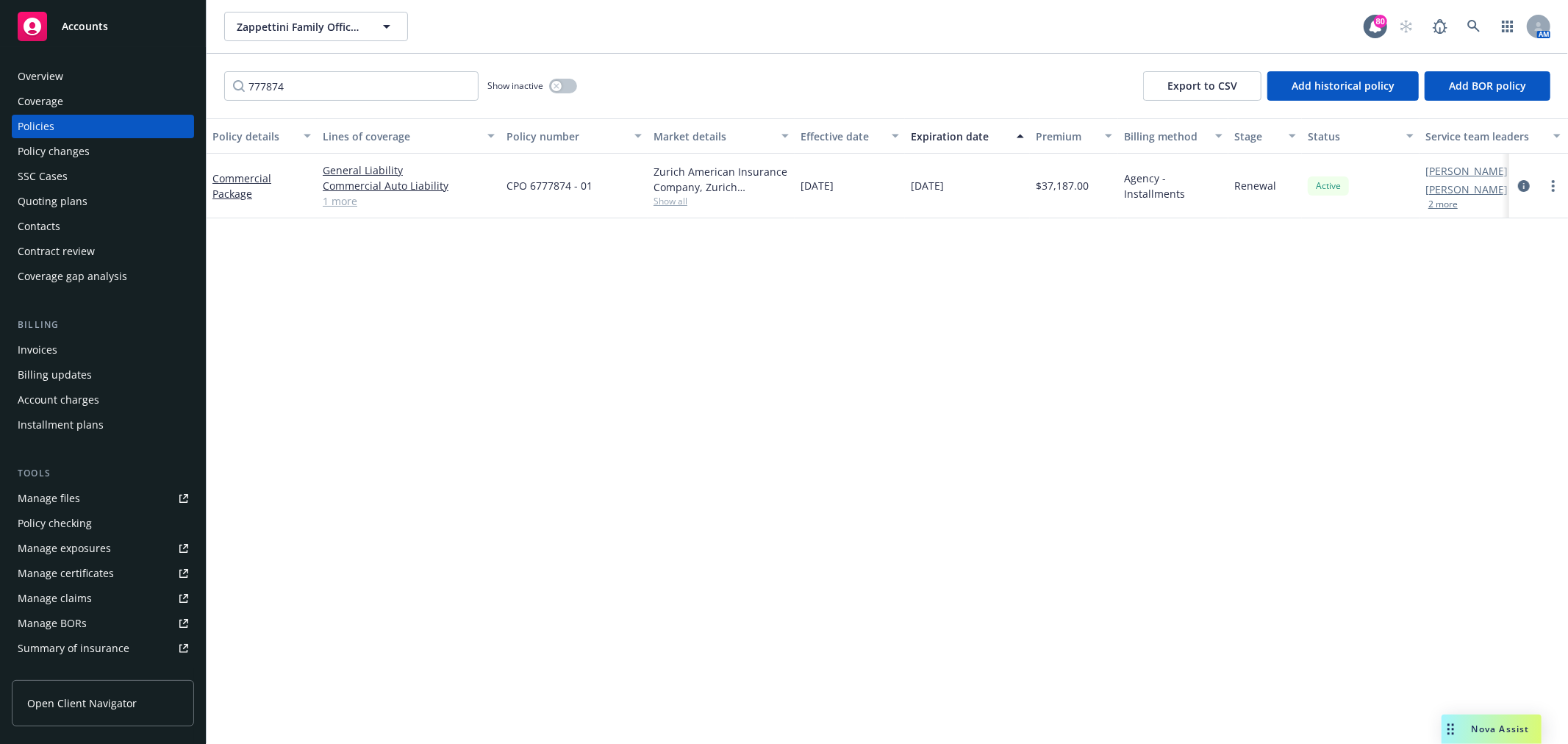
click at [66, 80] on div "Overview" at bounding box center [103, 77] width 171 height 23
